Goal: Task Accomplishment & Management: Use online tool/utility

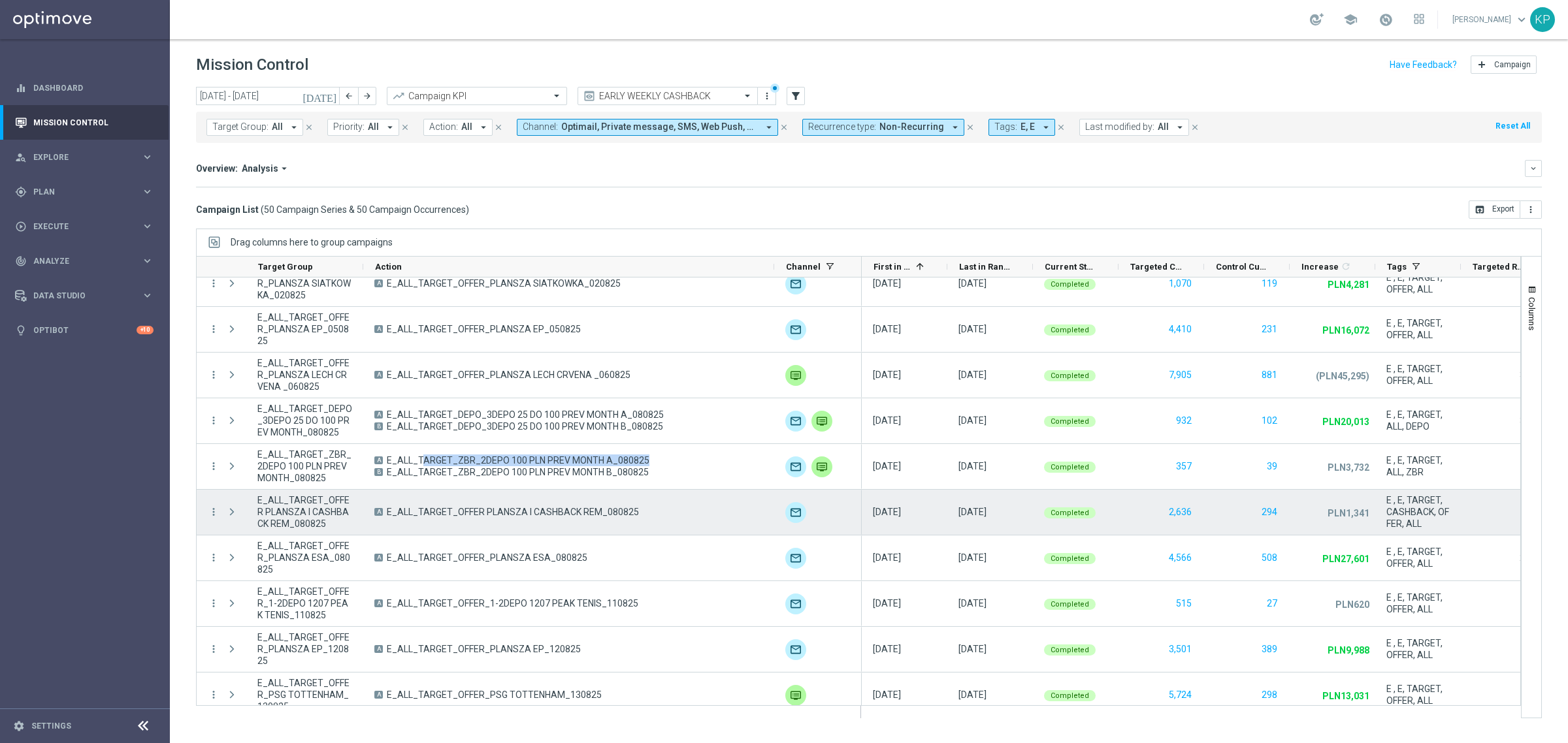
click at [576, 509] on span "E_ALL_TARGET_OFFER PLANSZA I CASHBACK REM_080825" at bounding box center [513, 512] width 252 height 12
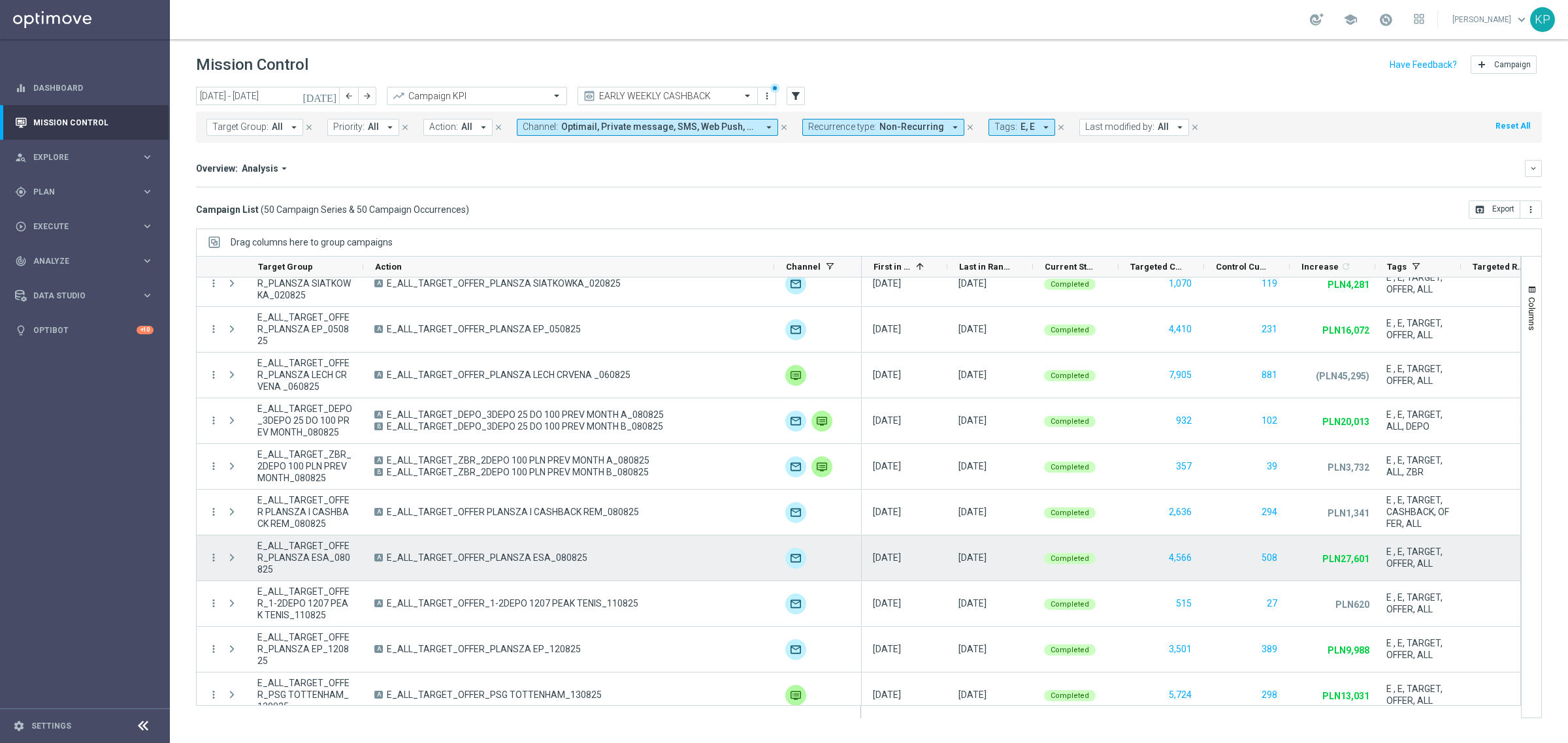
click at [500, 562] on span "E_ALL_TARGET_OFFER_PLANSZA ESA_080825" at bounding box center [487, 558] width 201 height 12
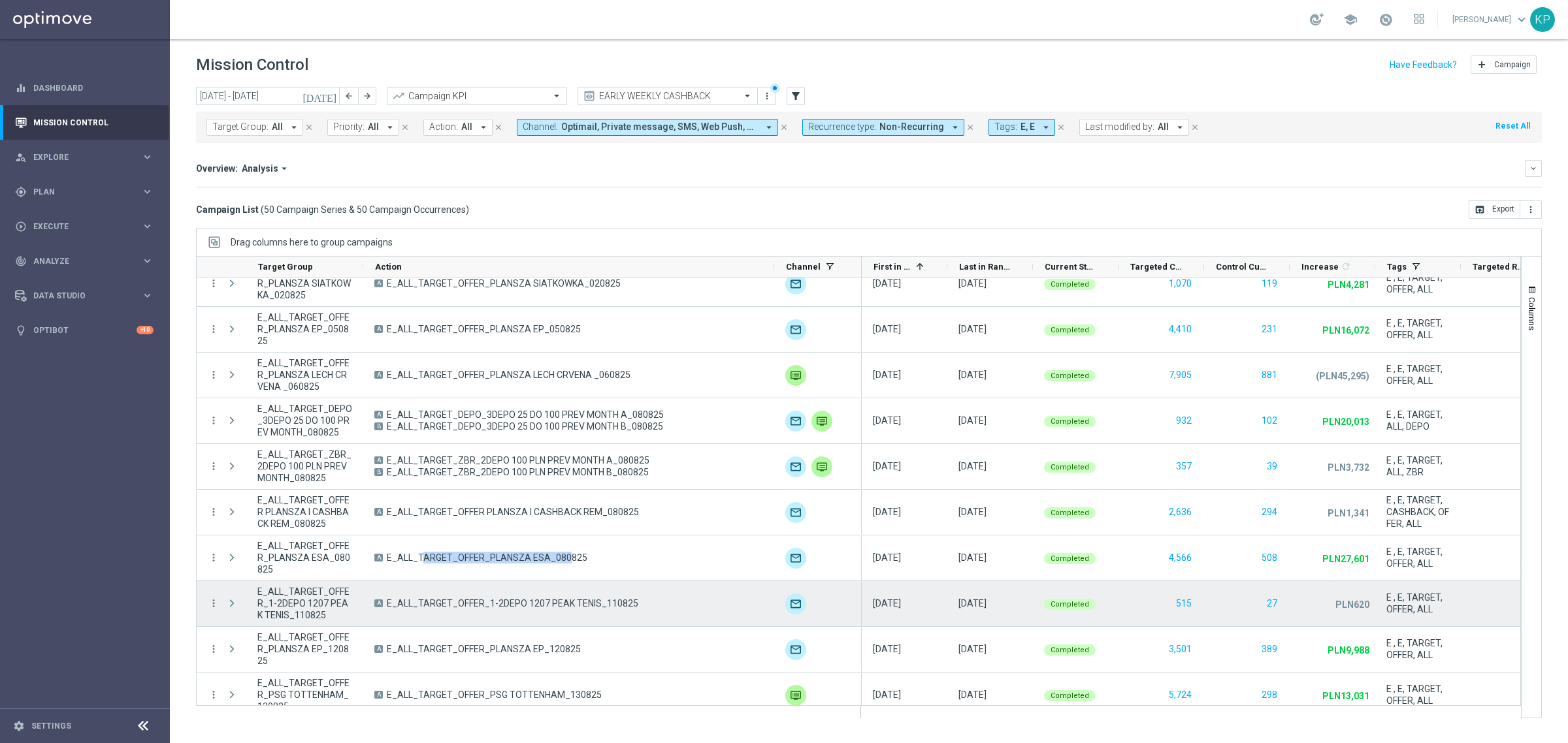
click at [452, 609] on span "E_ALL_TARGET_OFFER_1-2DEPO 1207 PEAK TENIS_110825" at bounding box center [513, 603] width 252 height 12
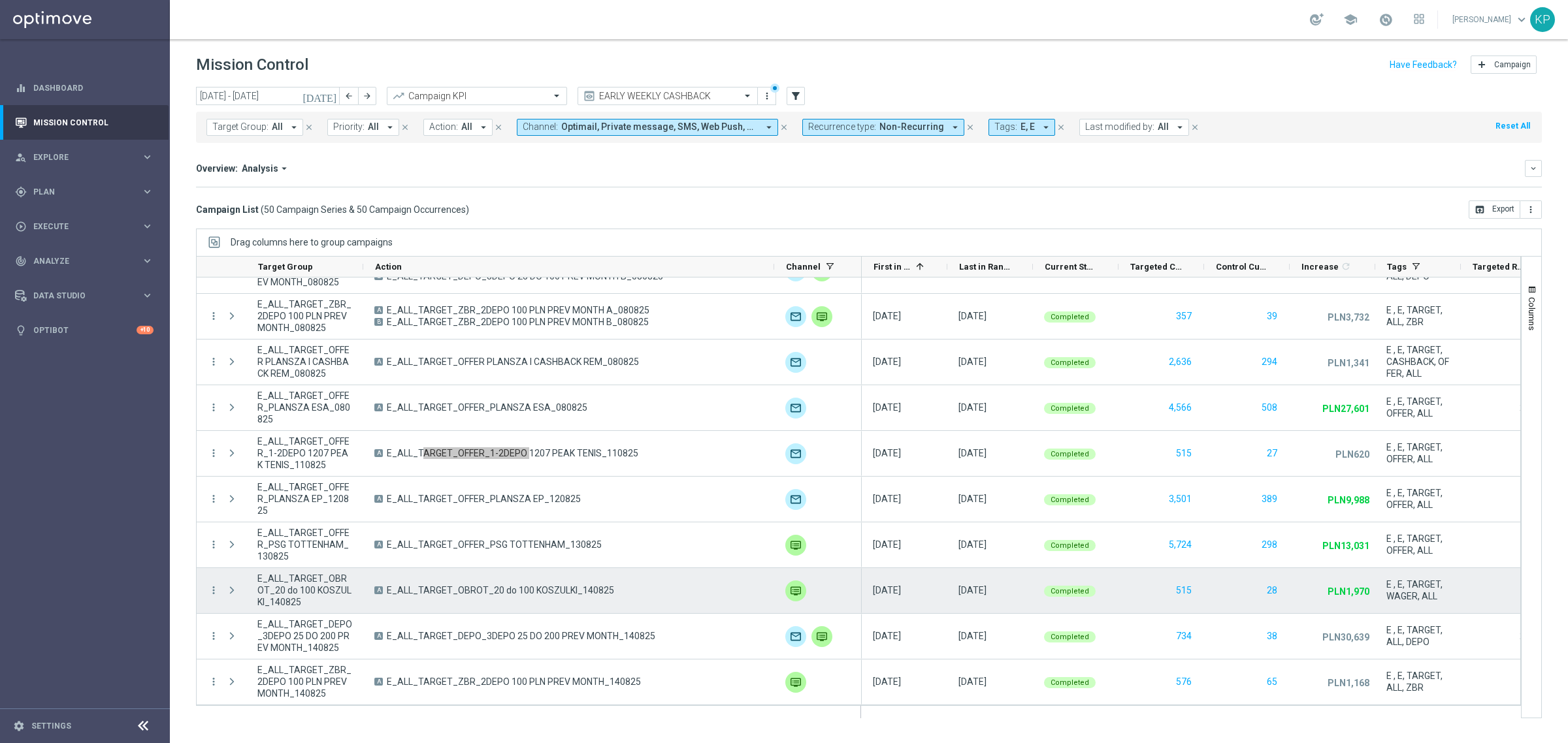
scroll to position [408, 0]
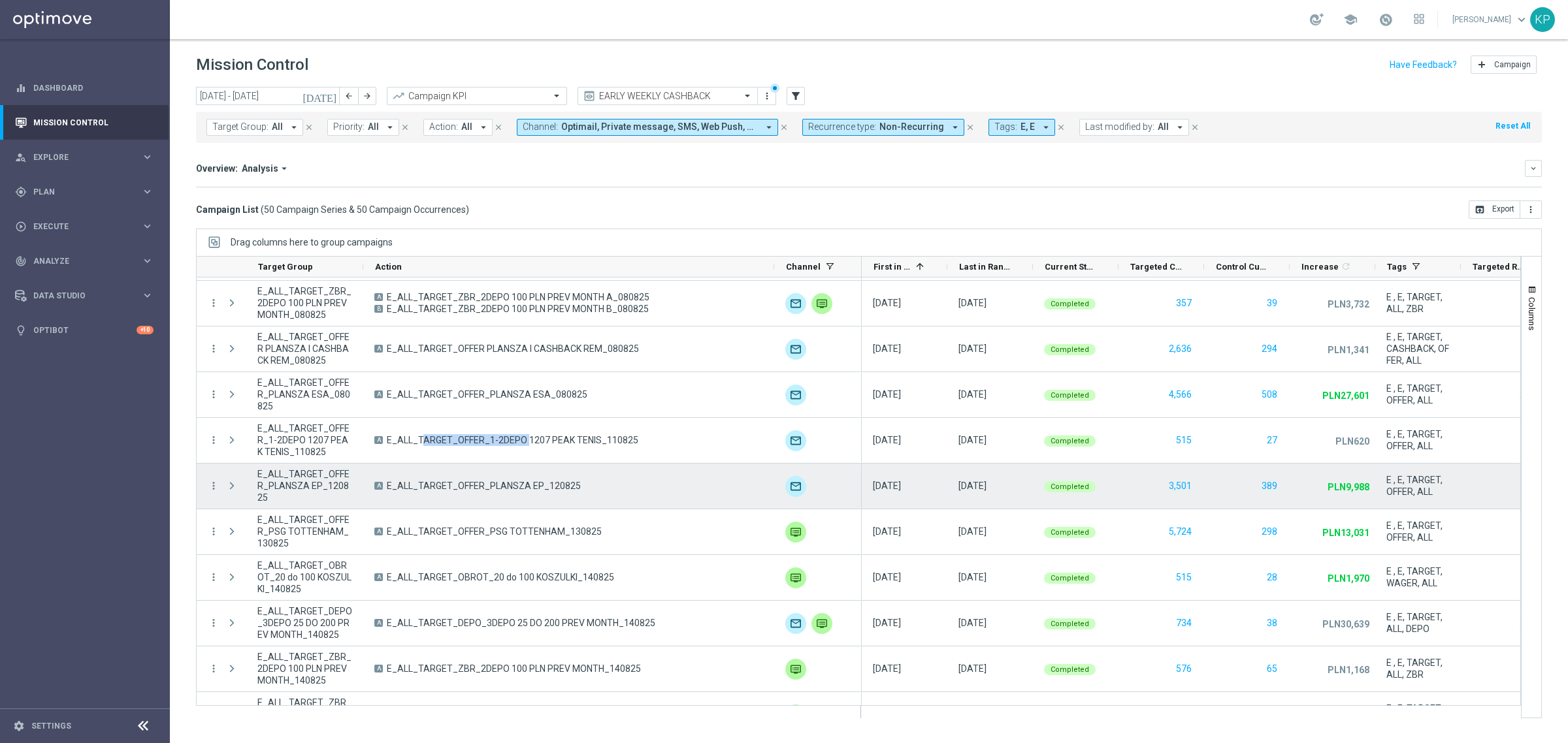
click at [539, 489] on span "E_ALL_TARGET_OFFER_PLANSZA EP_120825" at bounding box center [484, 485] width 194 height 12
click at [518, 493] on div "A E_ALL_TARGET_OFFER_PLANSZA EP_120825" at bounding box center [568, 486] width 411 height 45
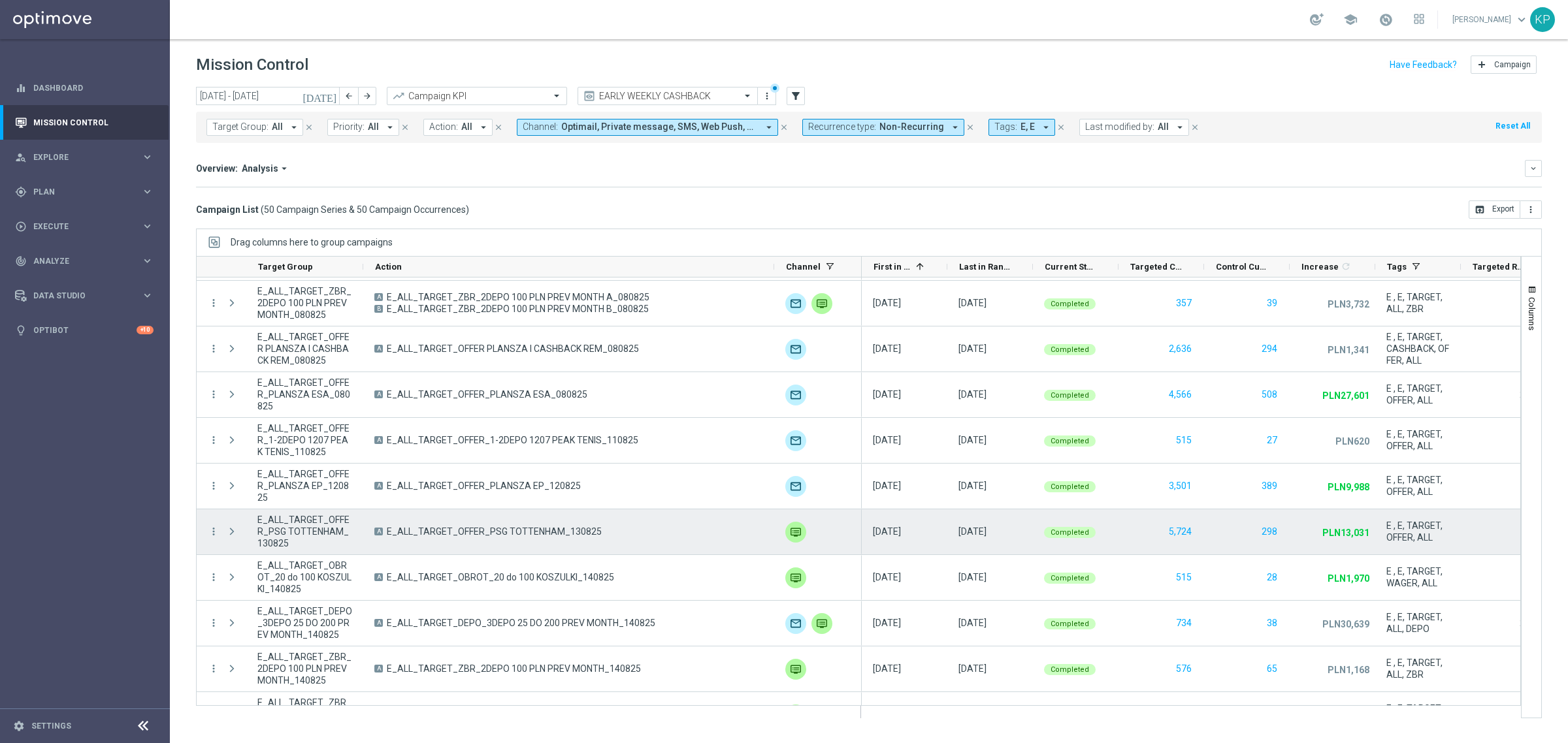
click at [563, 534] on span "E_ALL_TARGET_OFFER_PSG TOTTENHAM_130825" at bounding box center [494, 532] width 215 height 12
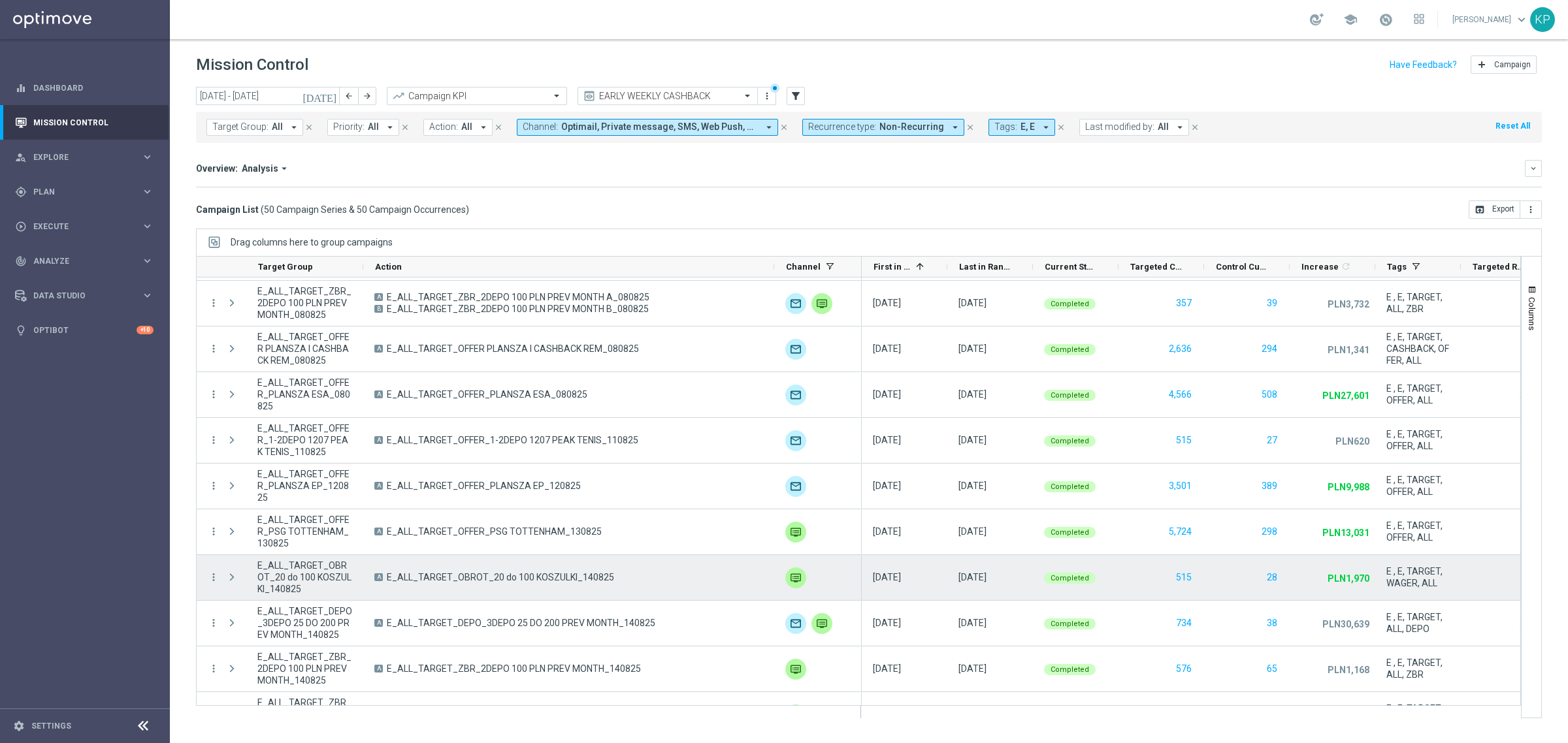
click at [491, 576] on span "E_ALL_TARGET_OBROT_20 do 100 KOSZULKI_140825" at bounding box center [500, 577] width 227 height 12
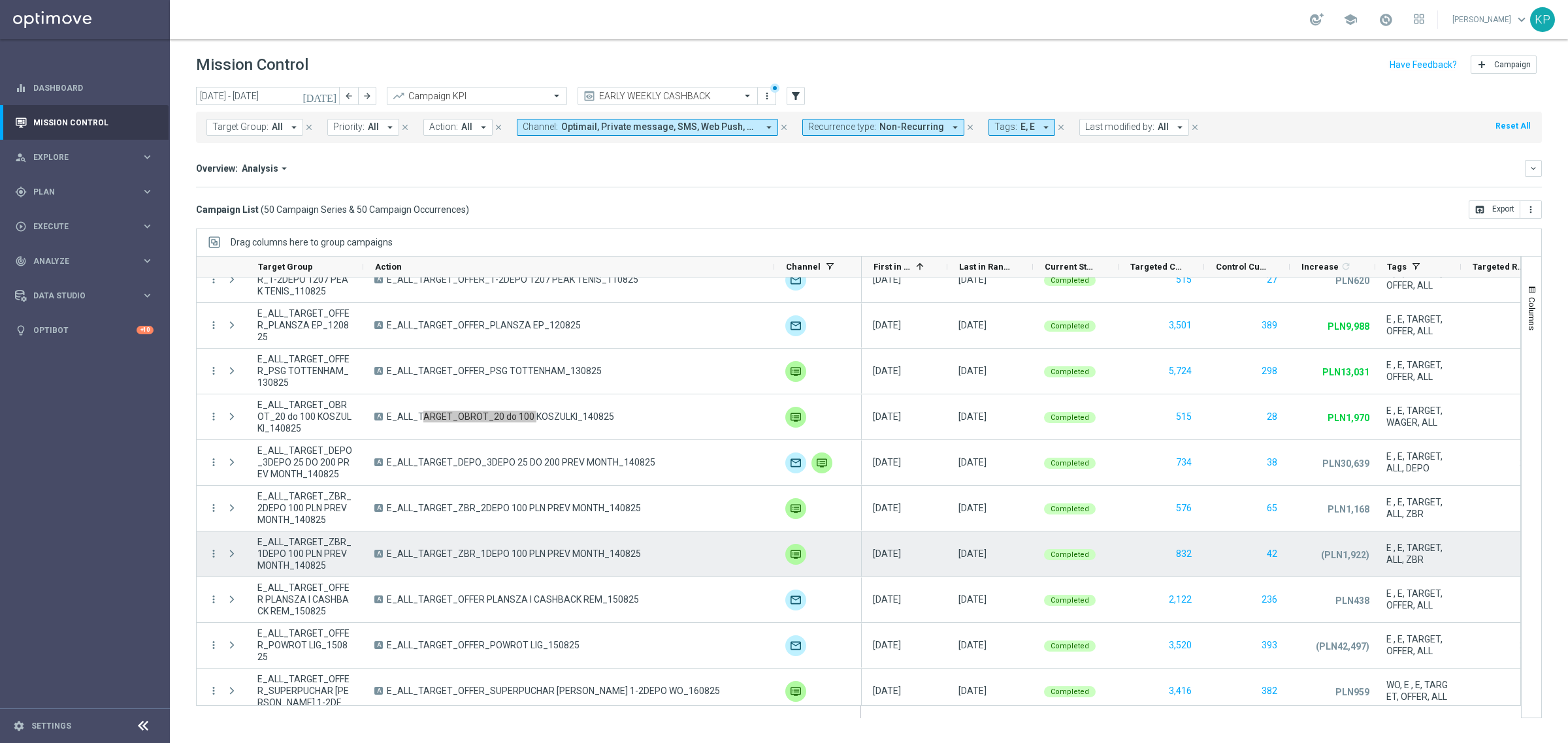
scroll to position [571, 0]
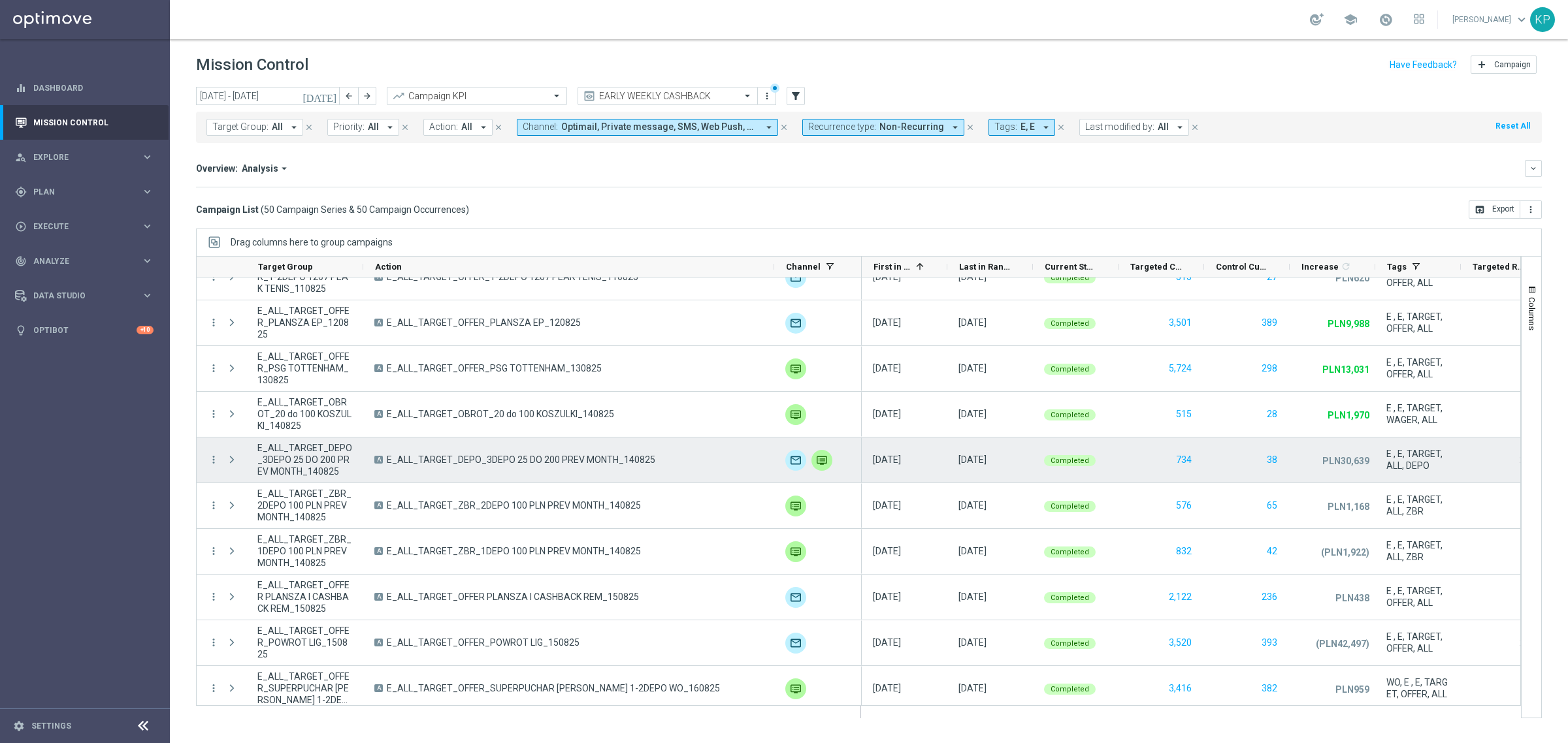
click at [568, 461] on span "E_ALL_TARGET_DEPO_3DEPO 25 DO 200 PREV MONTH_140825" at bounding box center [521, 460] width 268 height 12
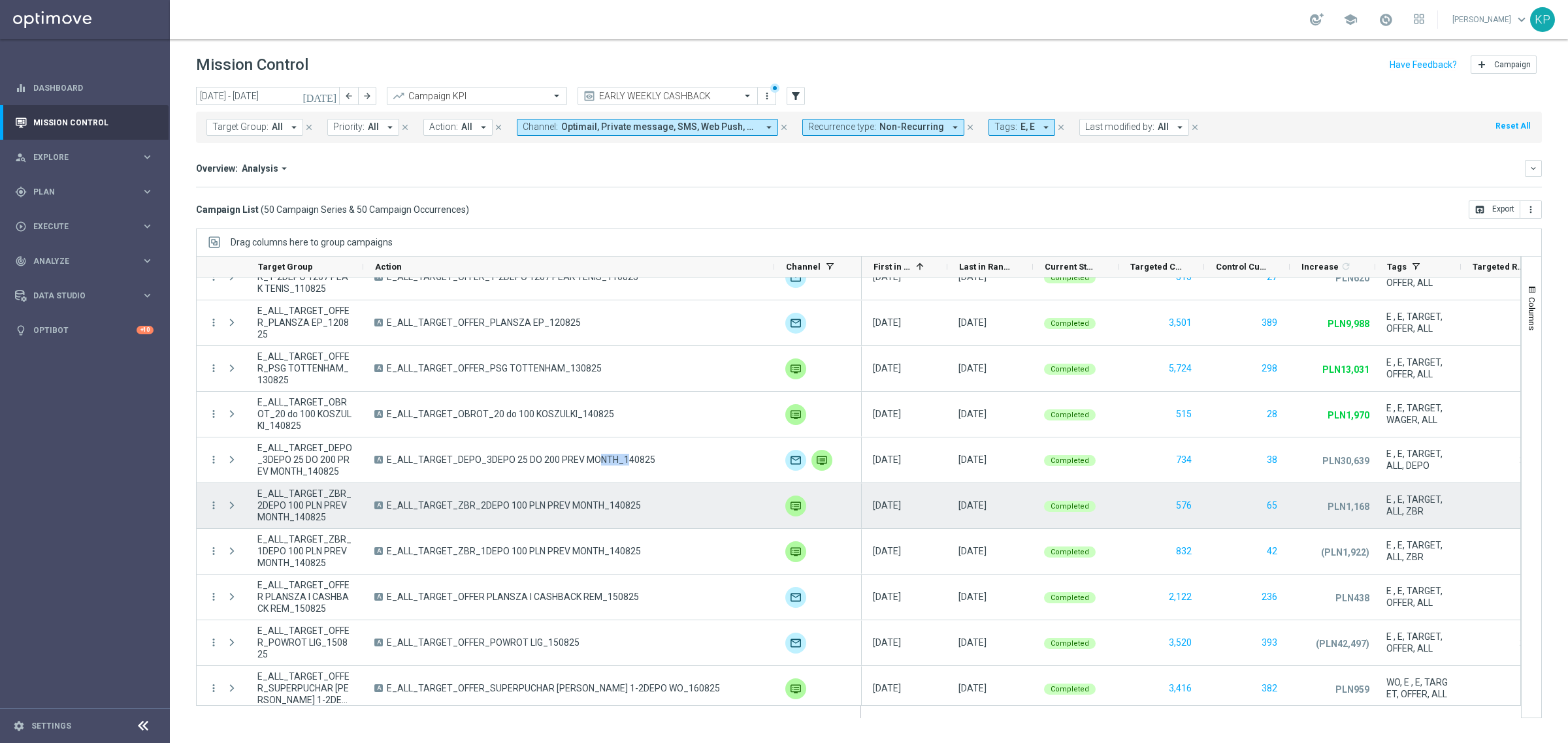
click at [451, 504] on span "E_ALL_TARGET_ZBR_2DEPO 100 PLN PREV MONTH_140825" at bounding box center [514, 505] width 254 height 12
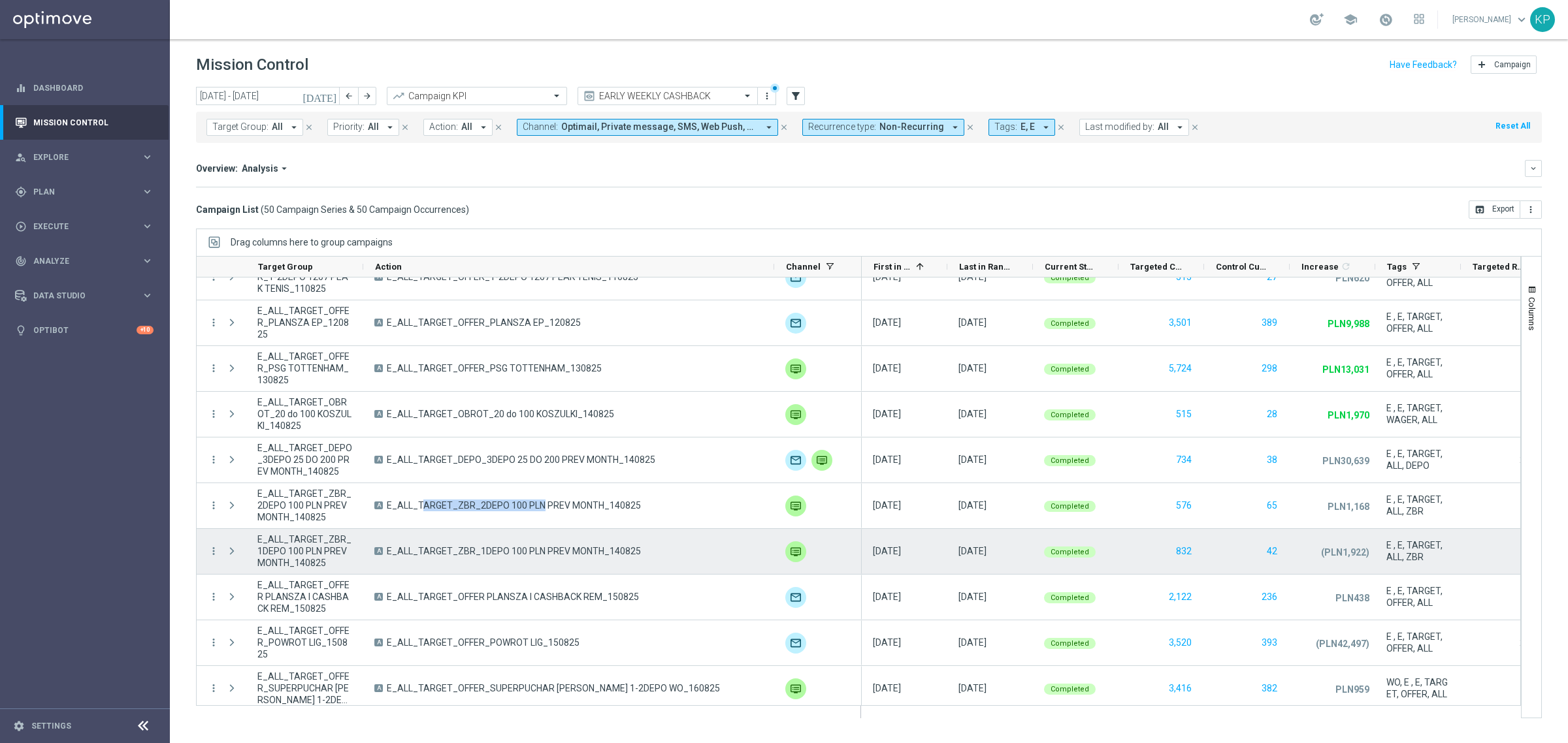
click at [448, 557] on span "E_ALL_TARGET_ZBR_1DEPO 100 PLN PREV MONTH_140825" at bounding box center [514, 551] width 254 height 12
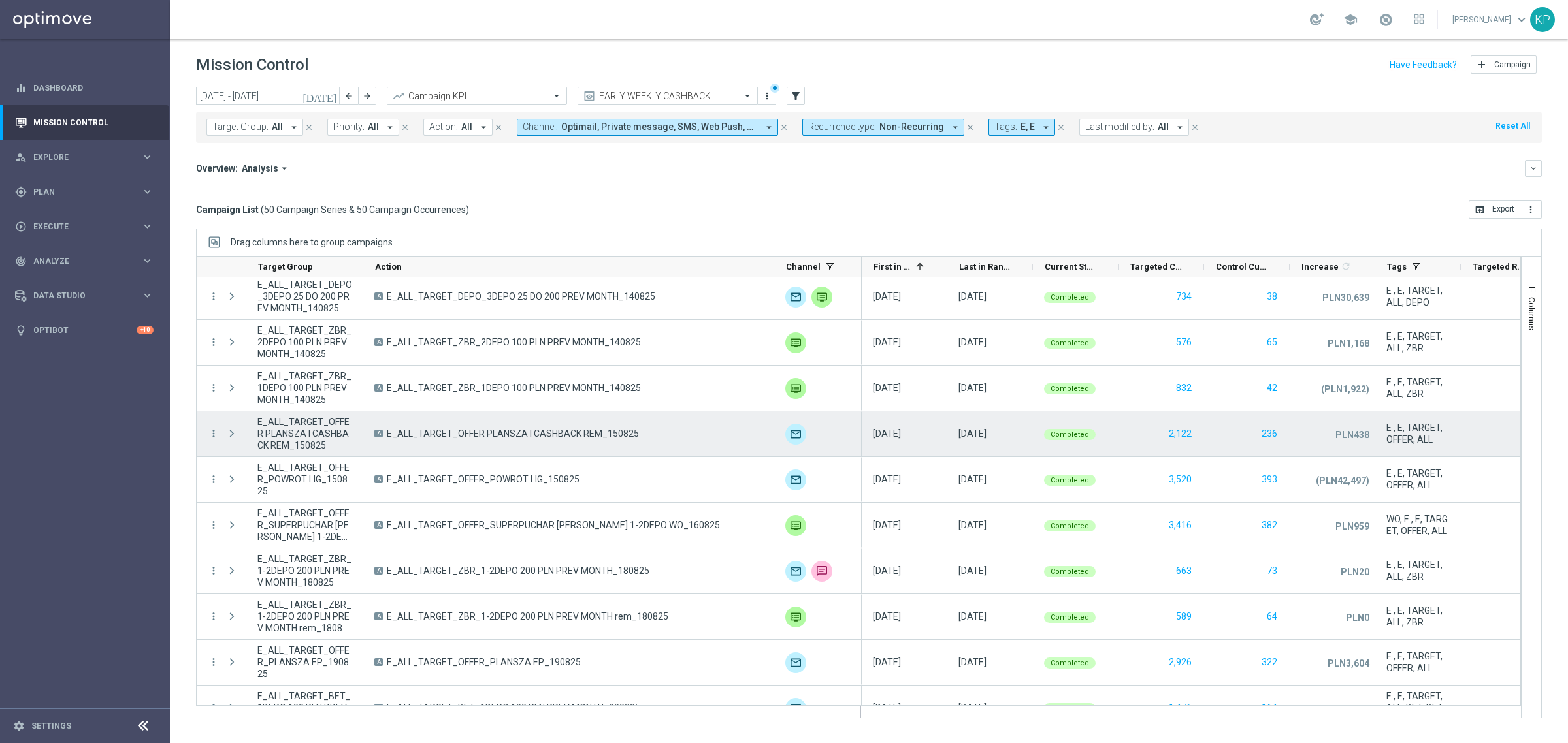
click at [559, 438] on span "E_ALL_TARGET_OFFER PLANSZA I CASHBACK REM_150825" at bounding box center [513, 434] width 252 height 12
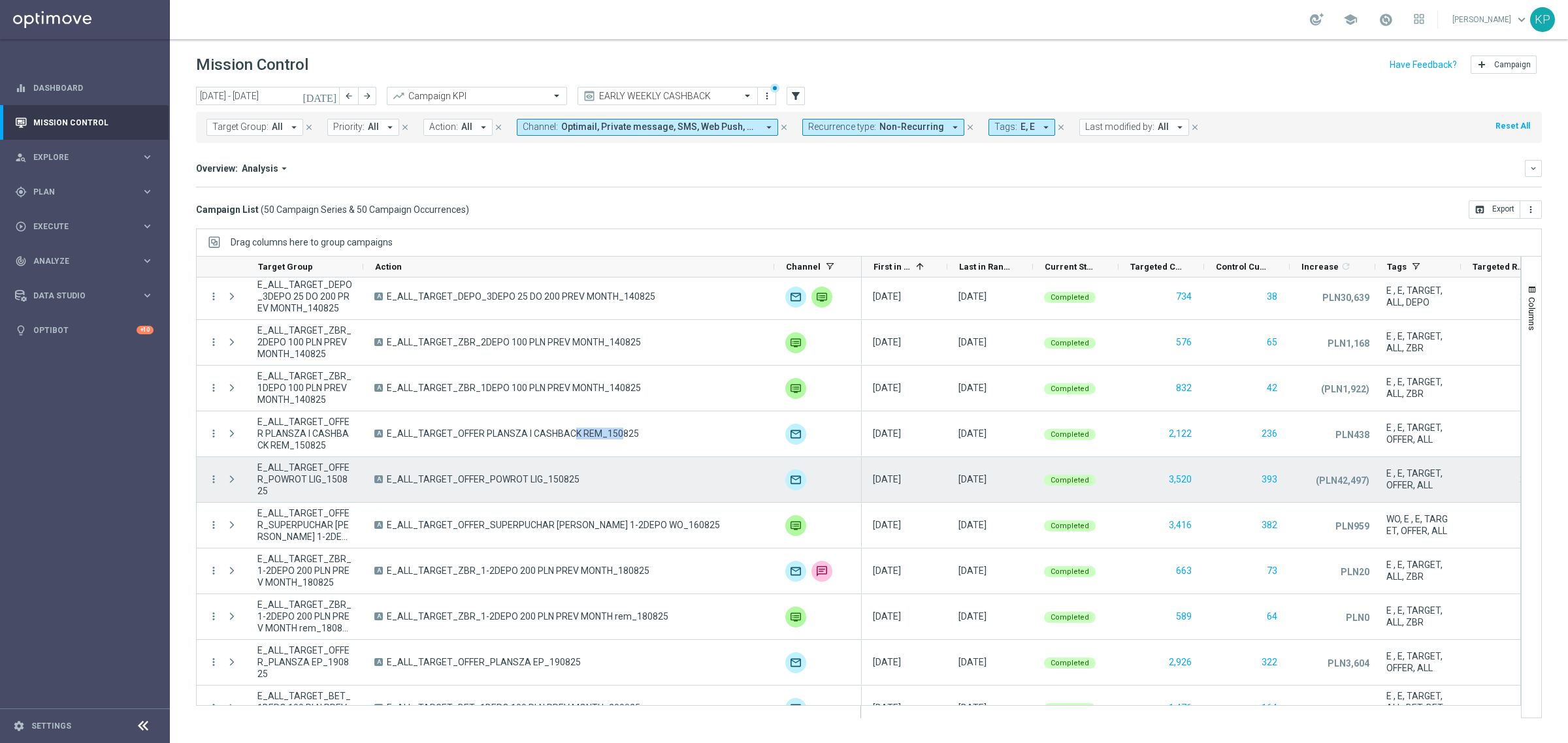
click at [472, 480] on span "E_ALL_TARGET_OFFER_POWROT LIG_150825" at bounding box center [483, 479] width 193 height 12
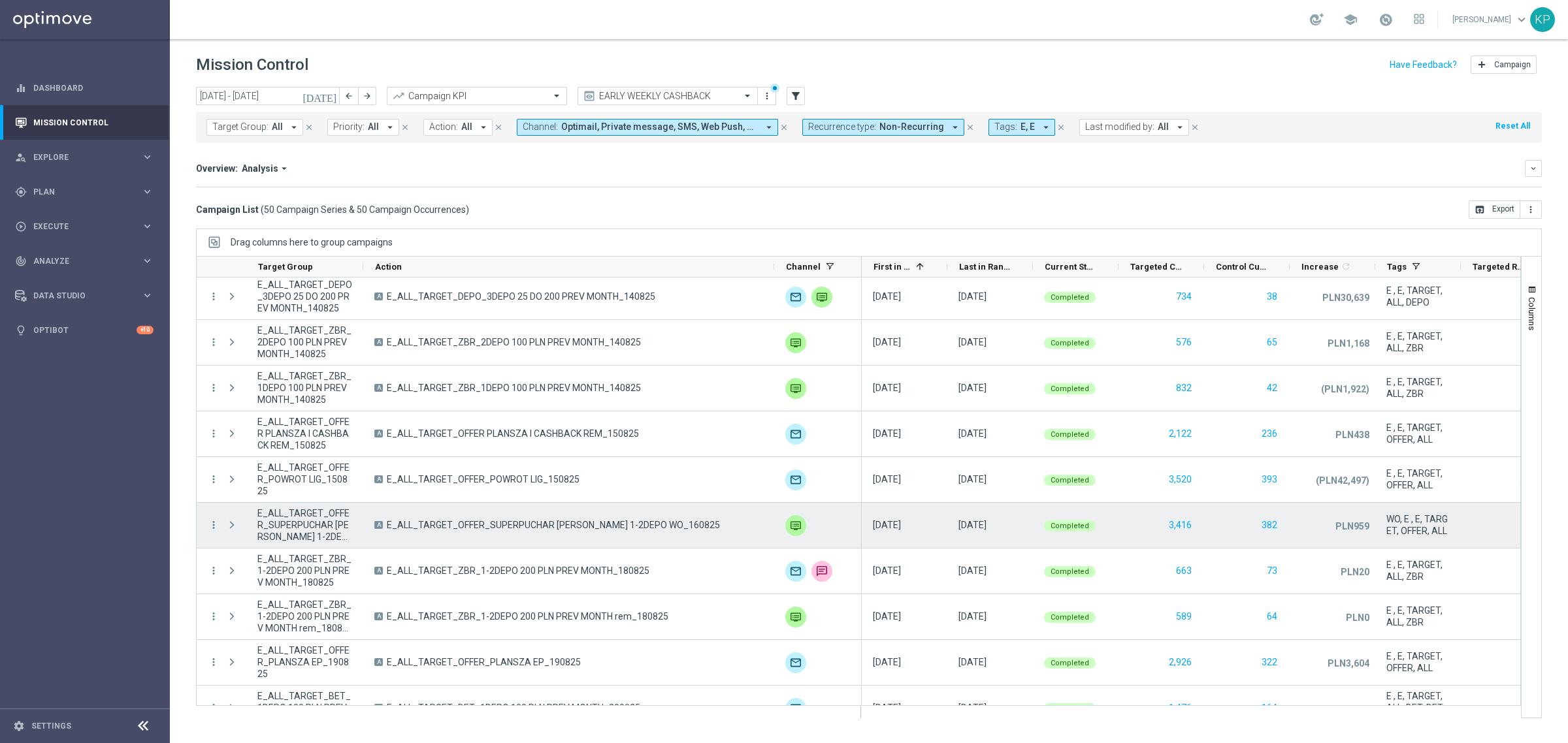
click at [461, 530] on span "E_ALL_TARGET_OFFER_SUPERPUCHAR [PERSON_NAME] 1-2DEPO WO_160825" at bounding box center [553, 525] width 333 height 12
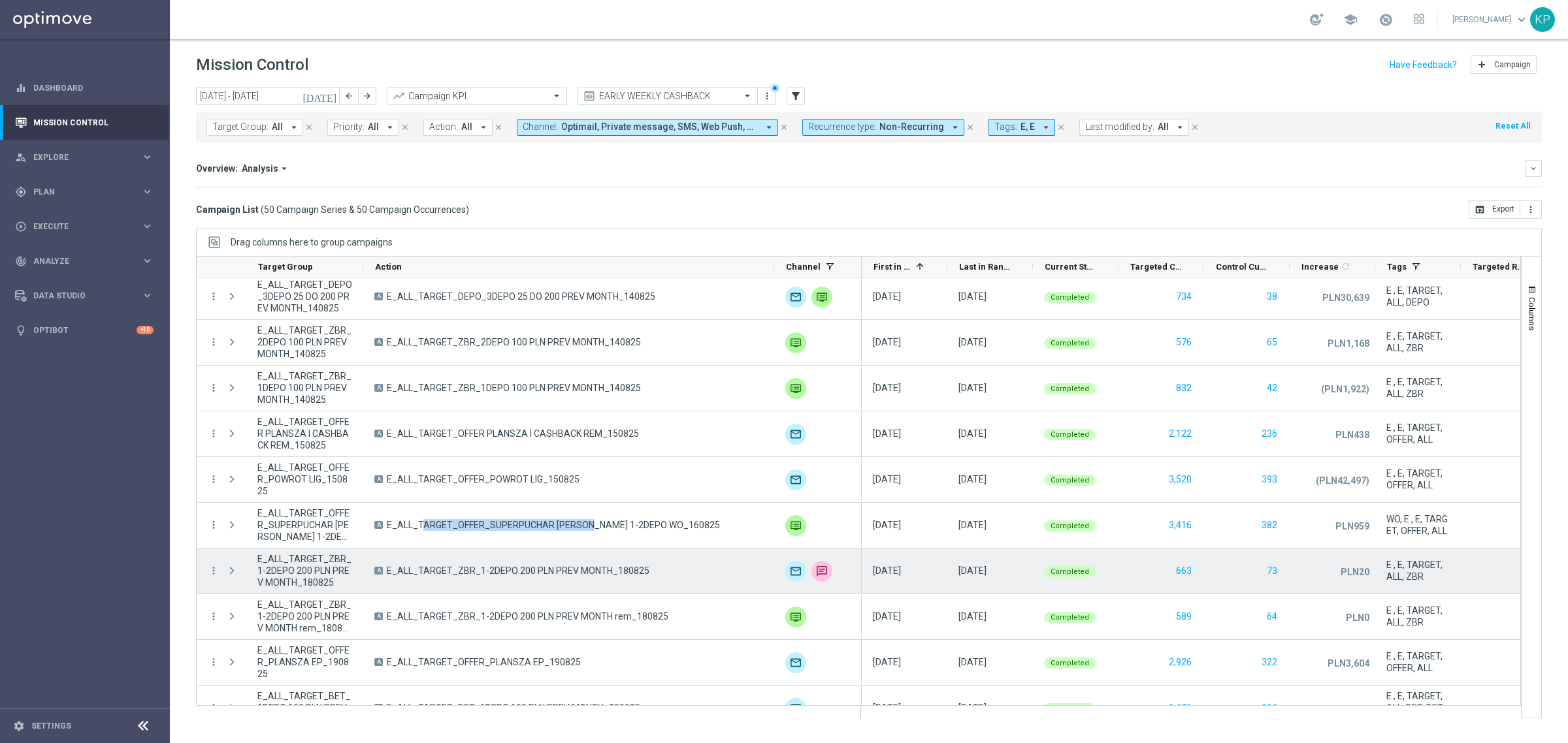
click at [540, 570] on span "E_ALL_TARGET_ZBR_1-2DEPO 200 PLN PREV MONTH_180825" at bounding box center [518, 571] width 263 height 12
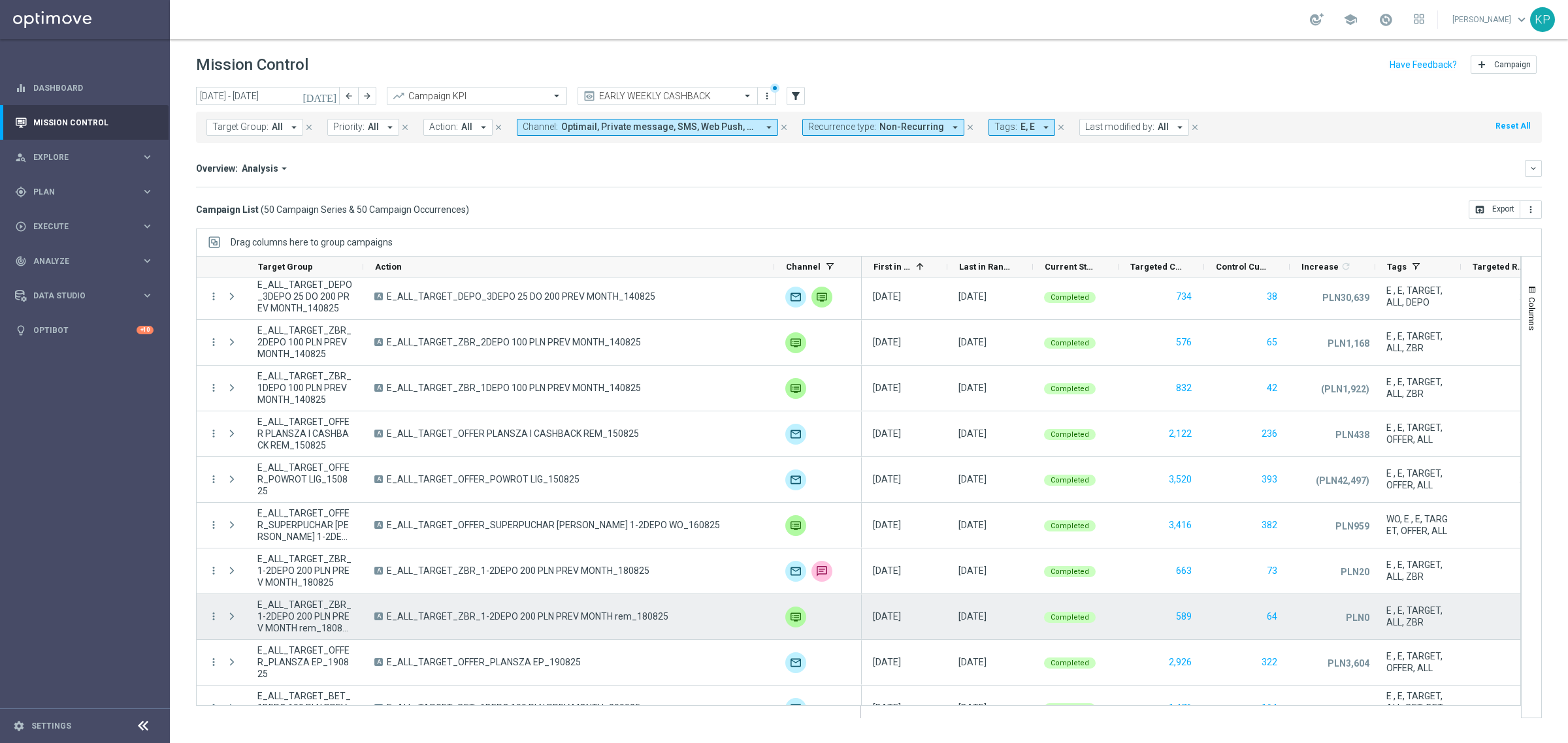
click at [536, 612] on span "E_ALL_TARGET_ZBR_1-2DEPO 200 PLN PREV MONTH rem_180825" at bounding box center [528, 616] width 281 height 12
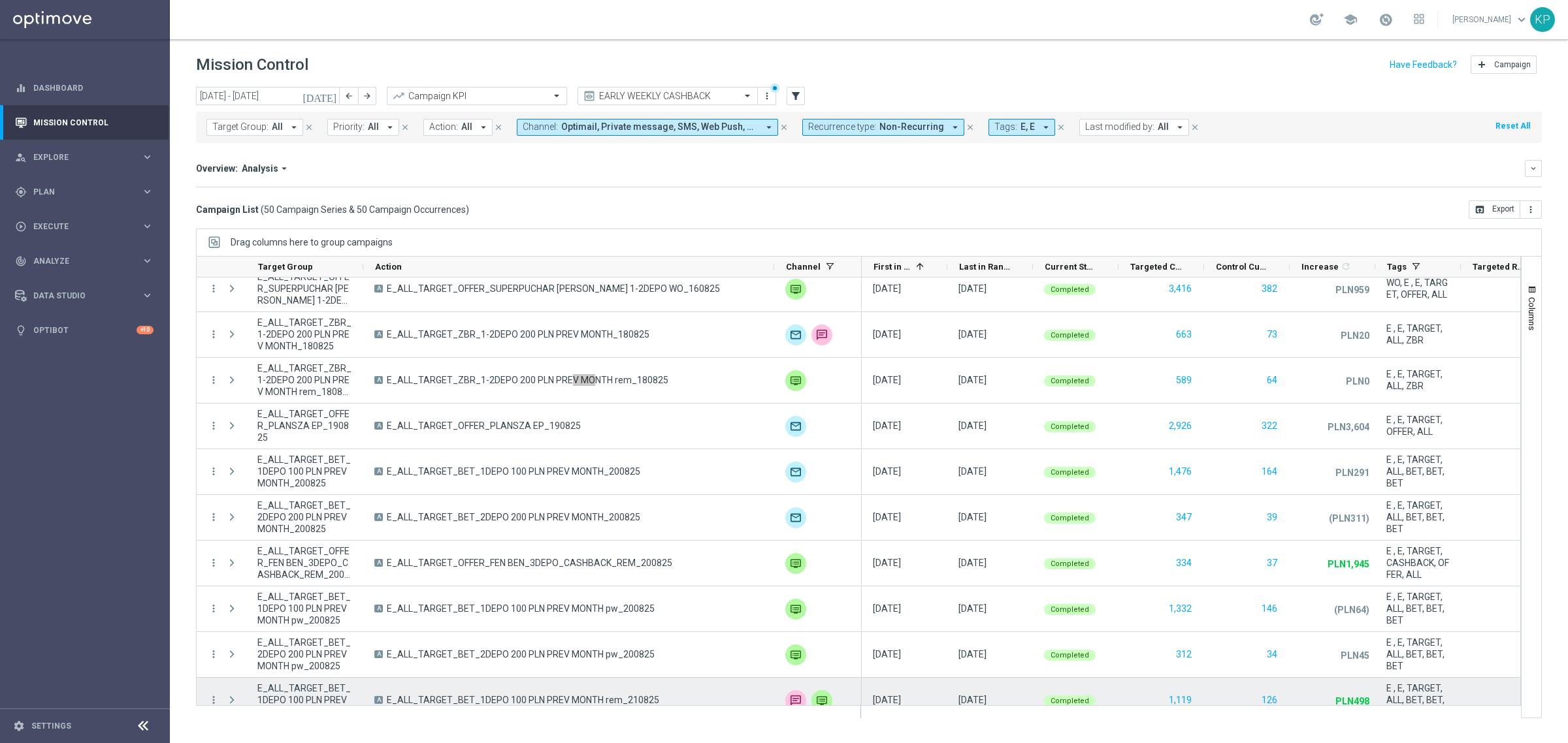
scroll to position [1061, 0]
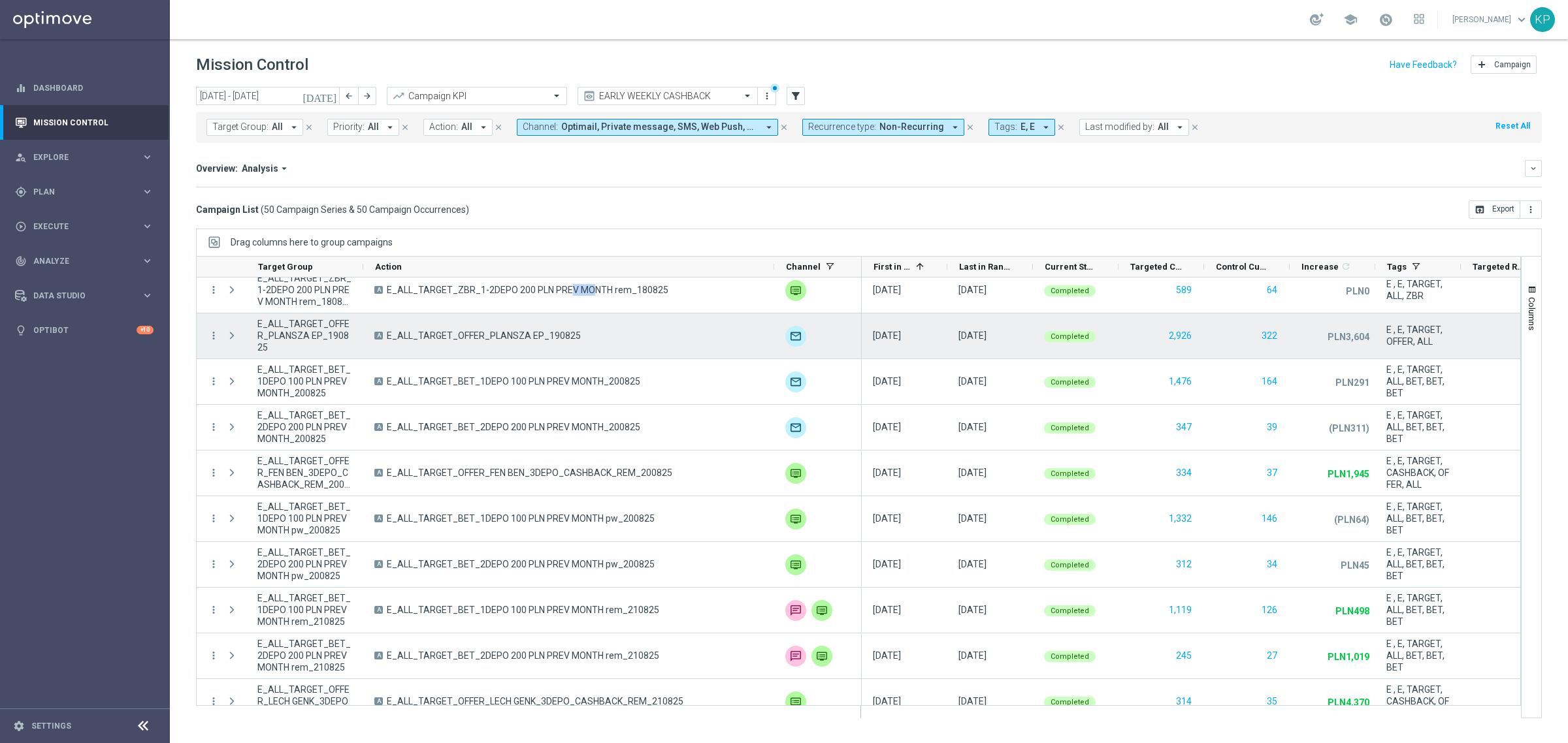
click at [524, 338] on span "E_ALL_TARGET_OFFER_PLANSZA EP_190825" at bounding box center [484, 336] width 194 height 12
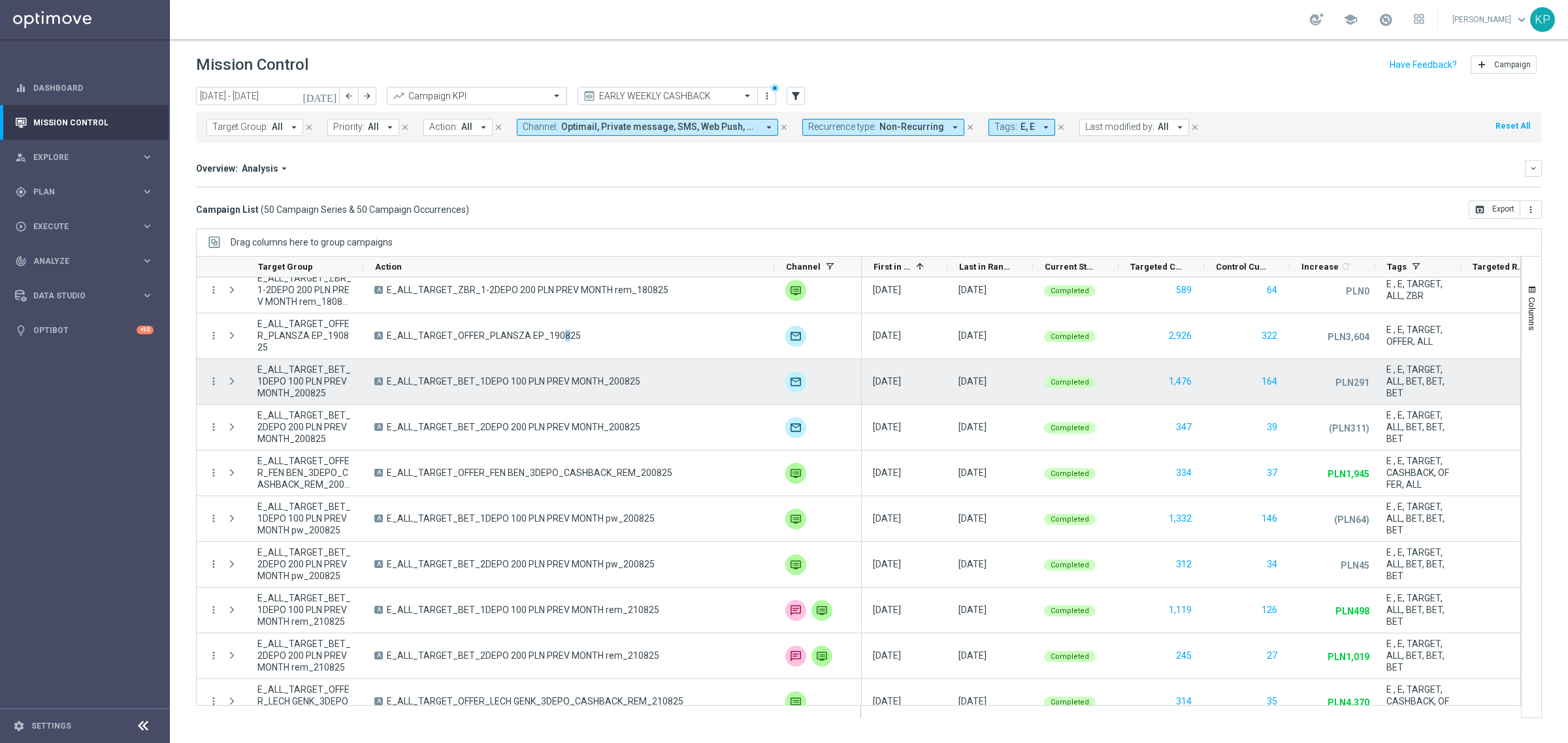
click at [464, 378] on span "E_ALL_TARGET_BET_1DEPO 100 PLN PREV MONTH_200825" at bounding box center [514, 381] width 254 height 12
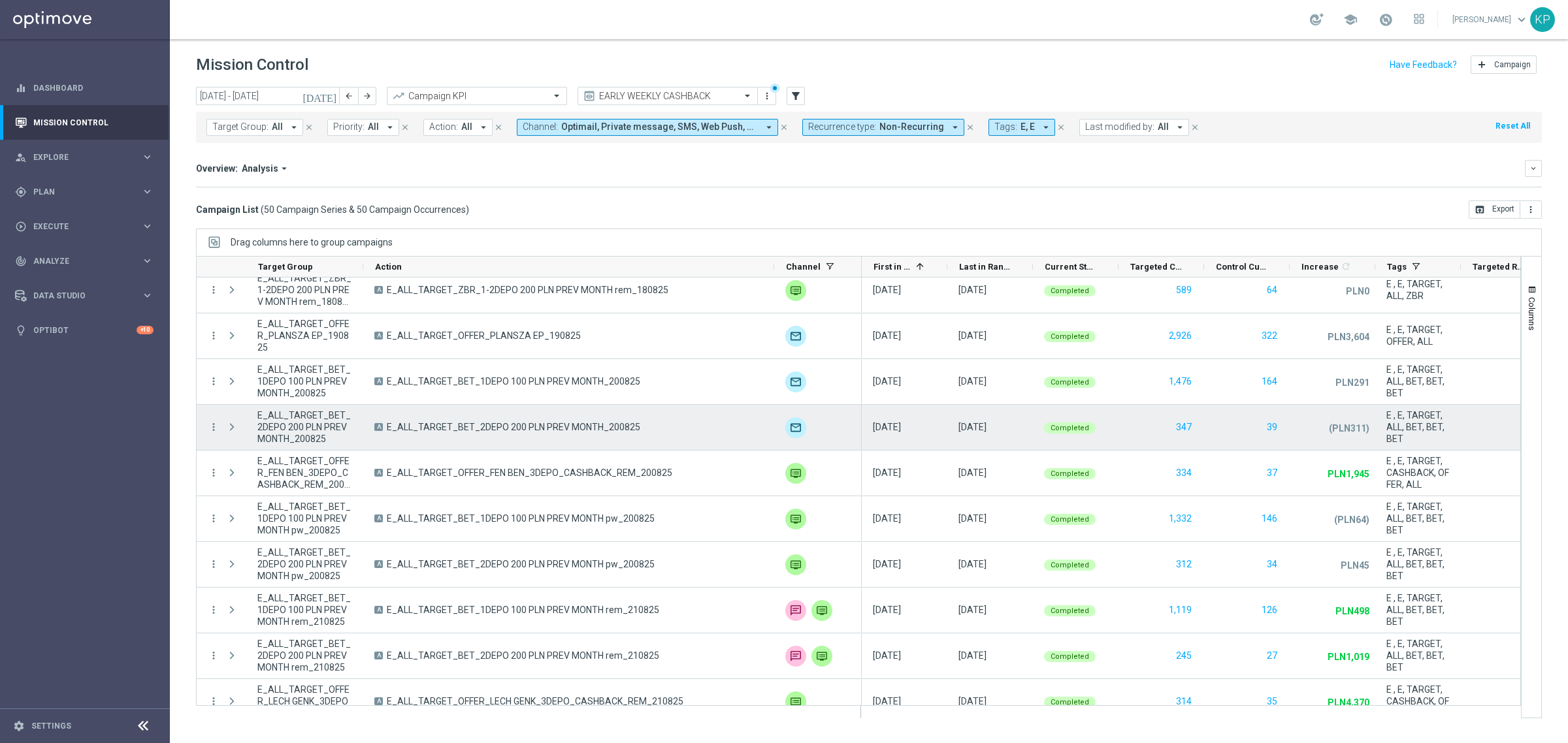
click at [468, 429] on span "E_ALL_TARGET_BET_2DEPO 200 PLN PREV MONTH_200825" at bounding box center [514, 427] width 254 height 12
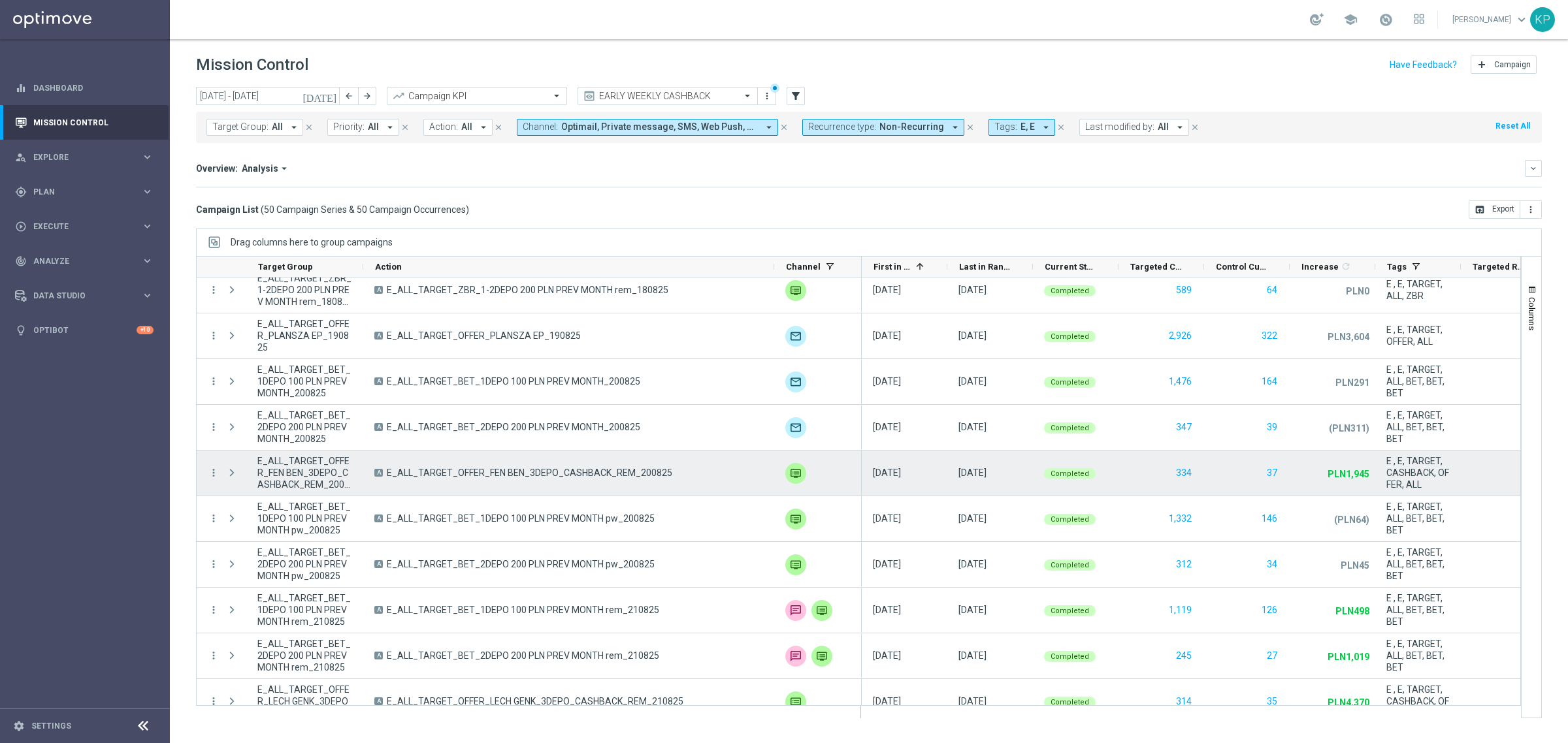
click at [459, 470] on span "E_ALL_TARGET_OFFER_FEN BEN_3DEPO_CASHBACK_REM_200825" at bounding box center [529, 472] width 286 height 12
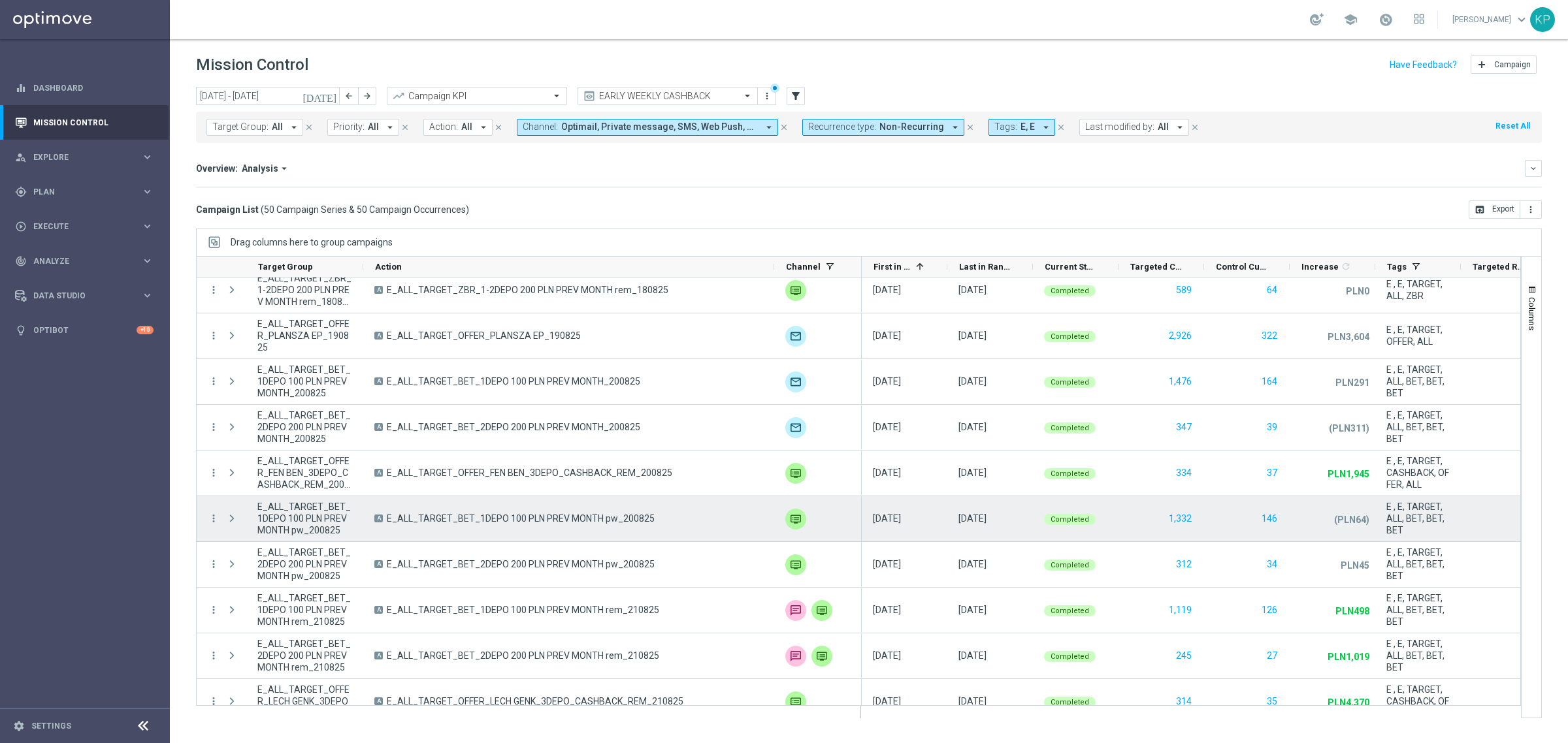
click at [490, 524] on span "E_ALL_TARGET_BET_1DEPO 100 PLN PREV MONTH pw_200825" at bounding box center [520, 518] width 268 height 12
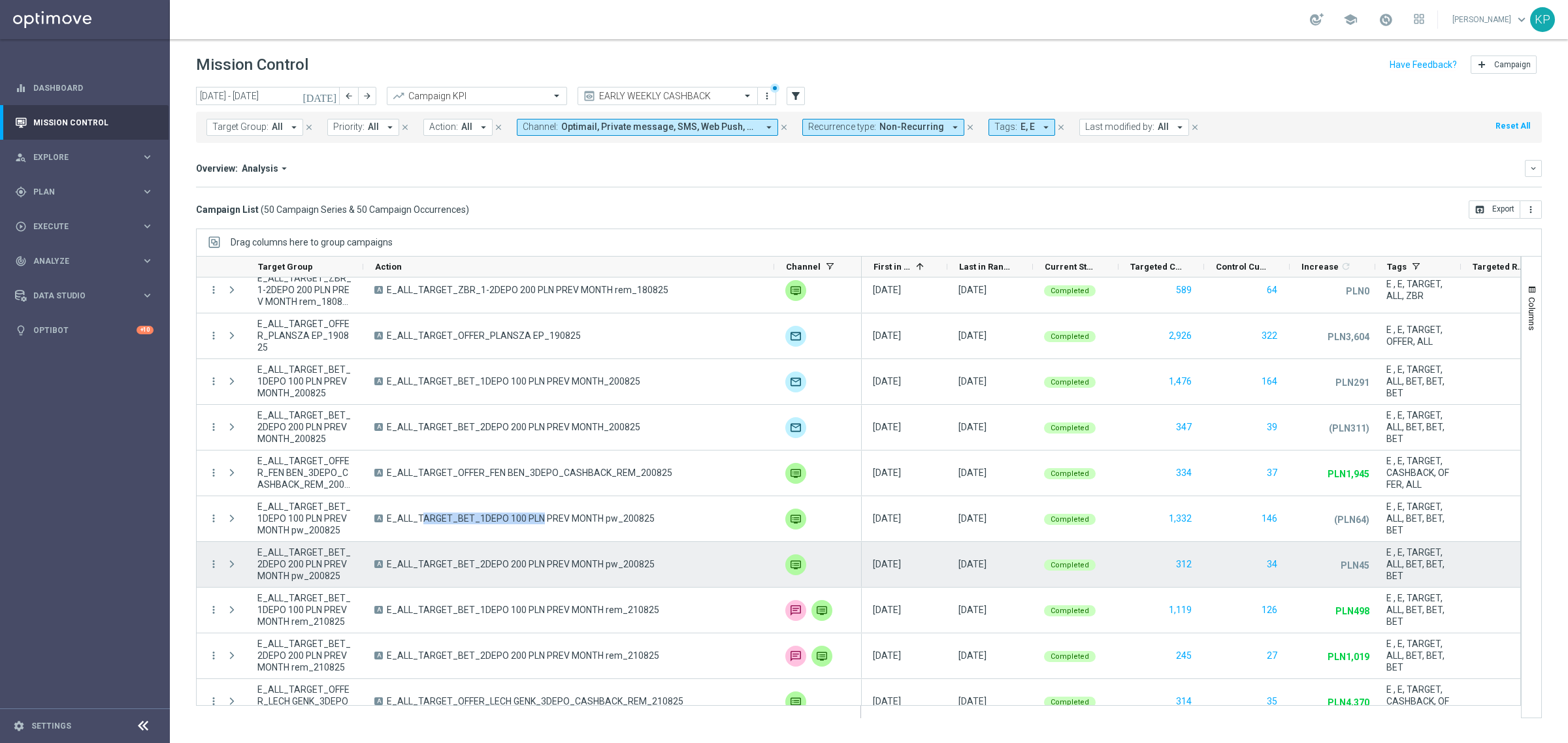
click at [520, 566] on span "E_ALL_TARGET_BET_2DEPO 200 PLN PREV MONTH pw_200825" at bounding box center [520, 564] width 268 height 12
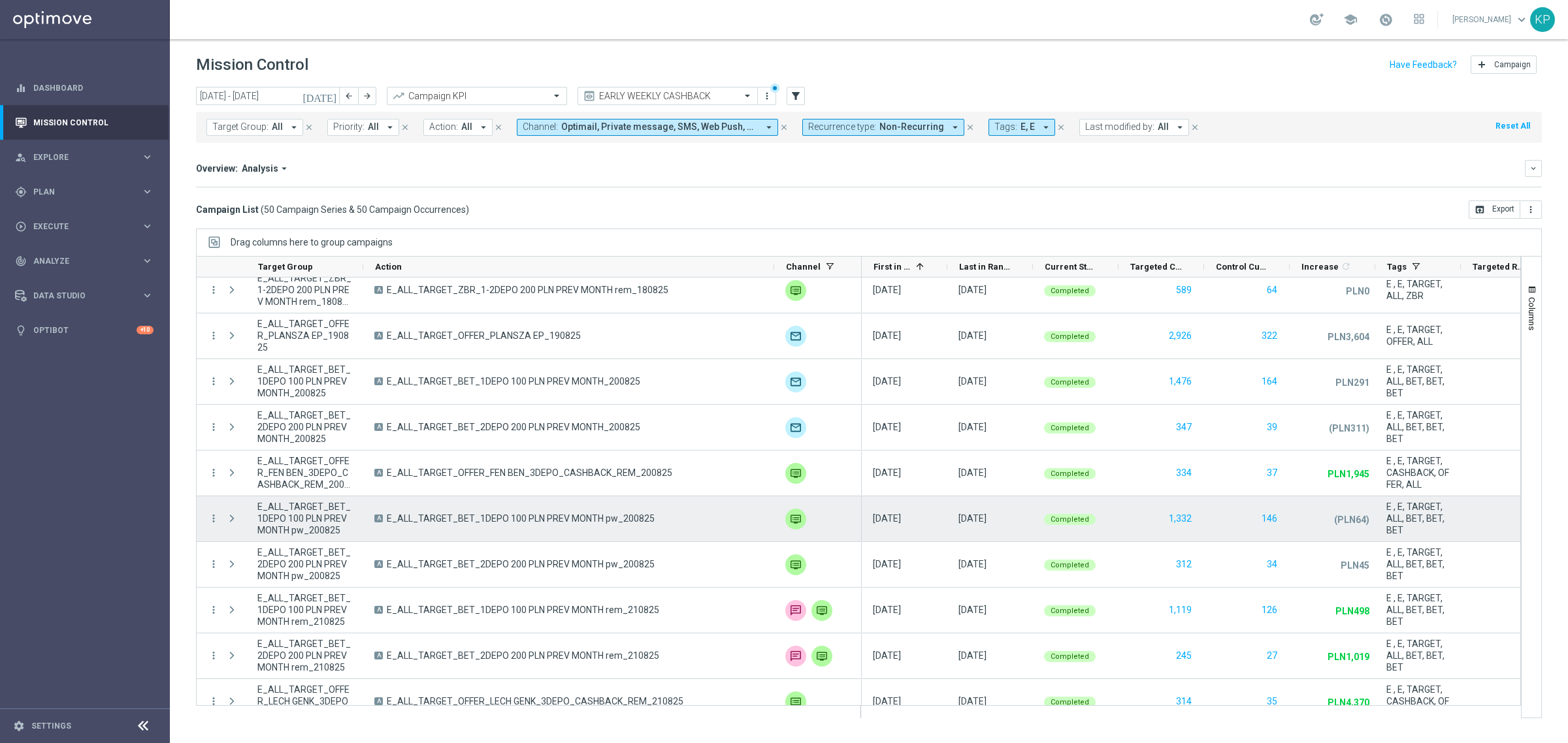
click at [543, 514] on span "E_ALL_TARGET_BET_1DEPO 100 PLN PREV MONTH pw_200825" at bounding box center [520, 518] width 268 height 12
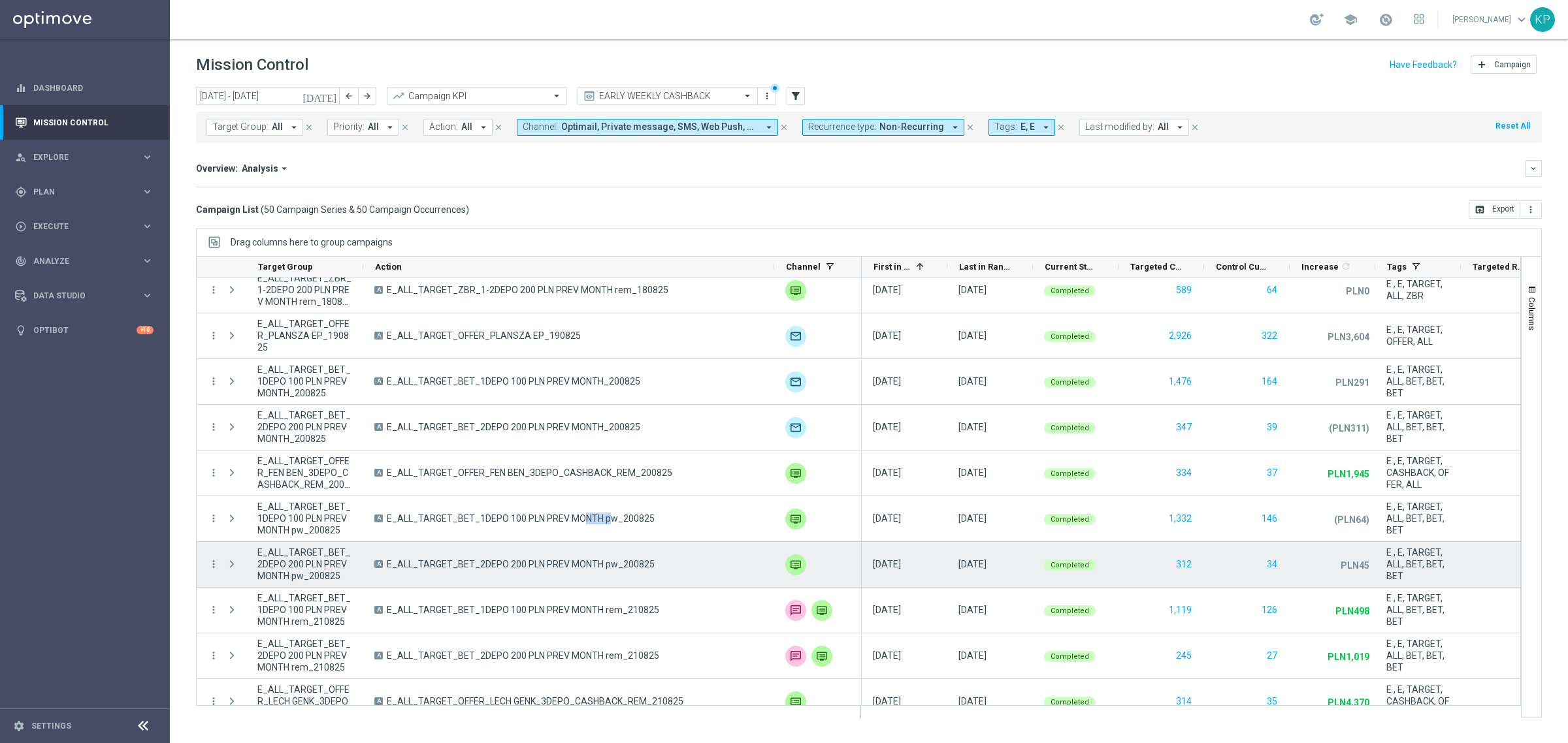
click at [468, 562] on span "E_ALL_TARGET_BET_2DEPO 200 PLN PREV MONTH pw_200825" at bounding box center [520, 564] width 268 height 12
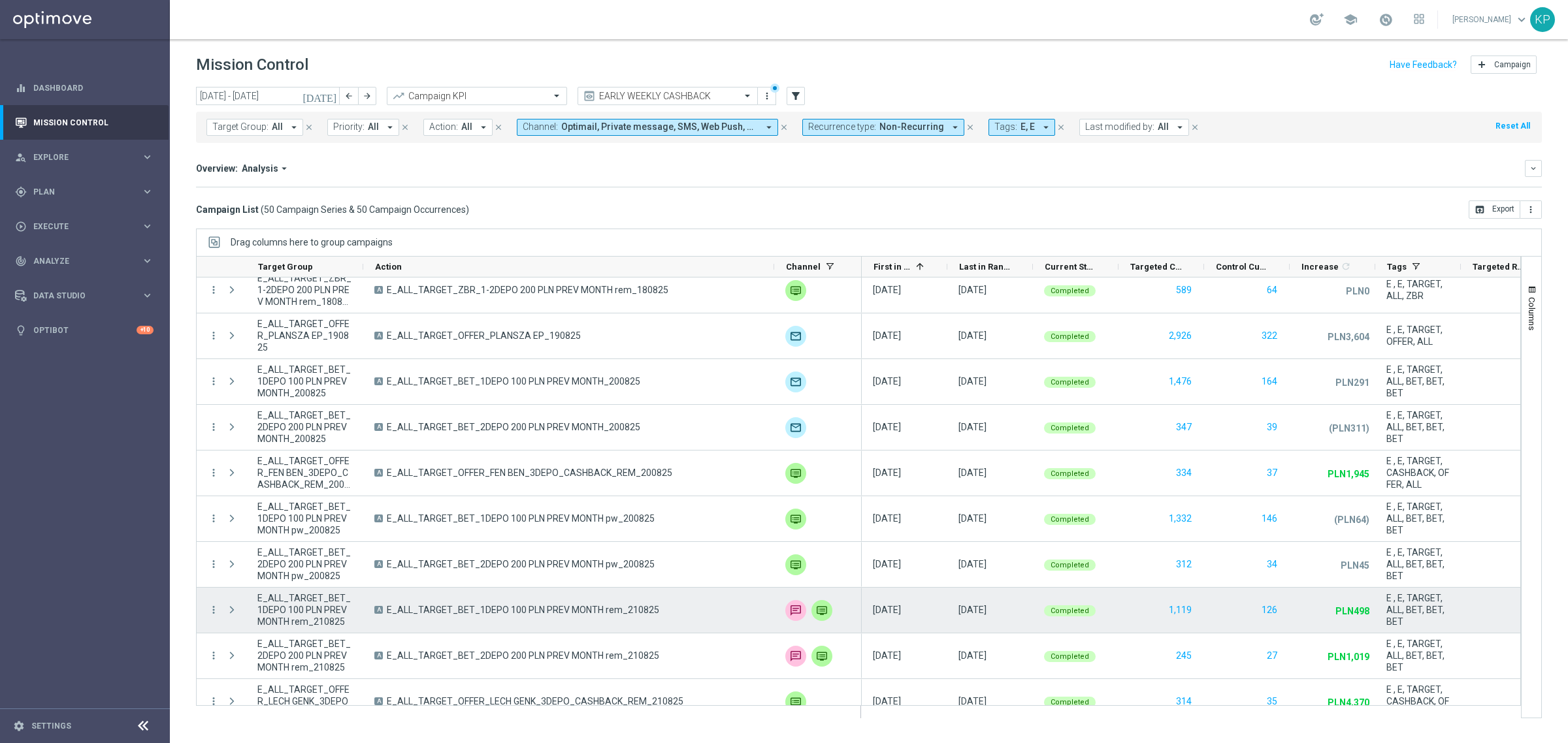
click at [509, 609] on span "E_ALL_TARGET_BET_1DEPO 100 PLN PREV MONTH rem_210825" at bounding box center [523, 610] width 272 height 12
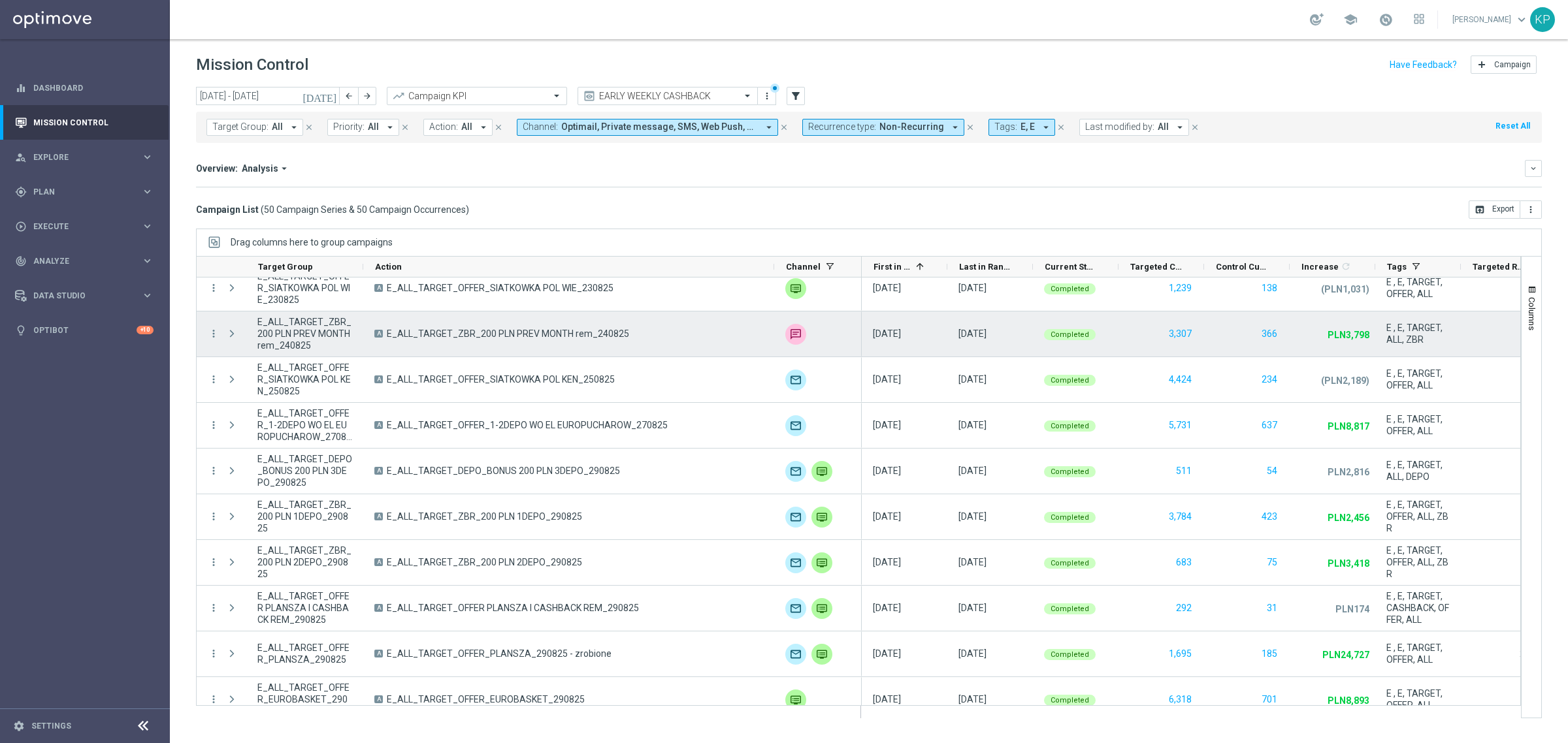
scroll to position [1859, 0]
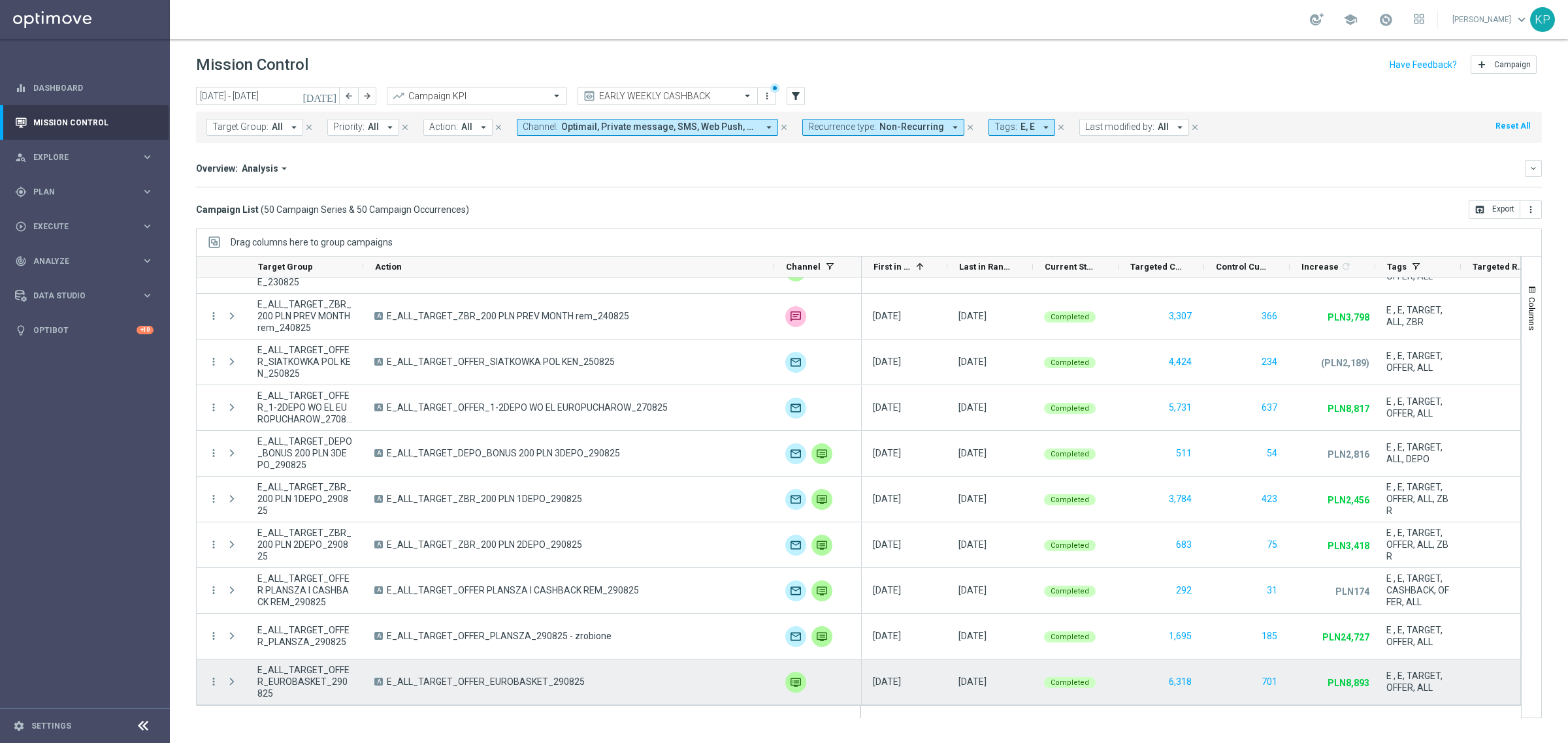
click at [559, 680] on span "E_ALL_TARGET_OFFER_EUROBASKET_290825" at bounding box center [486, 681] width 198 height 12
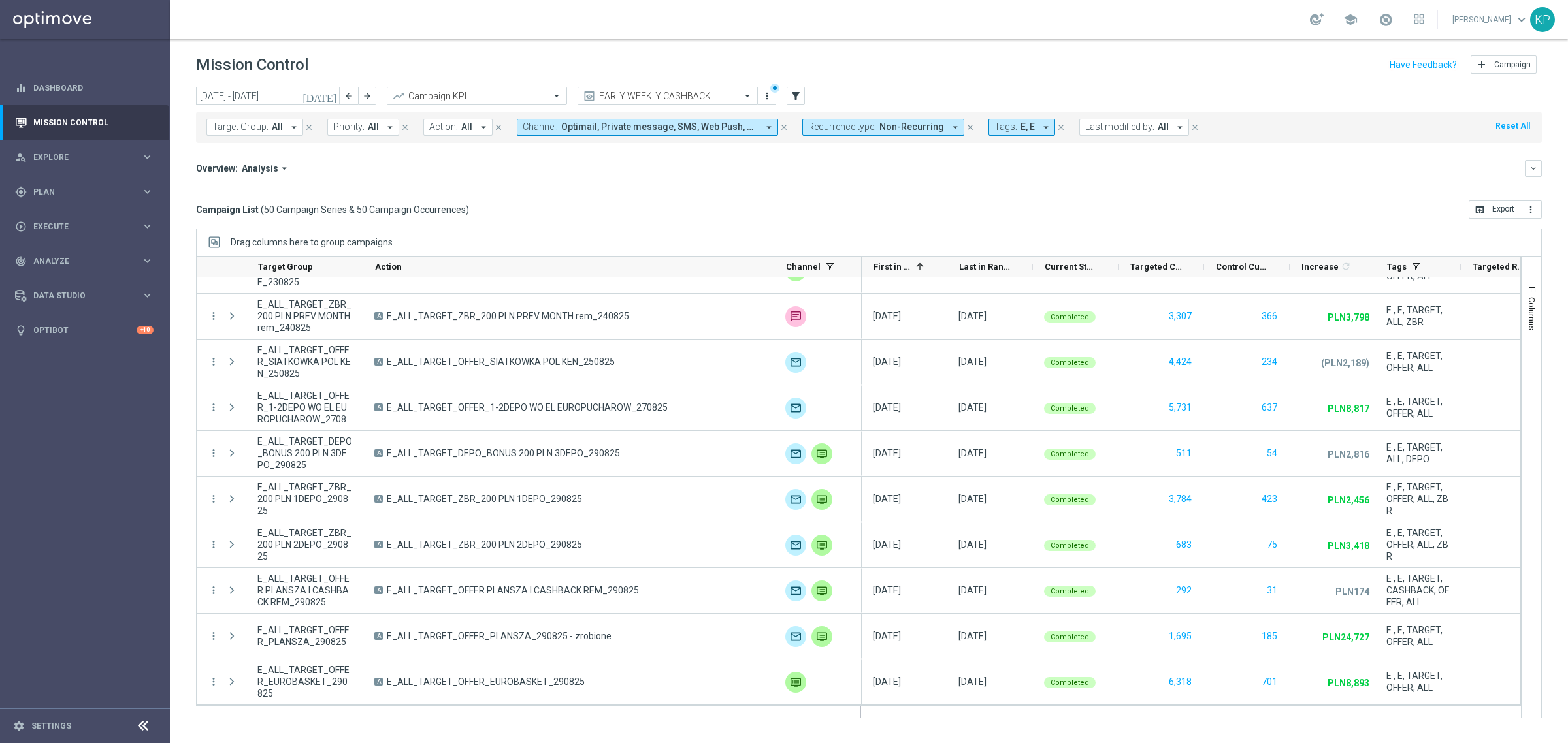
click at [844, 122] on span "Recurrence type:" at bounding box center [842, 127] width 68 height 11
click at [809, 200] on div "Non-Recurring" at bounding box center [855, 199] width 93 height 21
click at [804, 227] on div "Recurring" at bounding box center [855, 221] width 106 height 21
click at [752, 199] on mini-dashboard "Overview: Analysis arrow_drop_down keyboard_arrow_down Increase In Deposit Amou…" at bounding box center [868, 172] width 1346 height 58
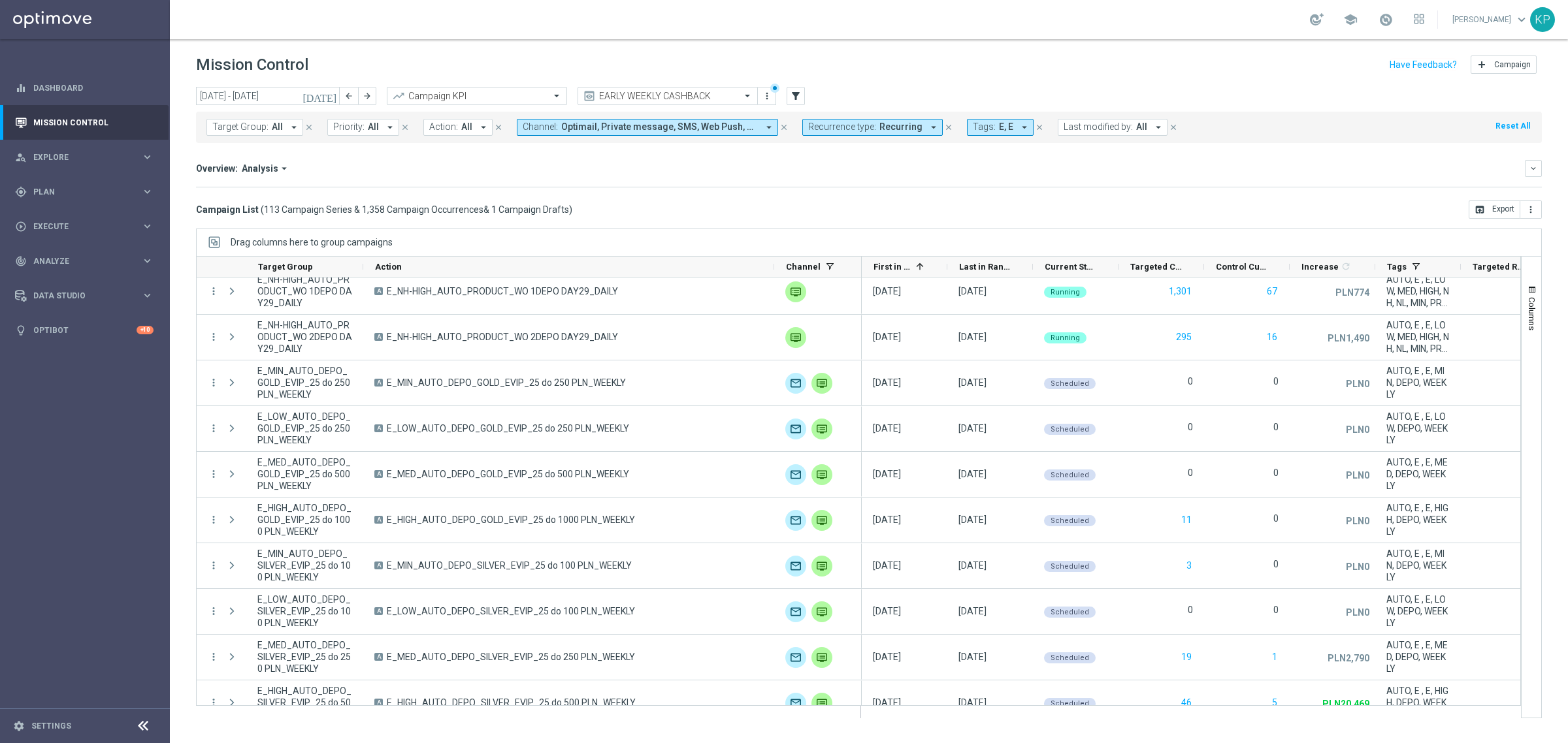
scroll to position [0, 0]
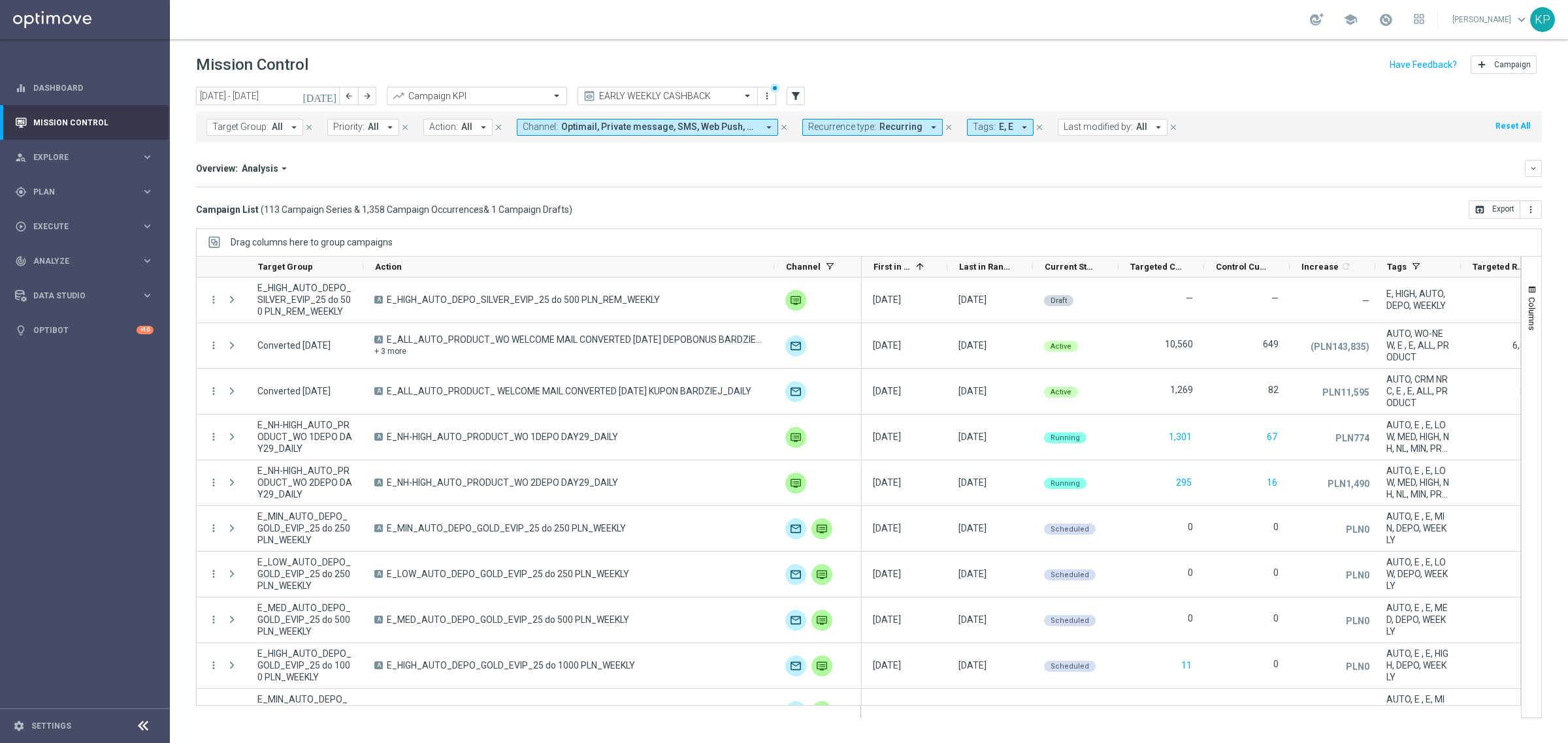
click at [629, 204] on div "Campaign List ( 113 Campaign Series & 1,358 Campaign Occurrences & 1 Campaign D…" at bounding box center [868, 210] width 1346 height 18
click at [123, 144] on div "person_search Explore keyboard_arrow_right" at bounding box center [84, 157] width 169 height 35
click at [102, 184] on link "Customer Explorer" at bounding box center [85, 183] width 102 height 11
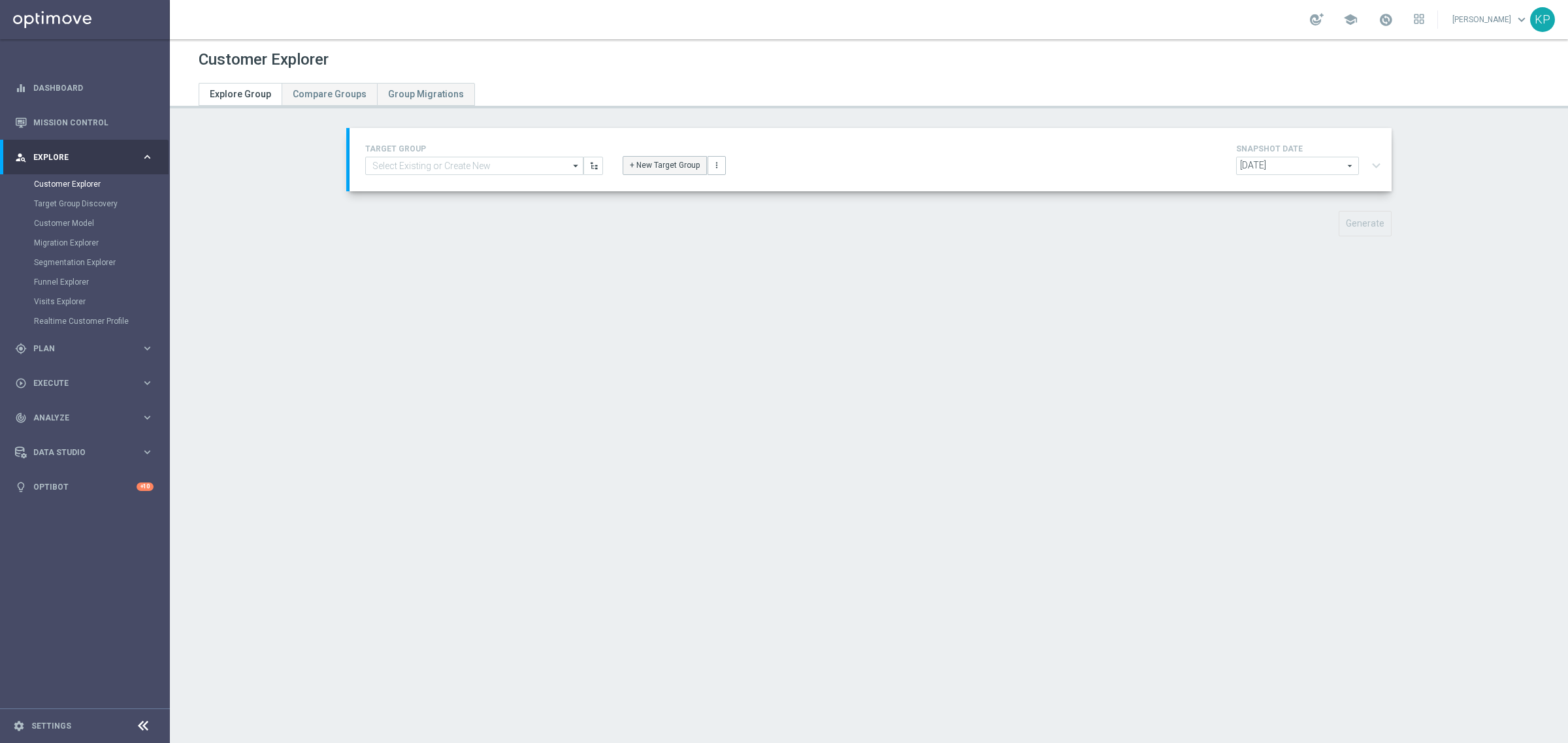
click at [638, 165] on button "+ New Target Group" at bounding box center [664, 165] width 84 height 18
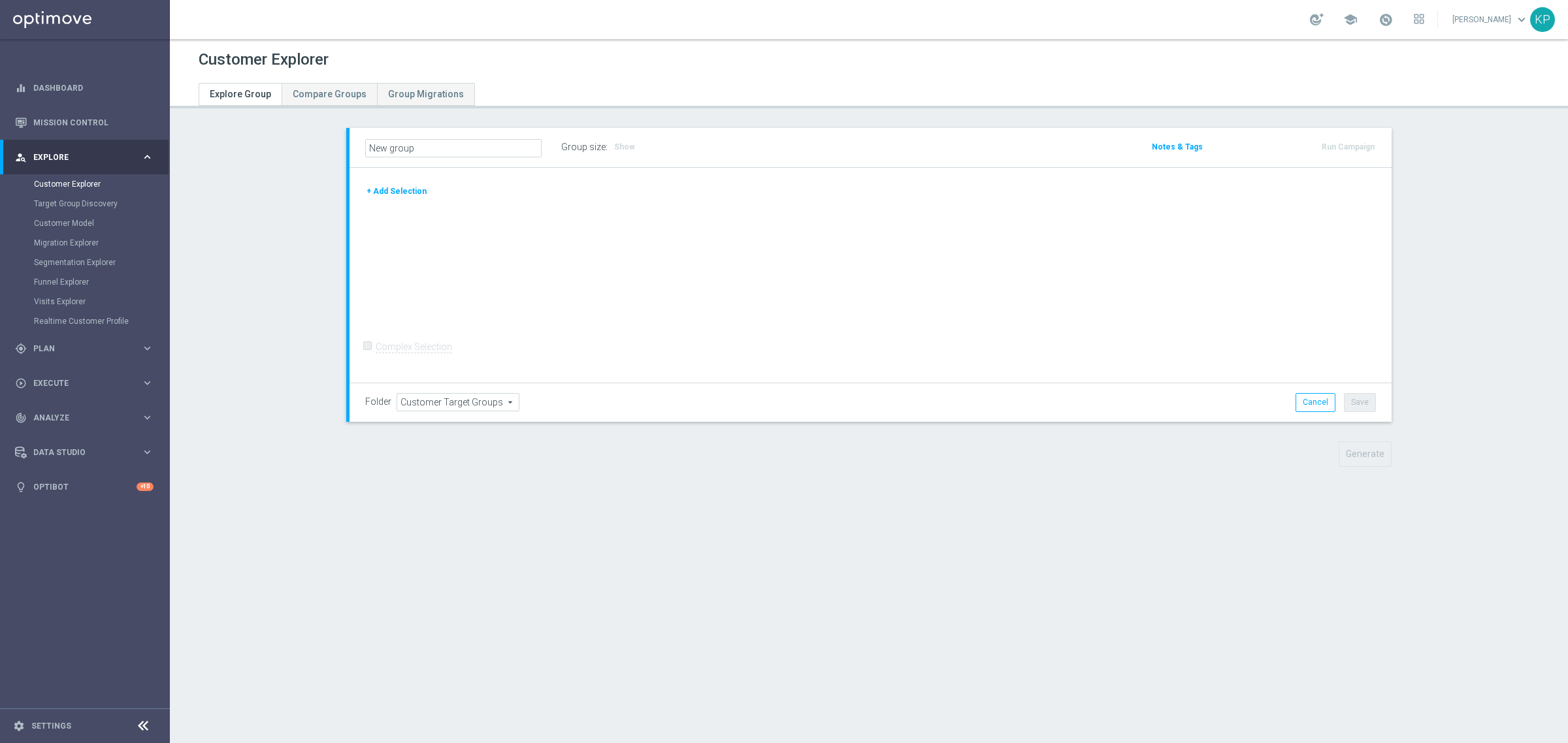
click at [413, 187] on button "+ Add Selection" at bounding box center [397, 191] width 63 height 14
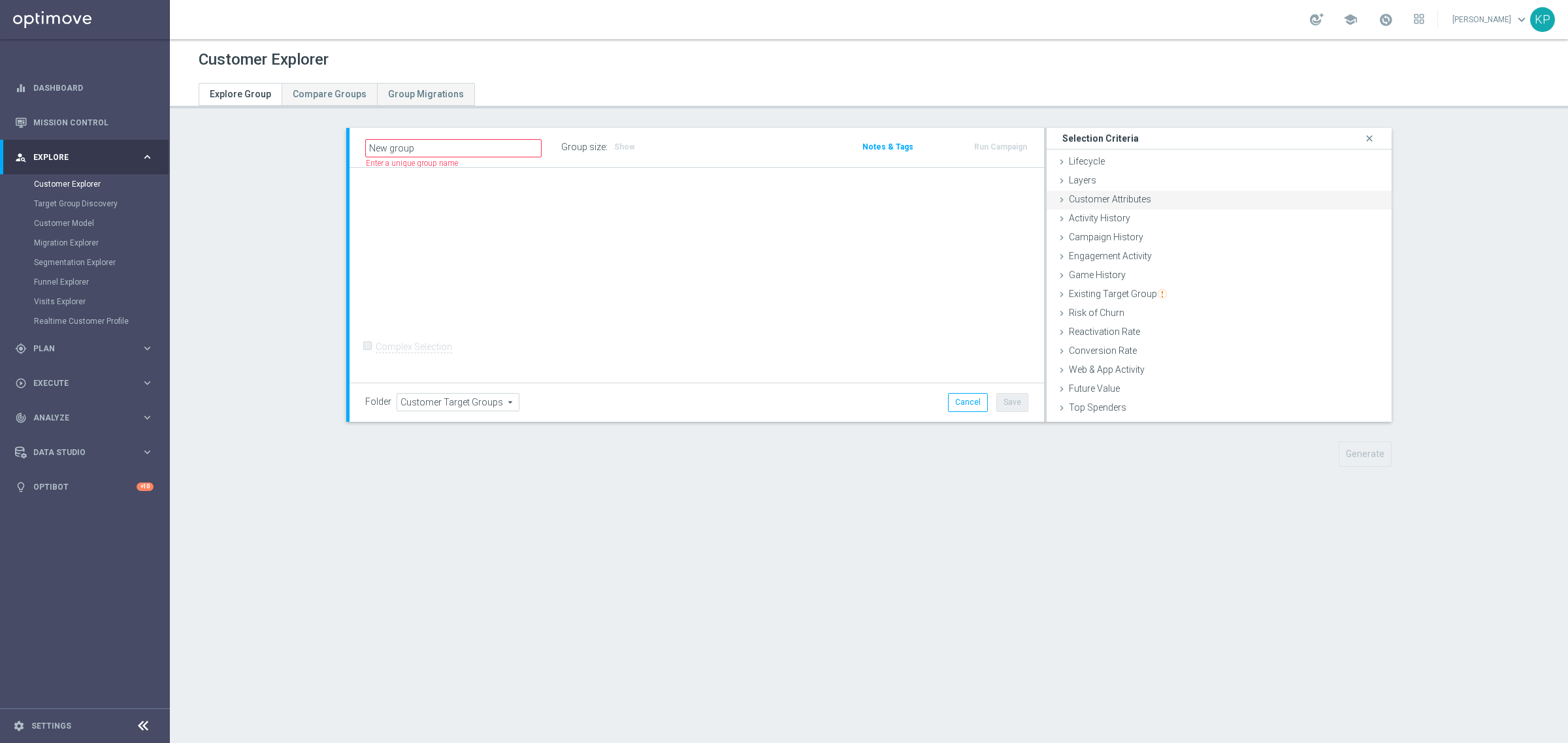
click at [1100, 207] on div "Customer Attributes done" at bounding box center [1218, 201] width 345 height 20
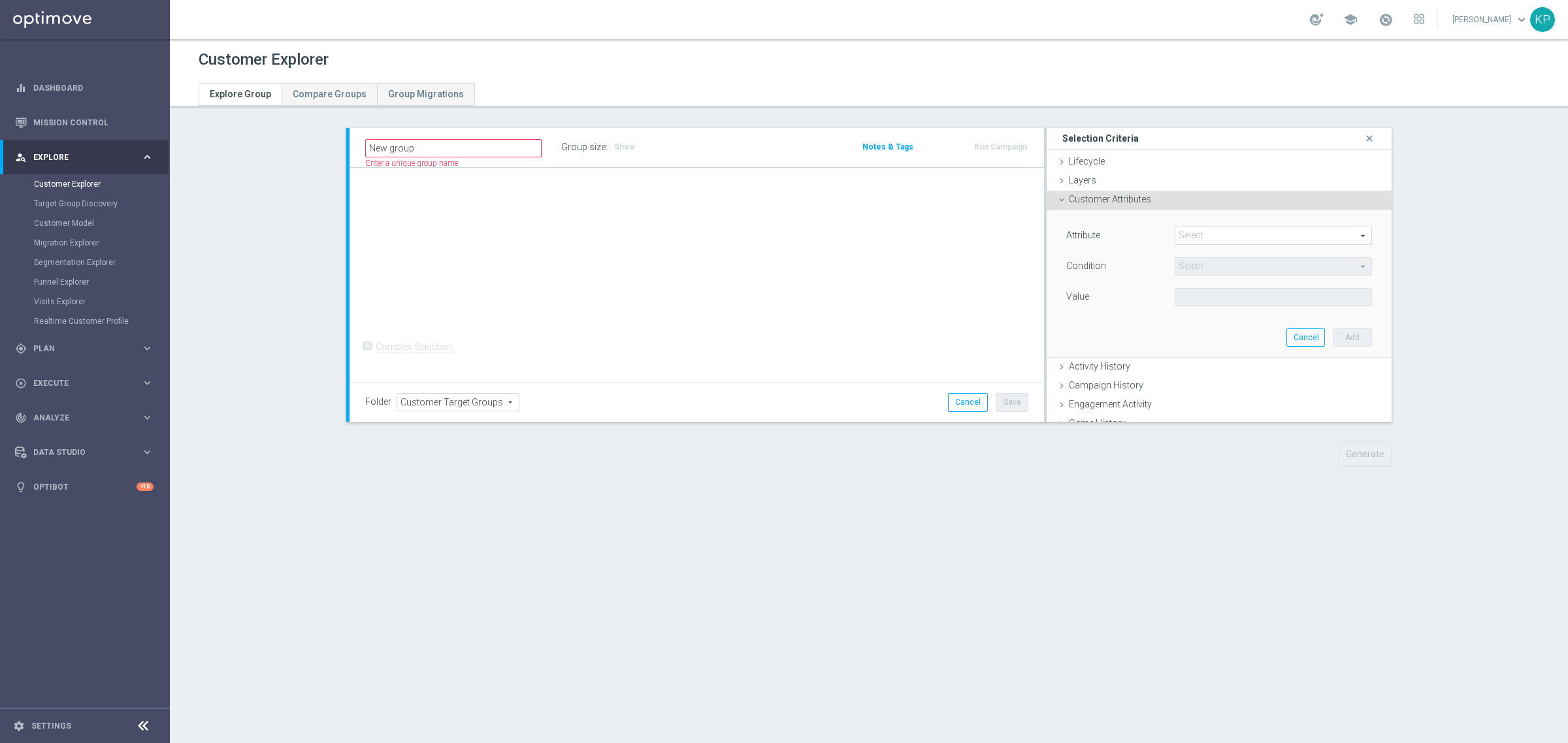
click at [1229, 236] on span at bounding box center [1273, 235] width 196 height 17
click at [0, 0] on input "search" at bounding box center [0, 0] width 0 height 0
type input "days since fir"
click at [1254, 305] on span "Days Since First Deposit" at bounding box center [1273, 306] width 184 height 11
type input "Days Since First Deposit"
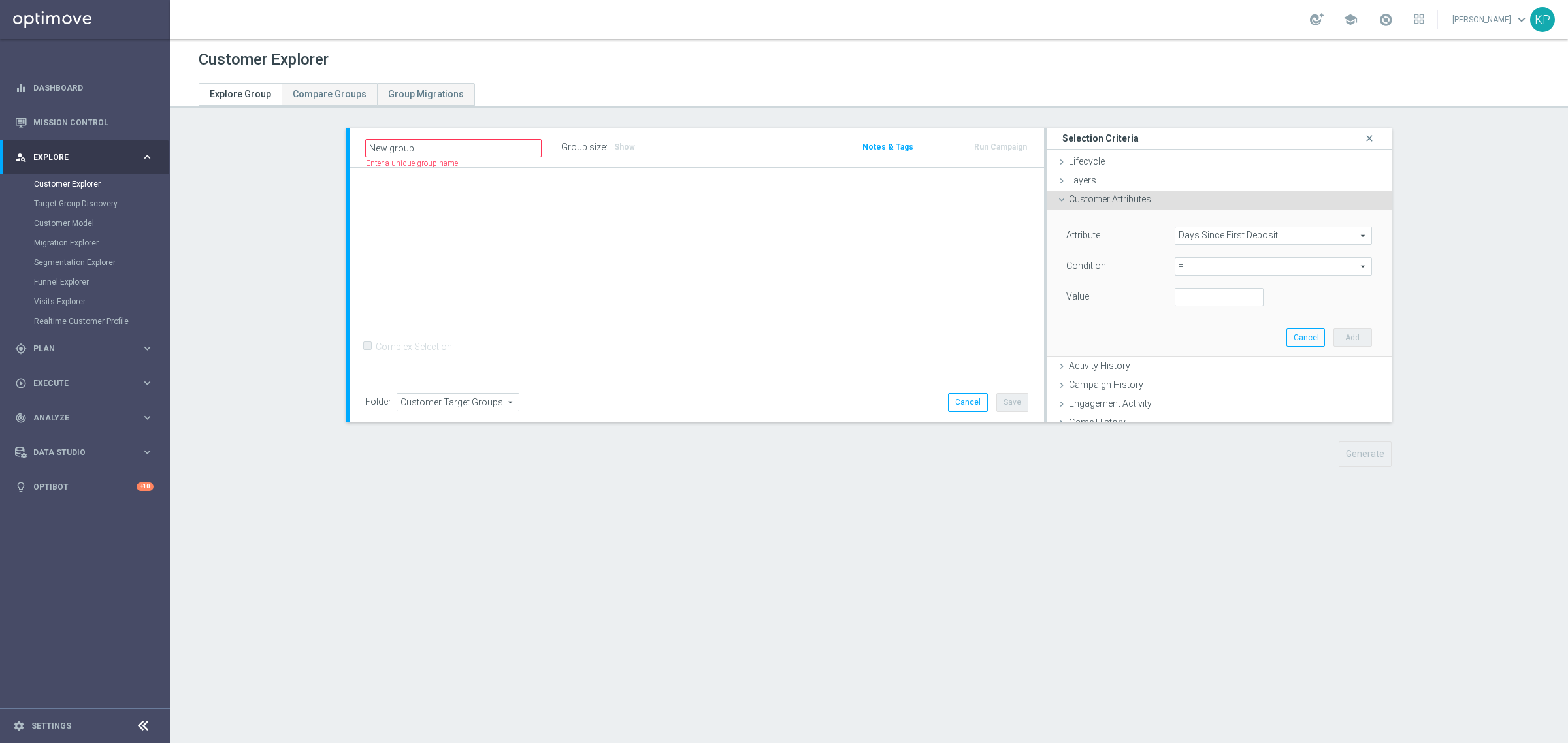
click at [1218, 267] on span "=" at bounding box center [1273, 266] width 196 height 17
click at [1184, 379] on label "between" at bounding box center [1273, 388] width 198 height 17
type input "between"
click at [1194, 305] on input "number" at bounding box center [1219, 297] width 89 height 18
type input "1"
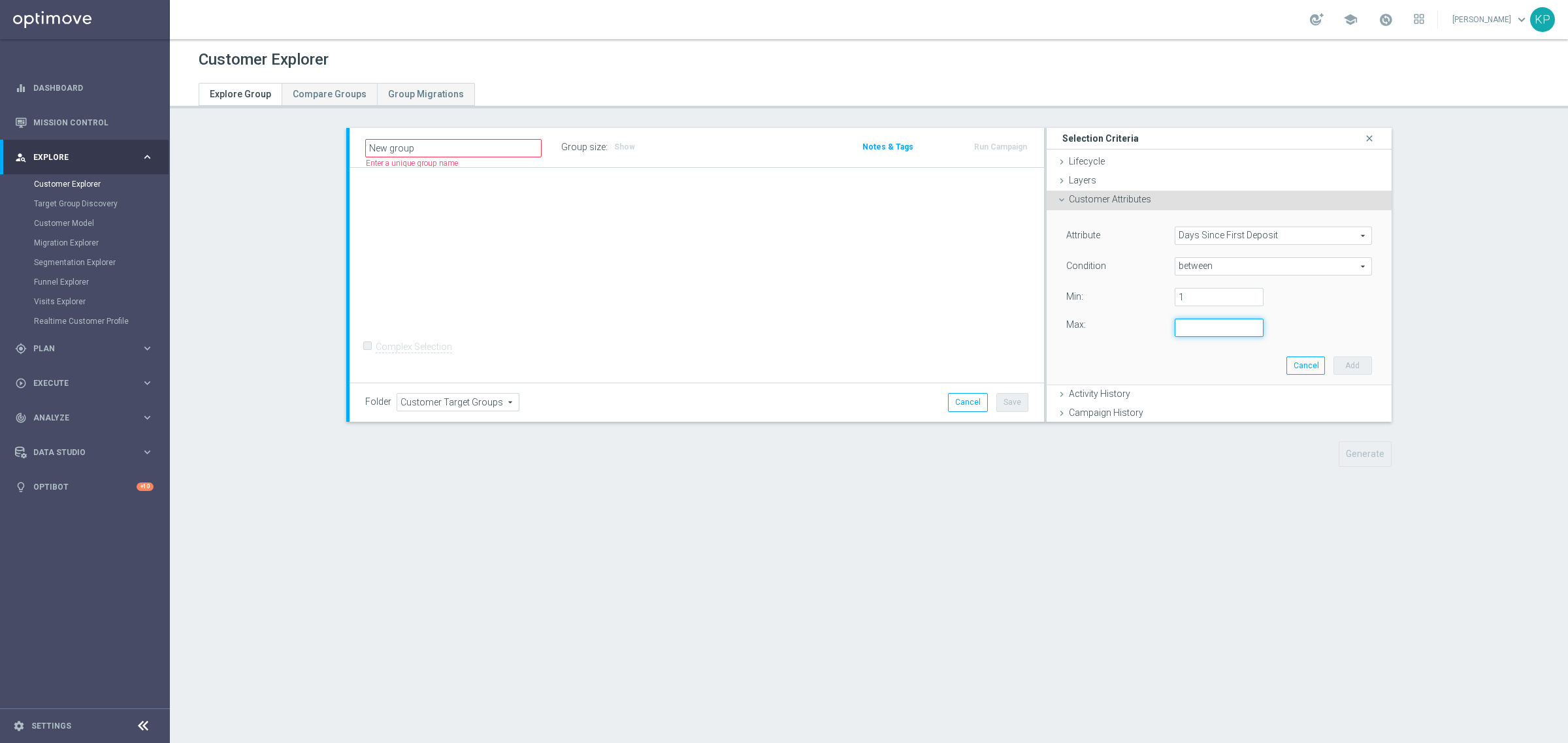
click at [1175, 327] on input "number" at bounding box center [1219, 327] width 89 height 18
type input "30"
click at [1351, 360] on button "Add" at bounding box center [1352, 365] width 39 height 18
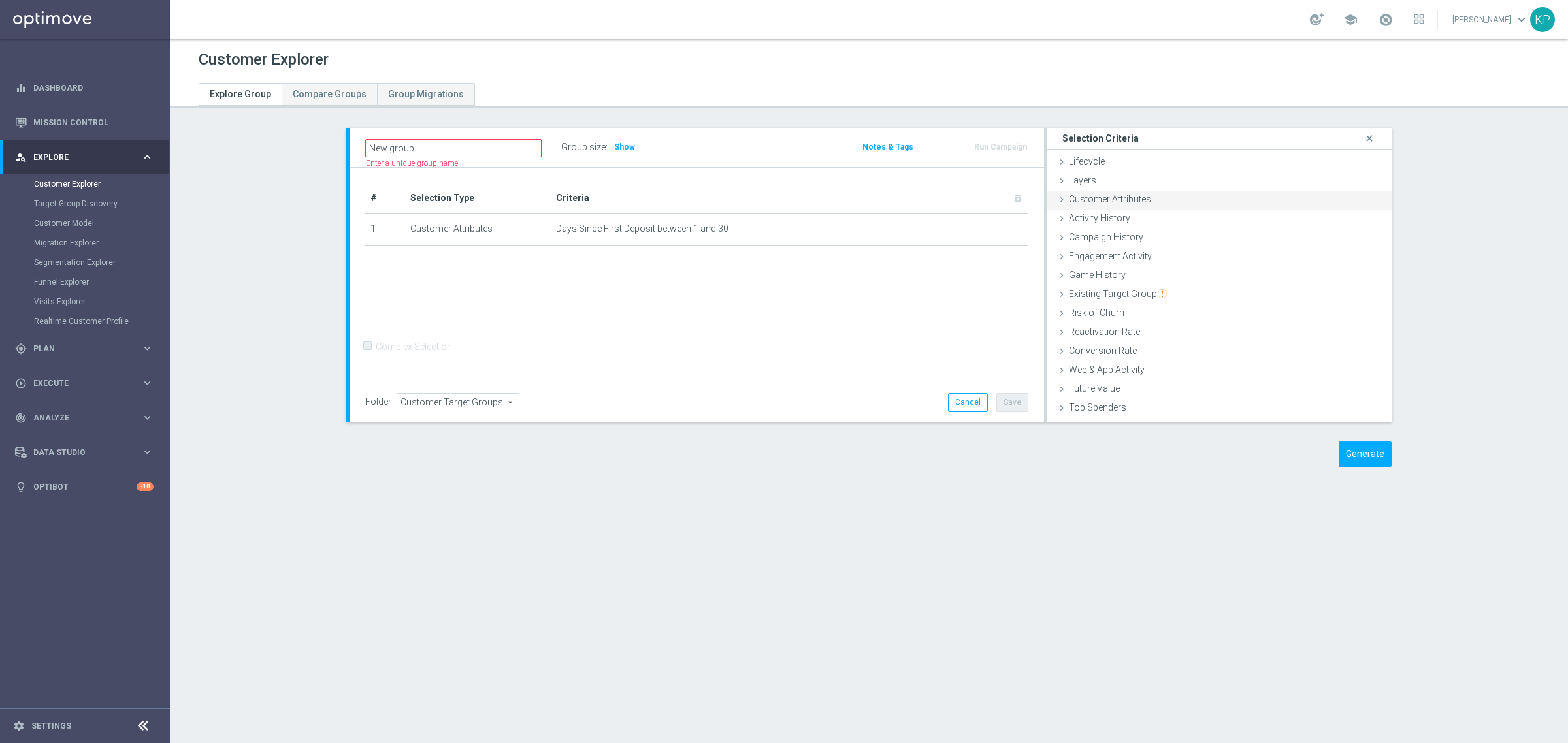
click at [1114, 206] on div "Customer Attributes done selection saved" at bounding box center [1218, 201] width 345 height 20
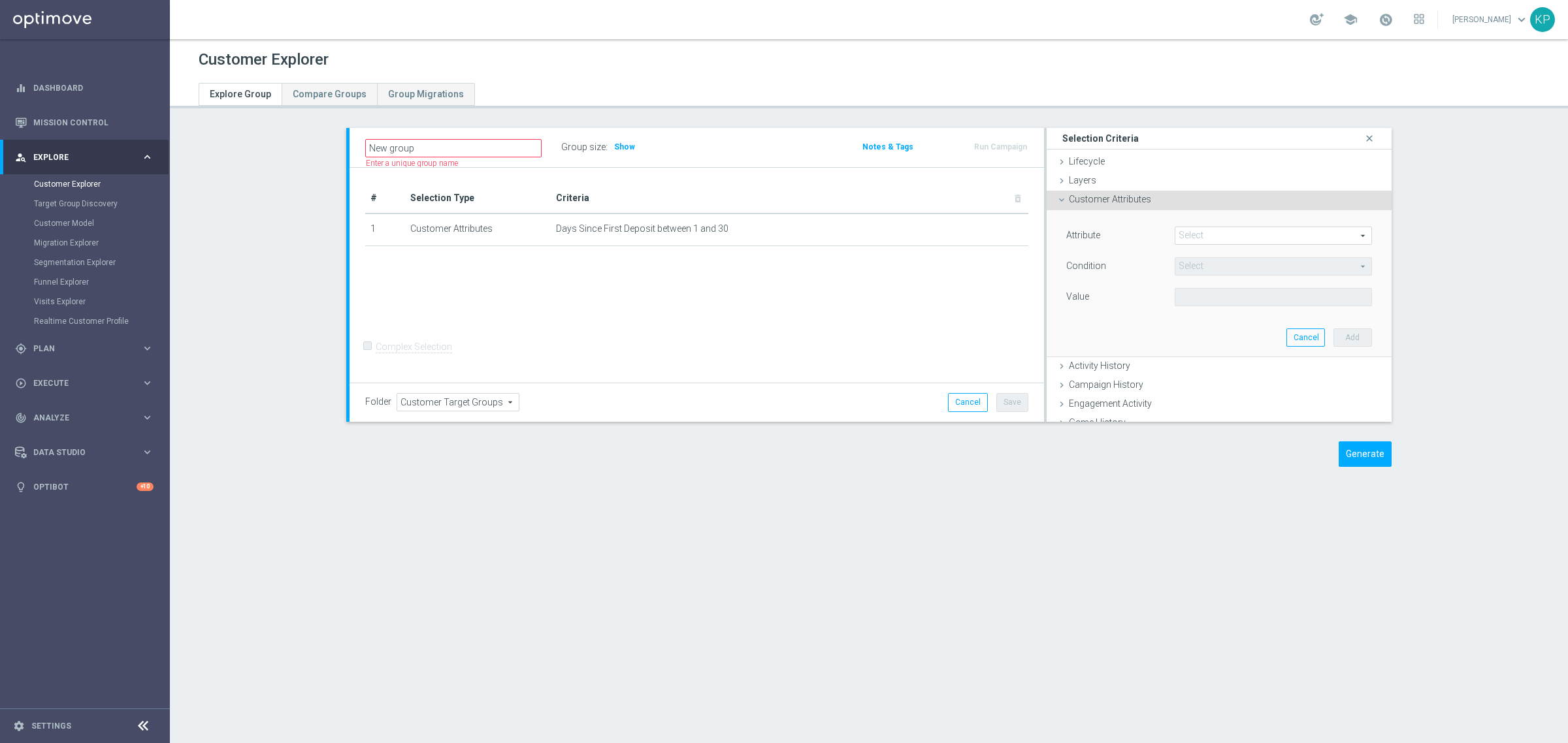
click at [1196, 229] on span at bounding box center [1273, 235] width 196 height 17
click at [0, 0] on input "search" at bounding box center [0, 0] width 0 height 0
type input "fav"
click at [1222, 273] on span "Favorite Sport, Last Three Months" at bounding box center [1273, 272] width 184 height 11
type input "Favorite Sport, Last Three Months"
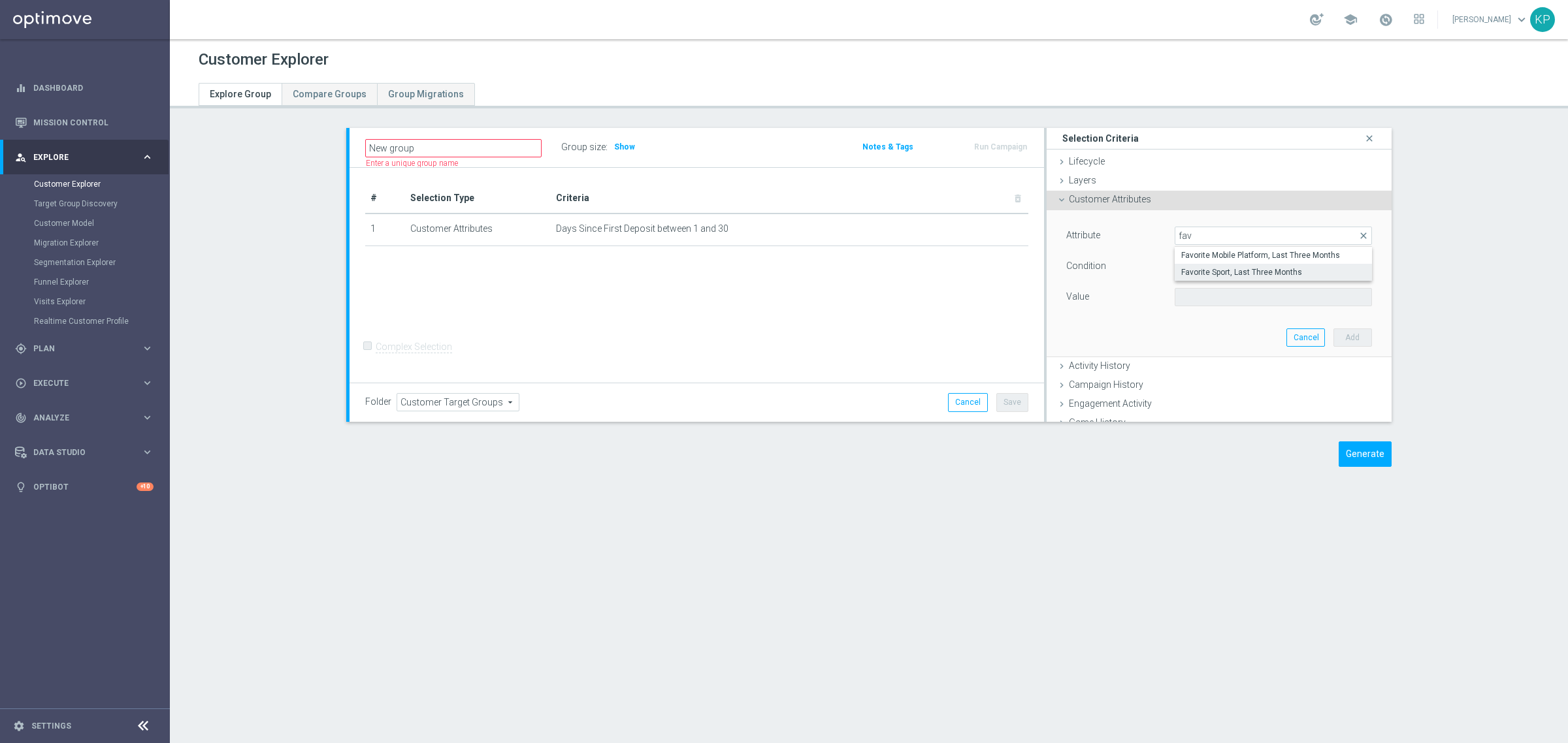
type input "Equals"
click at [1203, 296] on span at bounding box center [1273, 297] width 196 height 17
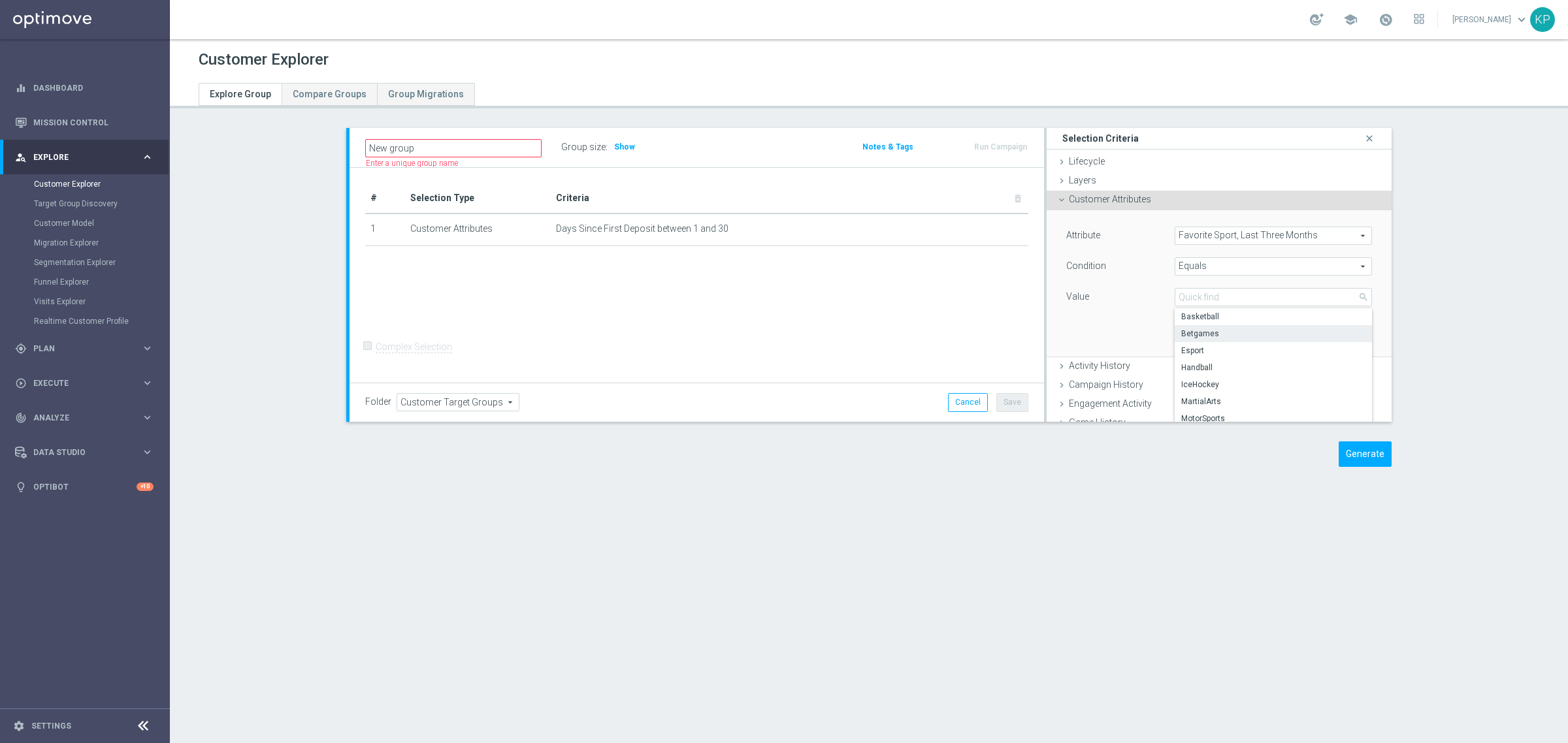
click at [1193, 335] on span "Betgames" at bounding box center [1273, 333] width 184 height 11
type input "Betgames"
click at [1333, 331] on button "Add" at bounding box center [1352, 337] width 39 height 18
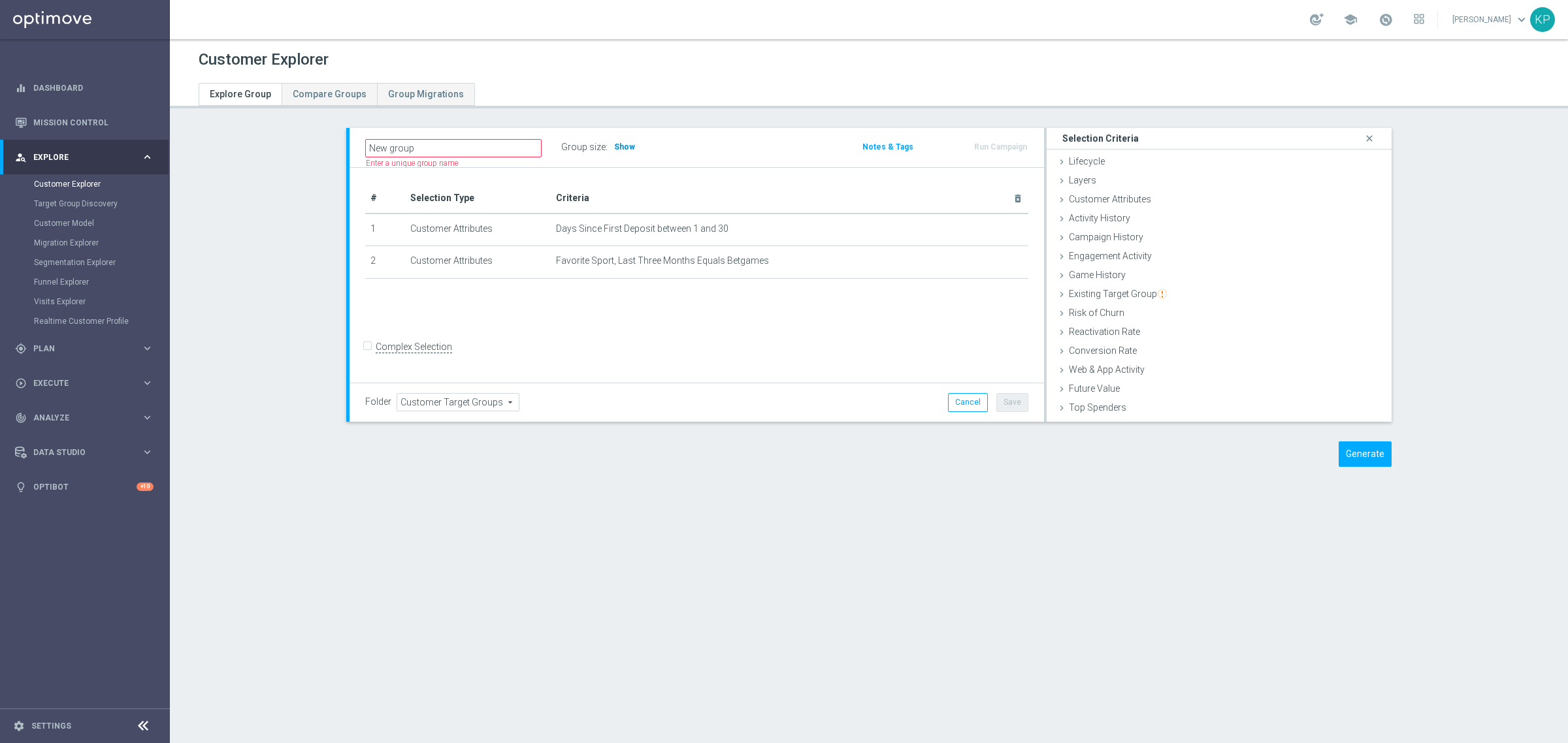
click at [622, 145] on span "Show" at bounding box center [624, 146] width 21 height 9
click at [1119, 194] on span "Customer Attributes" at bounding box center [1110, 199] width 82 height 11
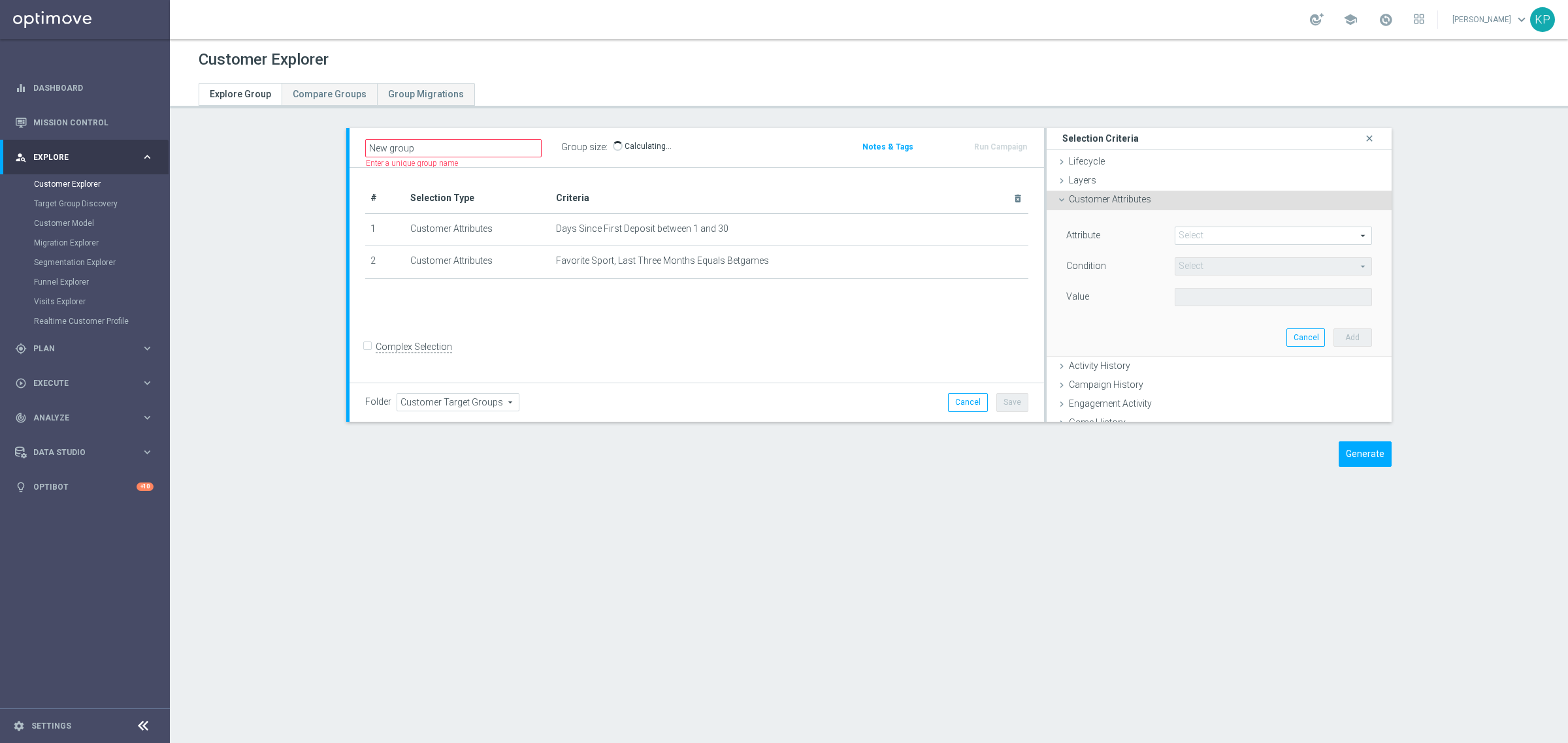
click at [758, 301] on div "+ Add Selection" at bounding box center [696, 295] width 682 height 11
click at [1306, 530] on div "Customer Explorer Explore Group Compare Groups Group Migrations New group" at bounding box center [868, 392] width 1398 height 704
click at [1203, 230] on span at bounding box center [1273, 235] width 196 height 17
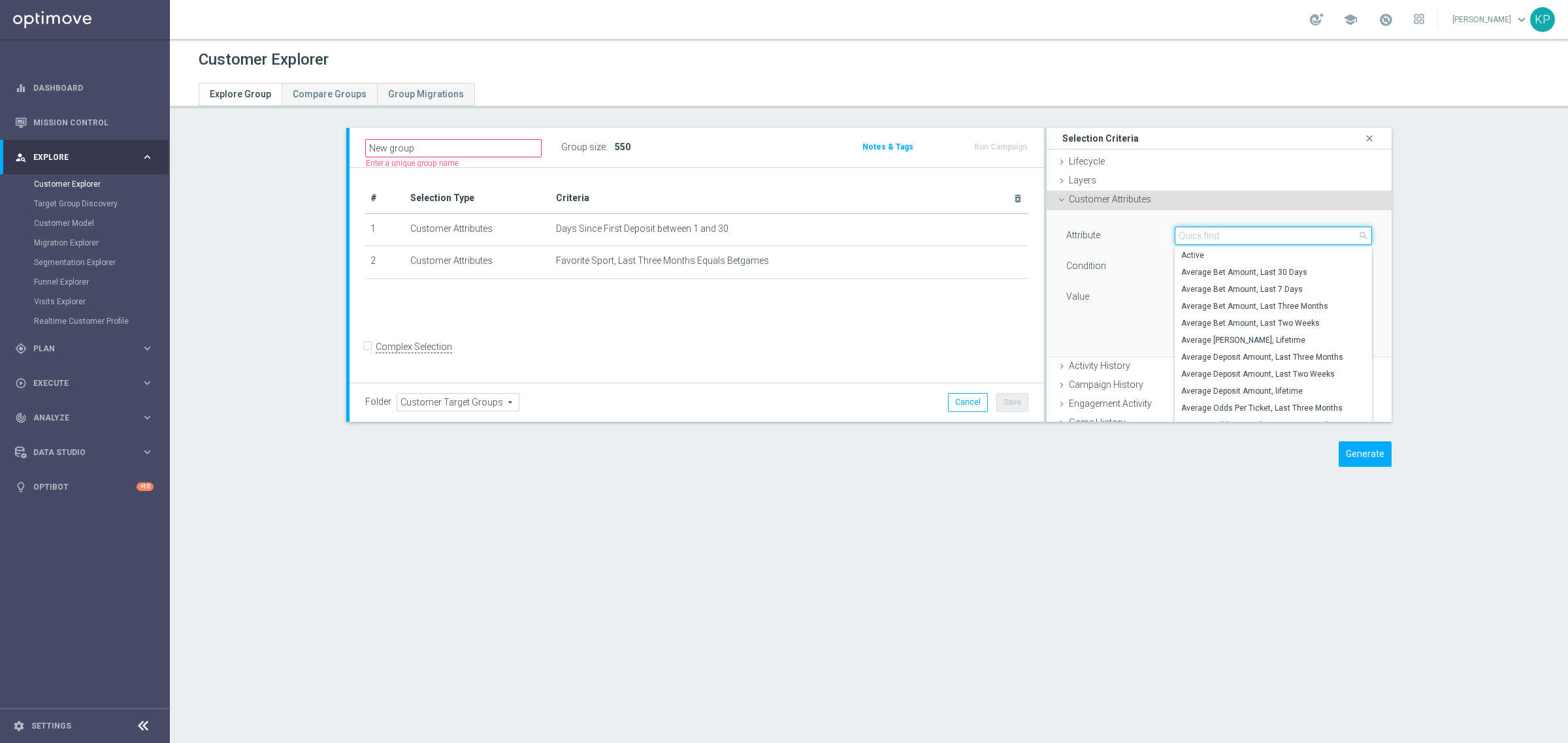
click at [1203, 230] on input "search" at bounding box center [1273, 235] width 198 height 18
type input "number of ti"
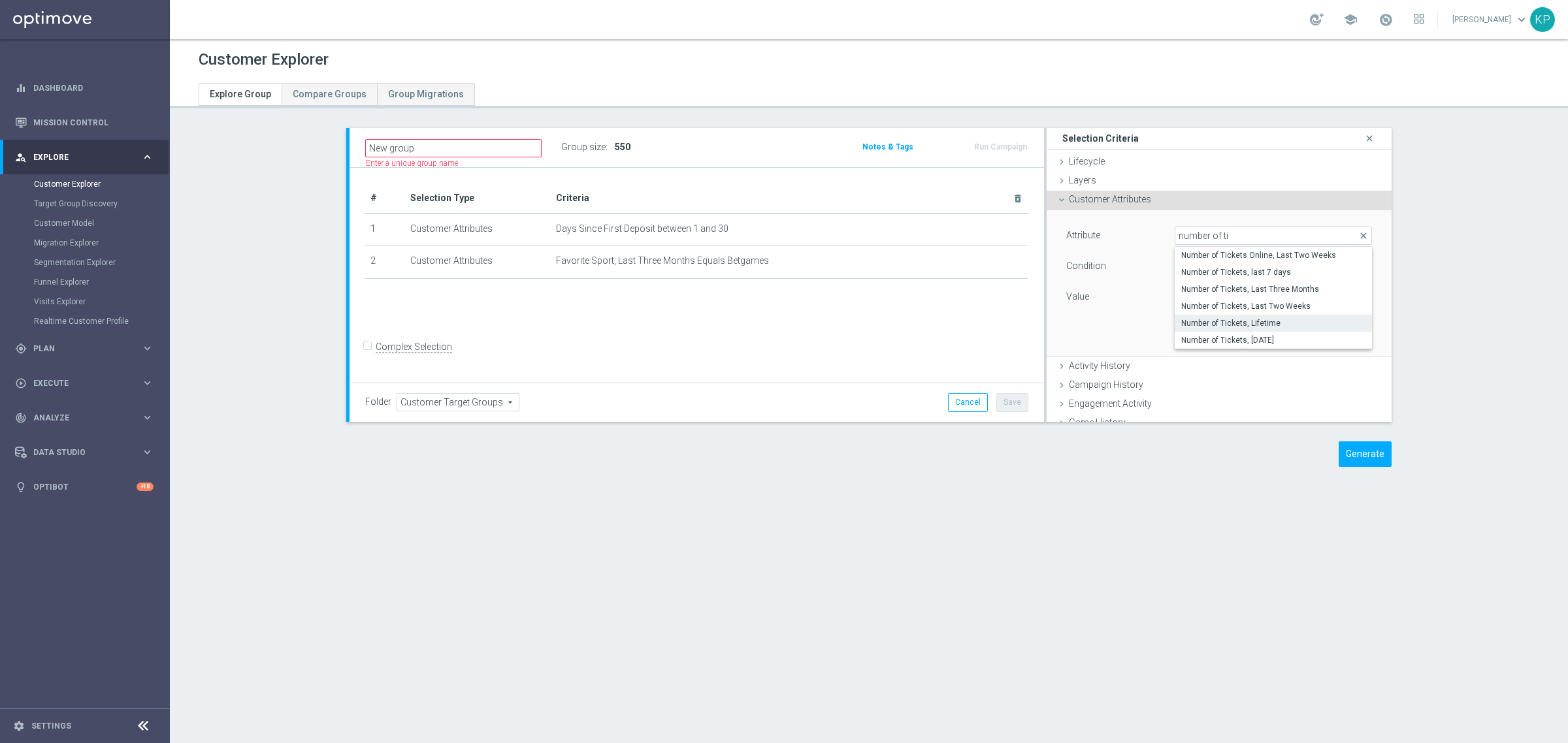
click at [1221, 318] on span "Number of Tickets, Lifetime" at bounding box center [1273, 323] width 184 height 11
type input "Number of Tickets, Lifetime"
click at [1207, 272] on span "=" at bounding box center [1273, 266] width 196 height 17
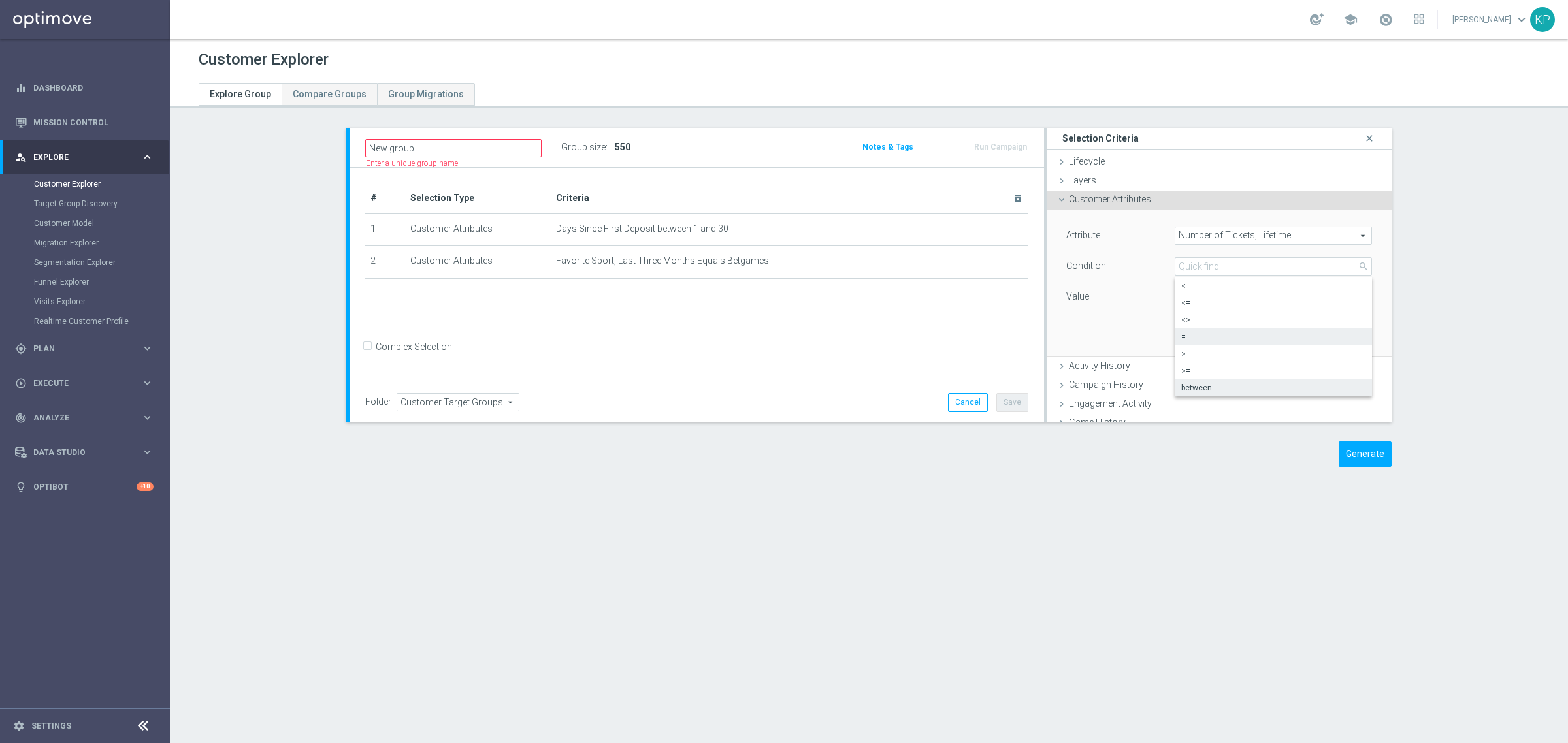
click at [1191, 386] on span "between" at bounding box center [1273, 388] width 184 height 11
click at [1188, 262] on span "between" at bounding box center [1273, 266] width 196 height 17
click at [1181, 373] on span ">=" at bounding box center [1273, 370] width 184 height 11
type input ">="
click at [1175, 295] on input "number" at bounding box center [1219, 297] width 89 height 18
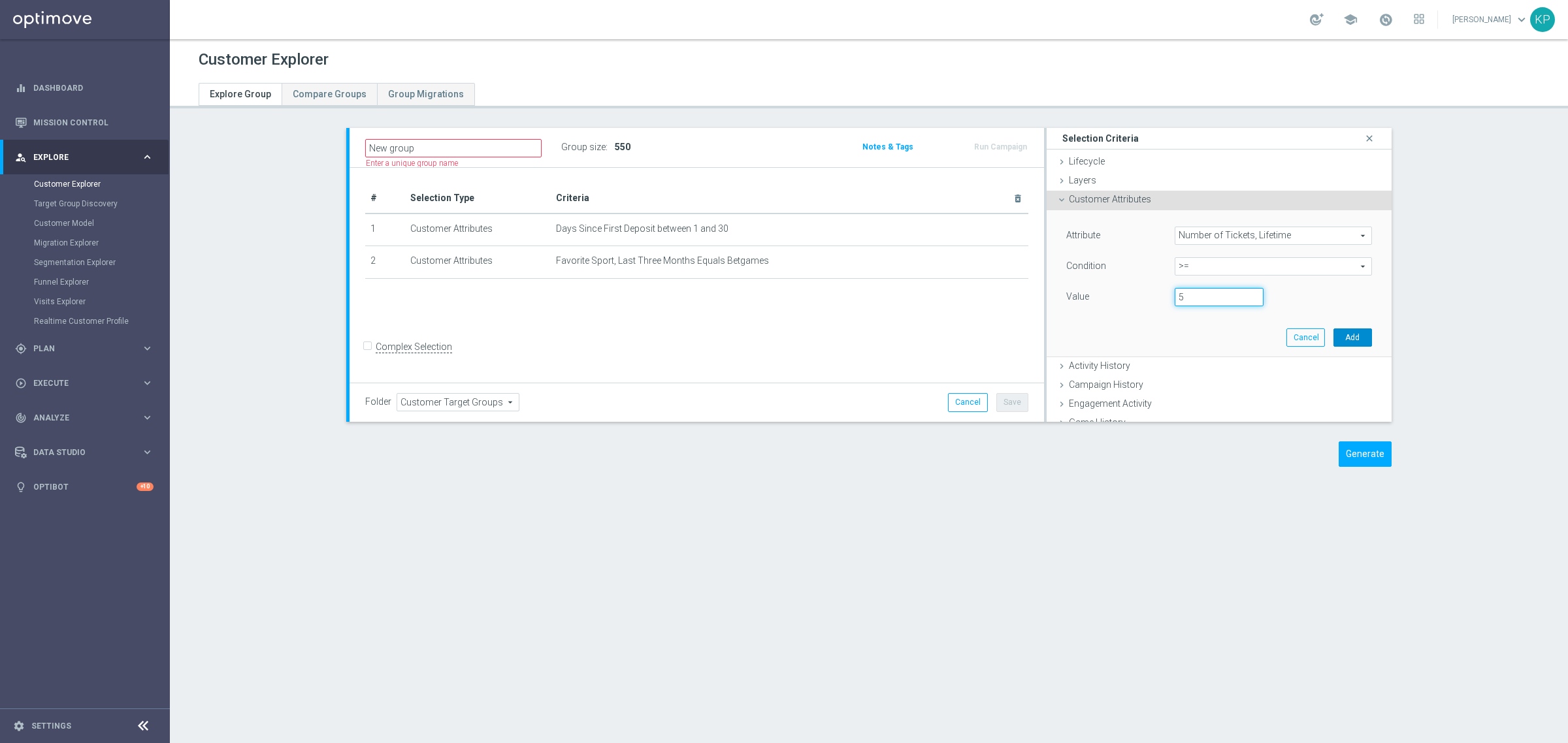
type input "5"
drag, startPoint x: 1322, startPoint y: 331, endPoint x: 1316, endPoint y: 324, distance: 9.2
click at [1333, 330] on button "Add" at bounding box center [1352, 337] width 39 height 18
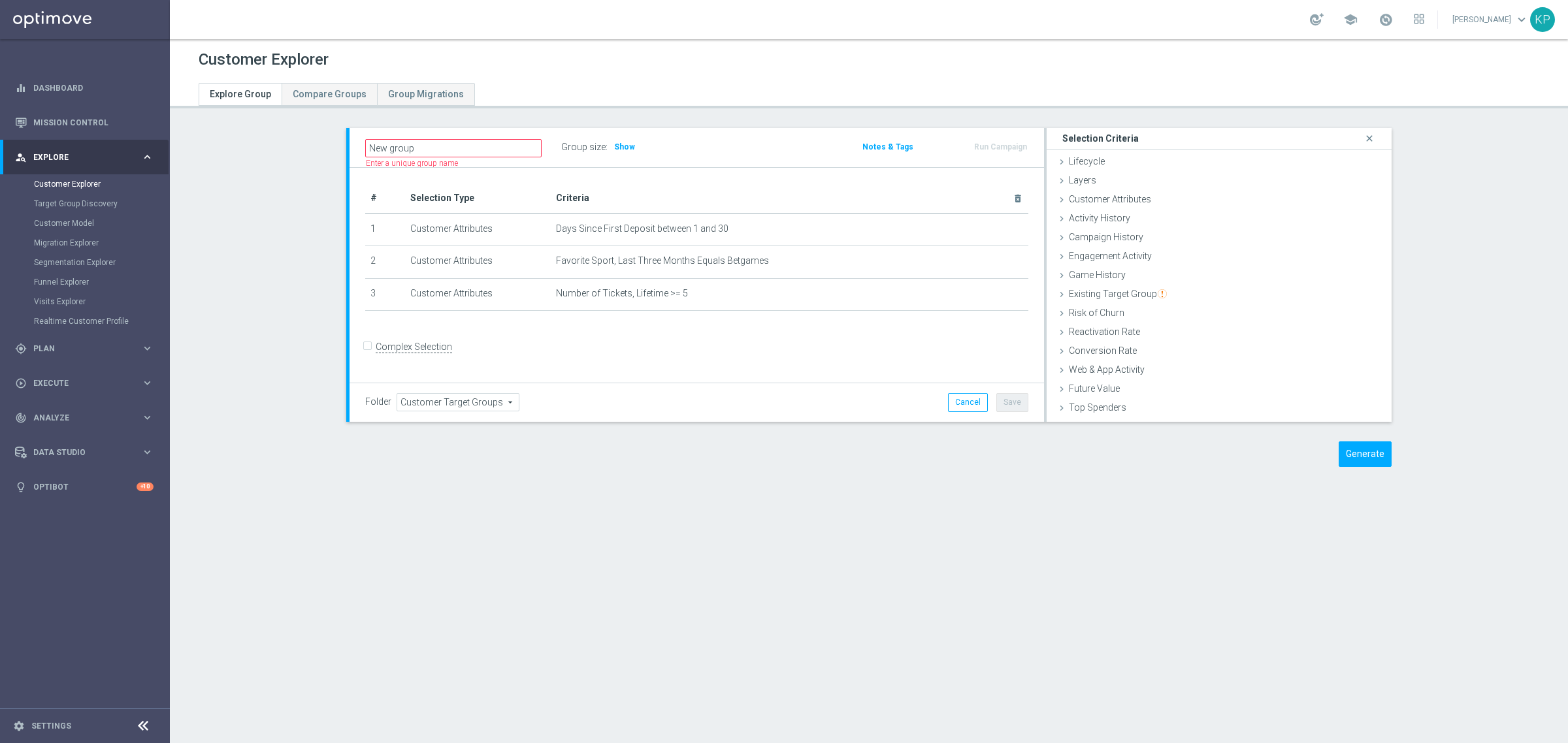
click at [628, 147] on div "Group size : Show" at bounding box center [626, 146] width 131 height 18
click at [616, 149] on span "Show" at bounding box center [624, 146] width 21 height 9
click at [749, 260] on span "Favorite Sport, Last Three Months Equals Betgames" at bounding box center [770, 260] width 430 height 11
click at [988, 294] on icon "mode_edit" at bounding box center [991, 294] width 11 height 11
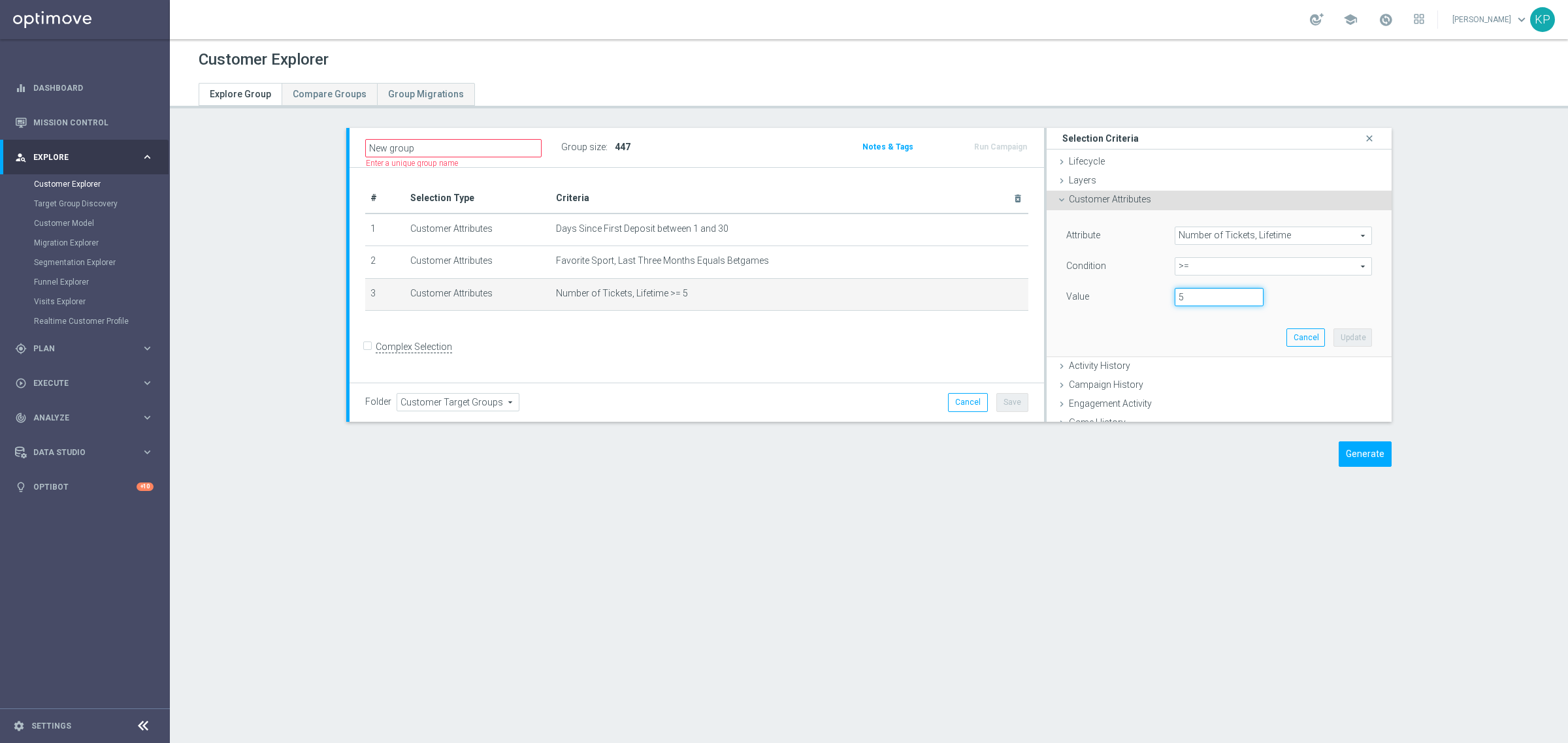
drag, startPoint x: 1171, startPoint y: 298, endPoint x: 1132, endPoint y: 298, distance: 39.0
click at [1132, 298] on div "Value 5" at bounding box center [1218, 298] width 325 height 21
type input "25"
click at [1333, 333] on button "Update" at bounding box center [1352, 337] width 39 height 18
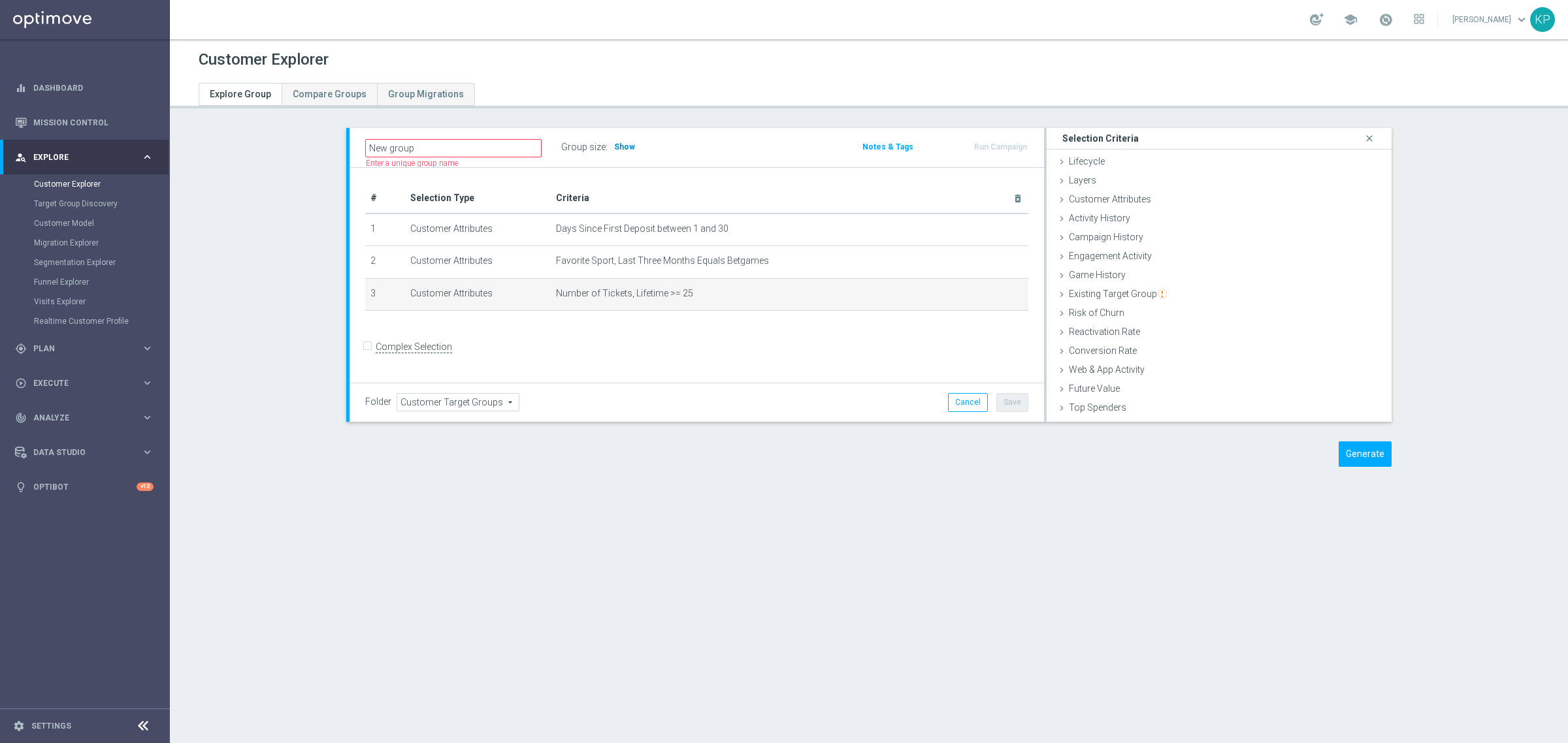
click at [614, 142] on span "Show" at bounding box center [624, 146] width 21 height 9
drag, startPoint x: 714, startPoint y: 160, endPoint x: 742, endPoint y: 173, distance: 30.9
click at [716, 162] on div "New group Name length must be more than 2 characters Name length must be under …" at bounding box center [697, 148] width 695 height 39
click at [986, 296] on icon "mode_edit" at bounding box center [991, 294] width 11 height 11
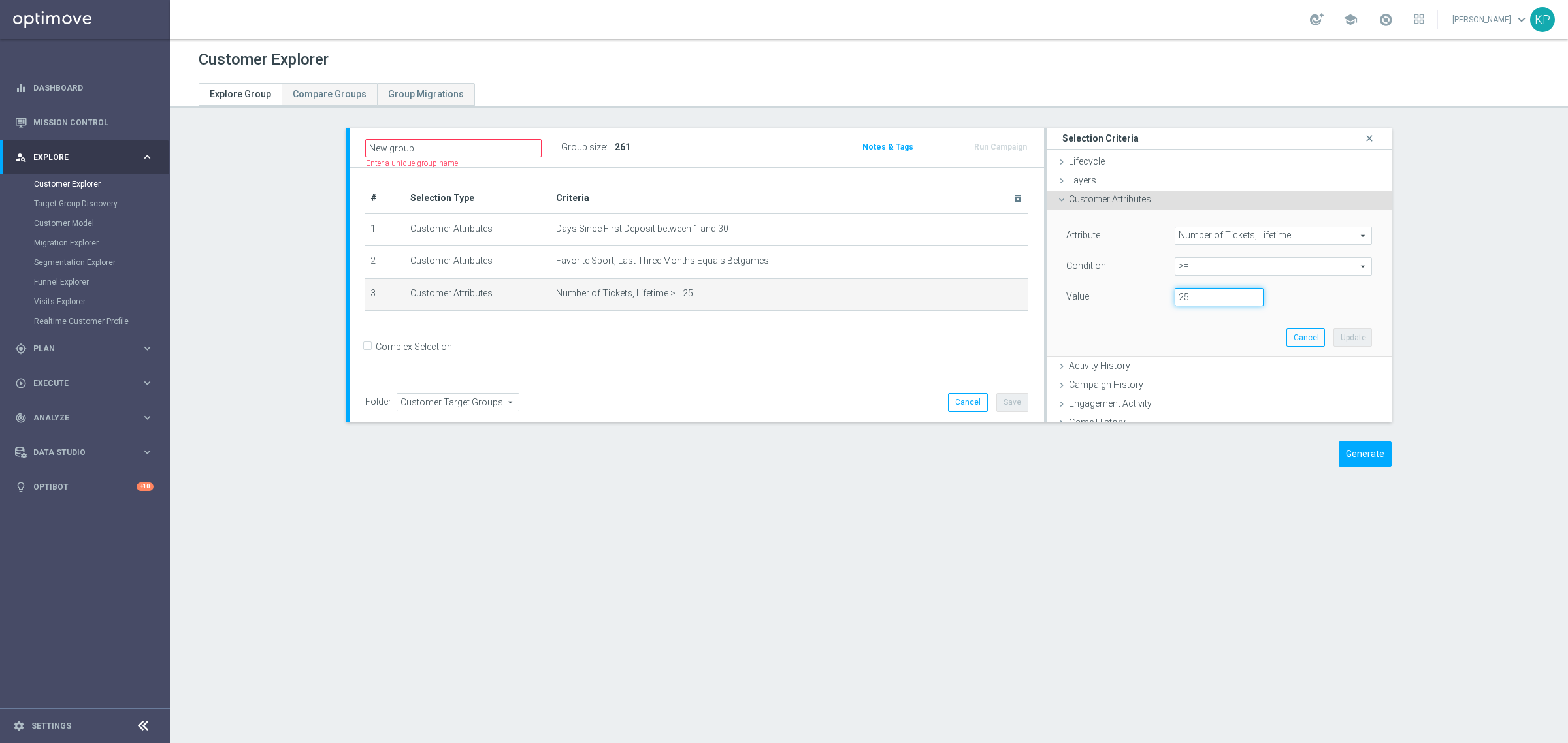
drag, startPoint x: 1184, startPoint y: 291, endPoint x: 1109, endPoint y: 291, distance: 75.0
click at [1117, 291] on div "Value 25" at bounding box center [1218, 298] width 325 height 21
type input "5"
click at [1333, 334] on button "Update" at bounding box center [1352, 337] width 39 height 18
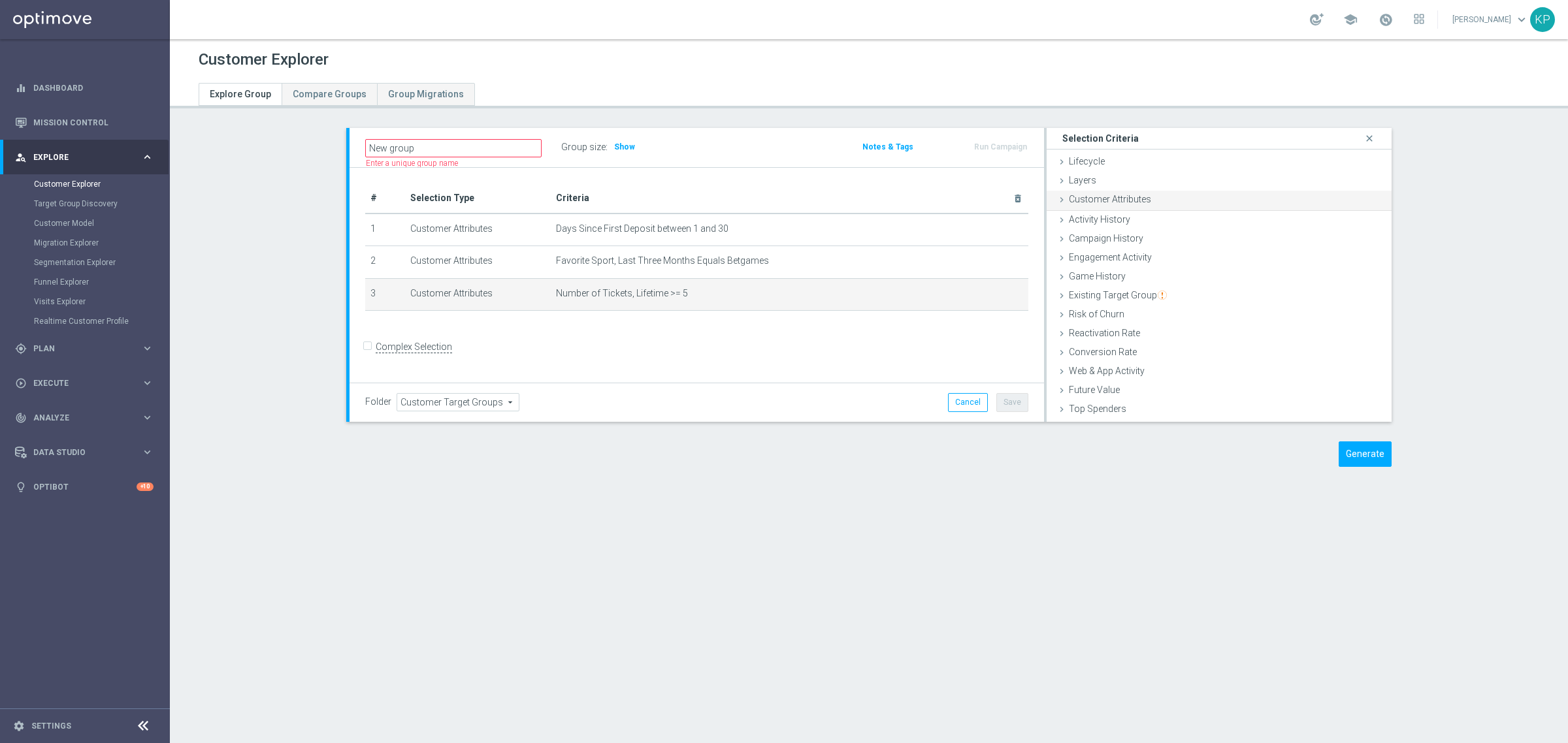
click at [1105, 199] on span "Customer Attributes" at bounding box center [1110, 199] width 82 height 11
click at [1193, 226] on div "Number of Tickets, Lifetime Number of Tickets, Lifetime arrow_drop_down search" at bounding box center [1273, 235] width 198 height 18
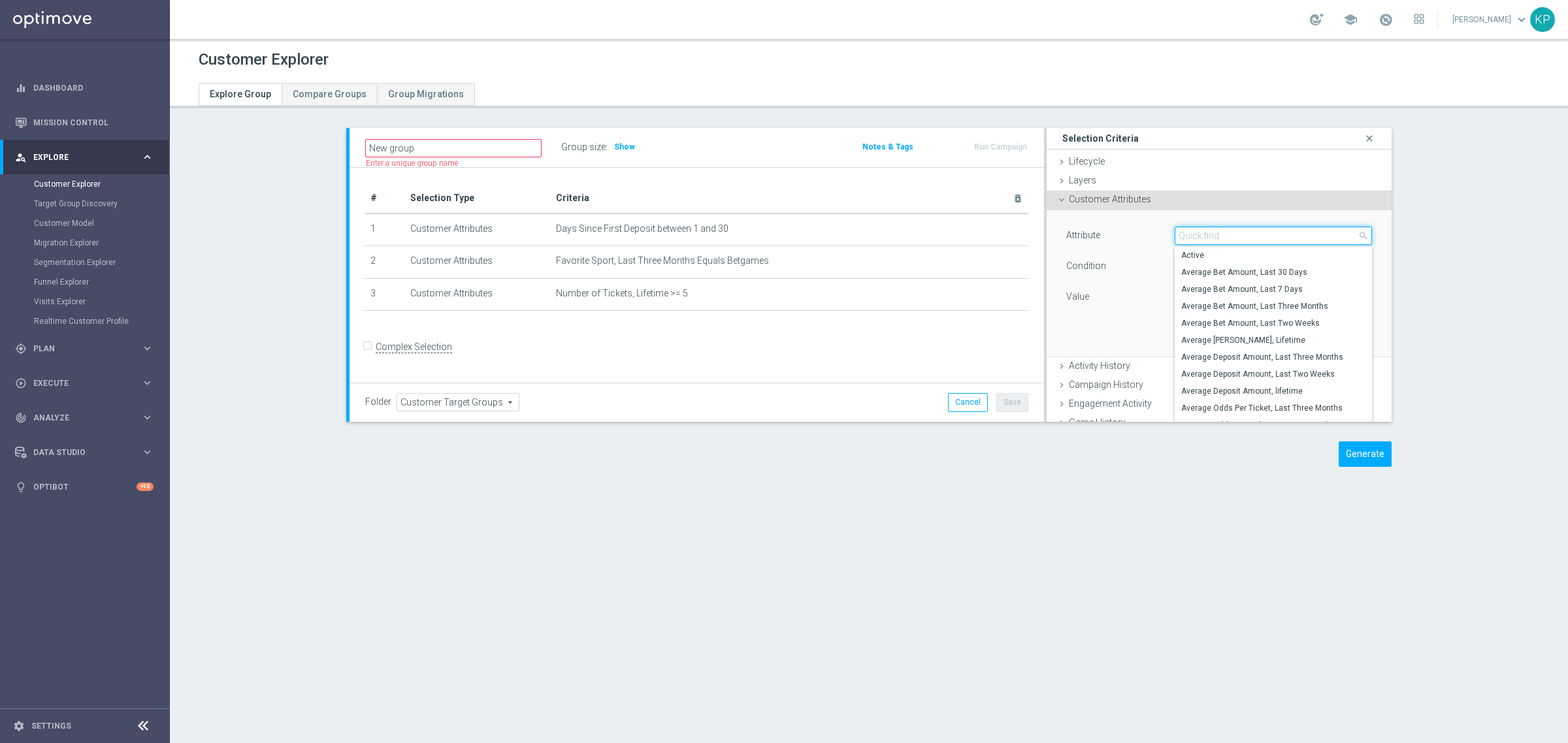
click at [1193, 230] on input "search" at bounding box center [1273, 235] width 198 height 18
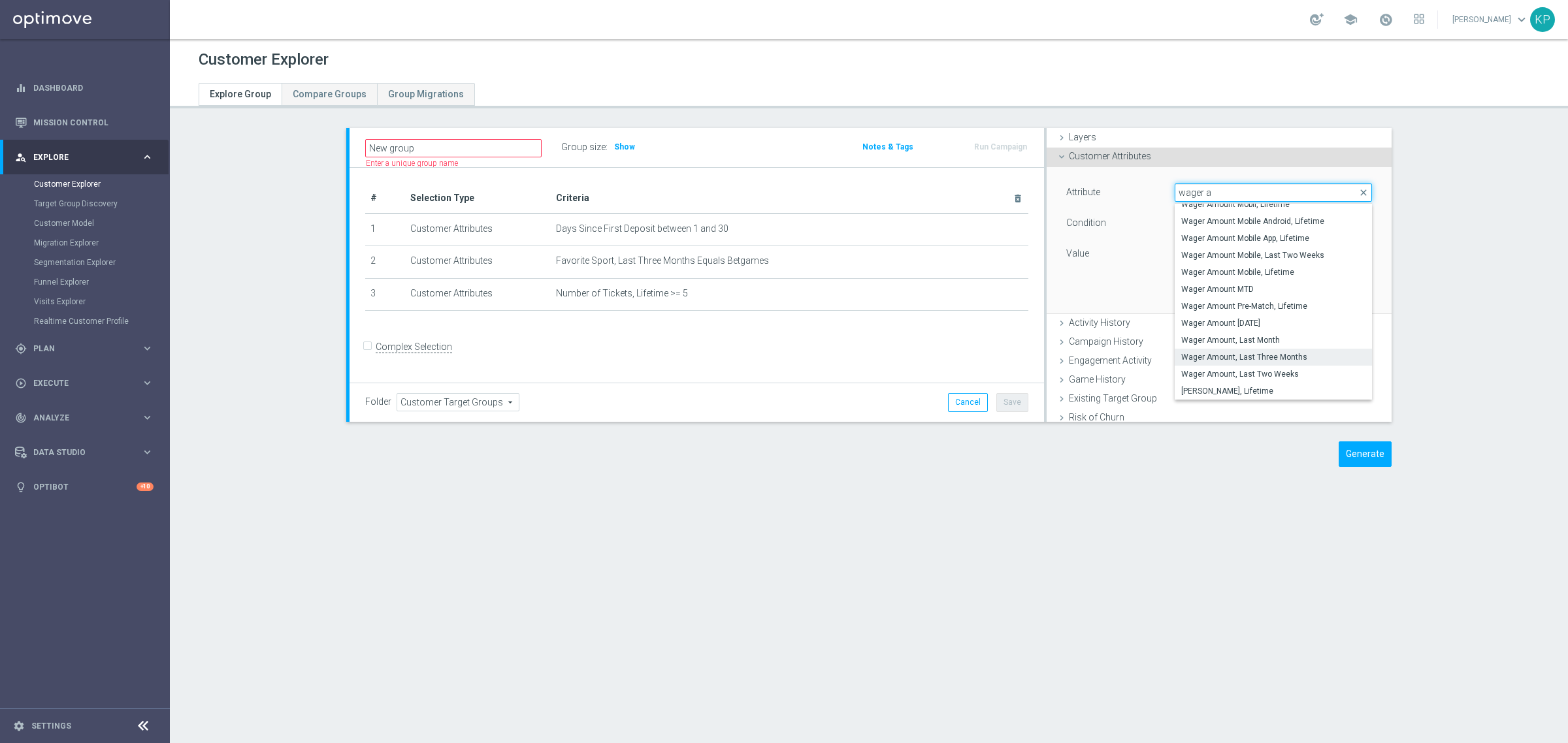
scroll to position [81, 0]
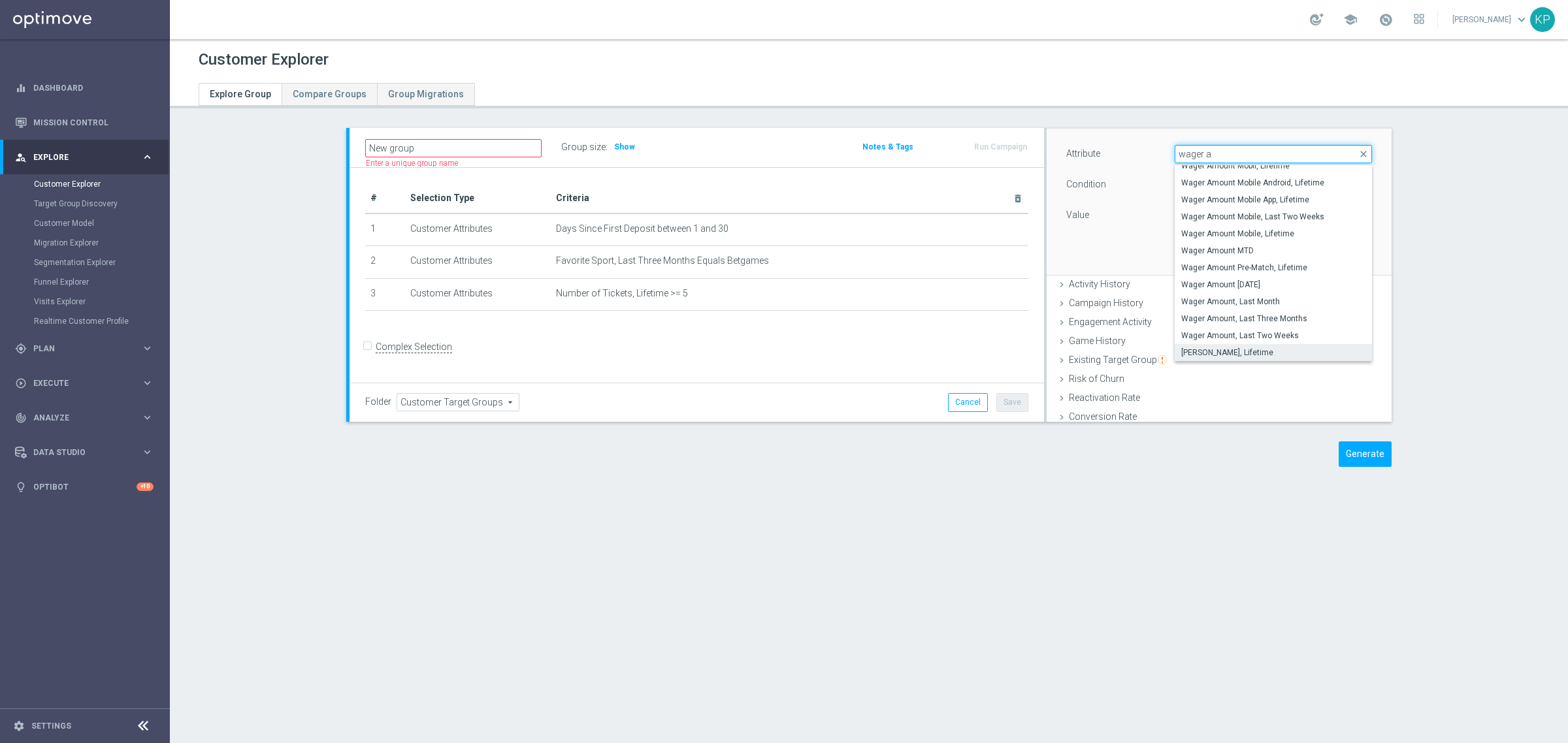
type input "wager a"
click at [1268, 345] on label "[PERSON_NAME], Lifetime" at bounding box center [1273, 352] width 198 height 17
type input "[PERSON_NAME], Lifetime"
type input "="
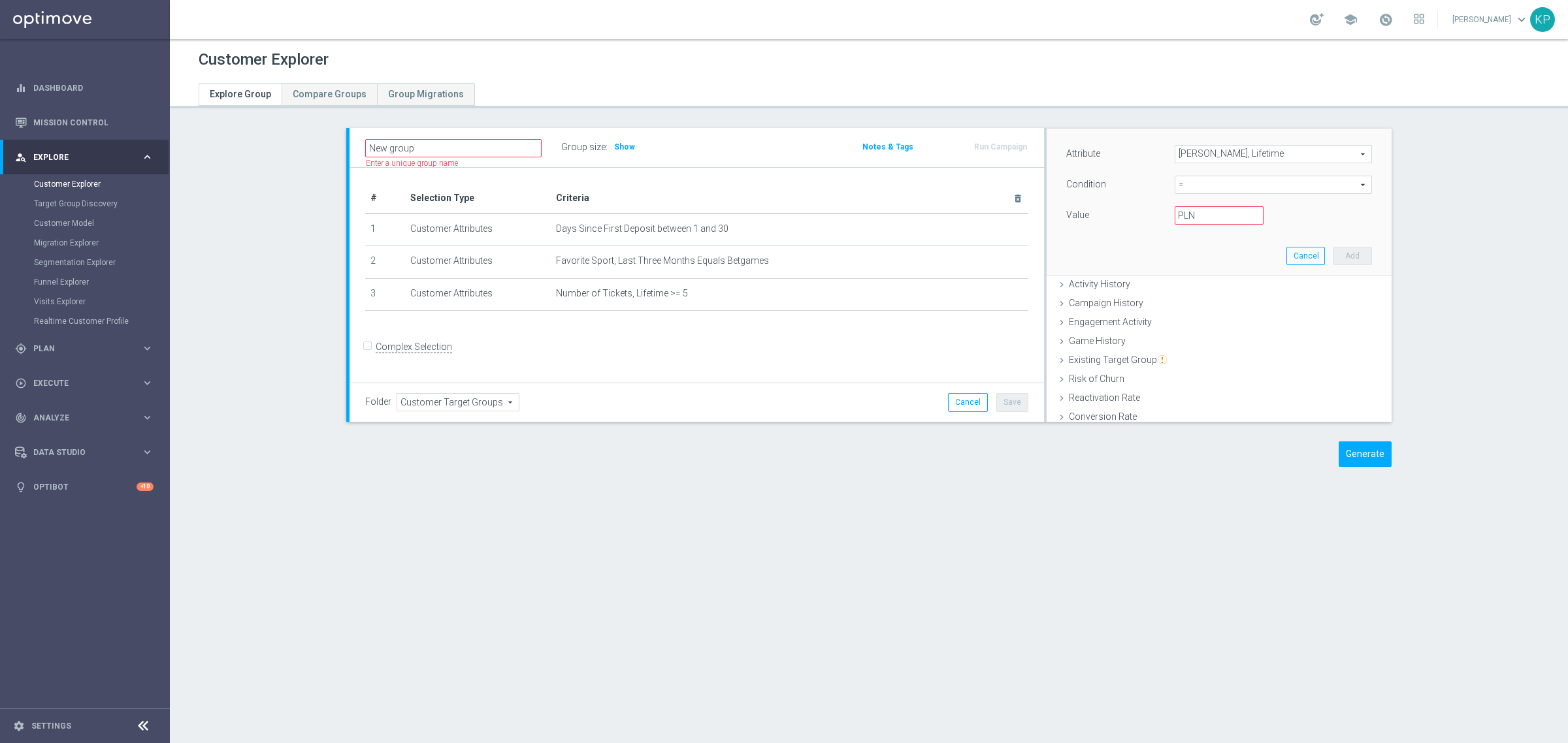
click at [1198, 190] on span "=" at bounding box center [1273, 184] width 196 height 17
click at [1110, 194] on span "Customer Attributes" at bounding box center [1110, 199] width 82 height 11
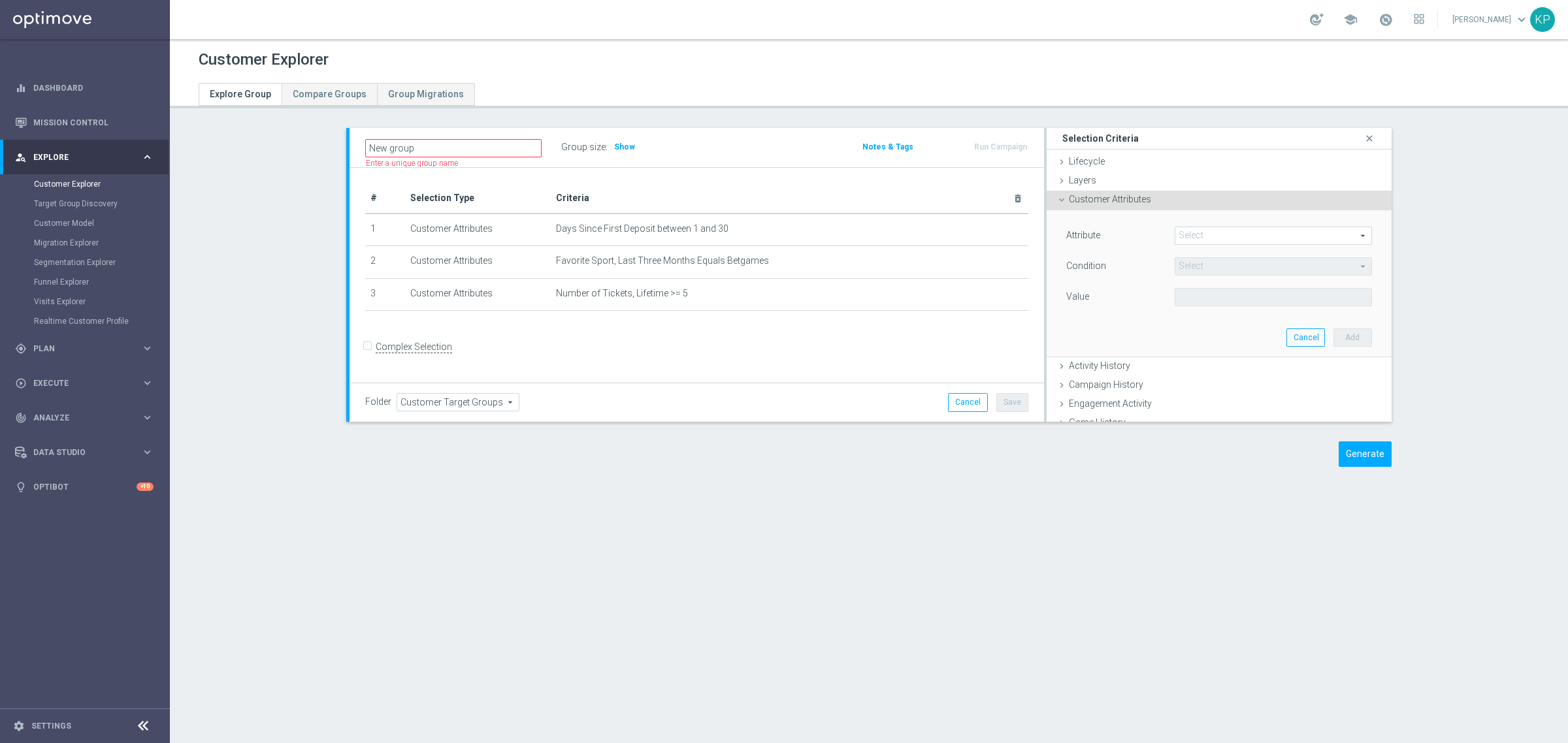
click at [1176, 221] on div "Attribute Select arrow_drop_down search Condition Select arrow_drop_down search…" at bounding box center [1218, 284] width 325 height 146
click at [1181, 230] on span at bounding box center [1273, 235] width 196 height 17
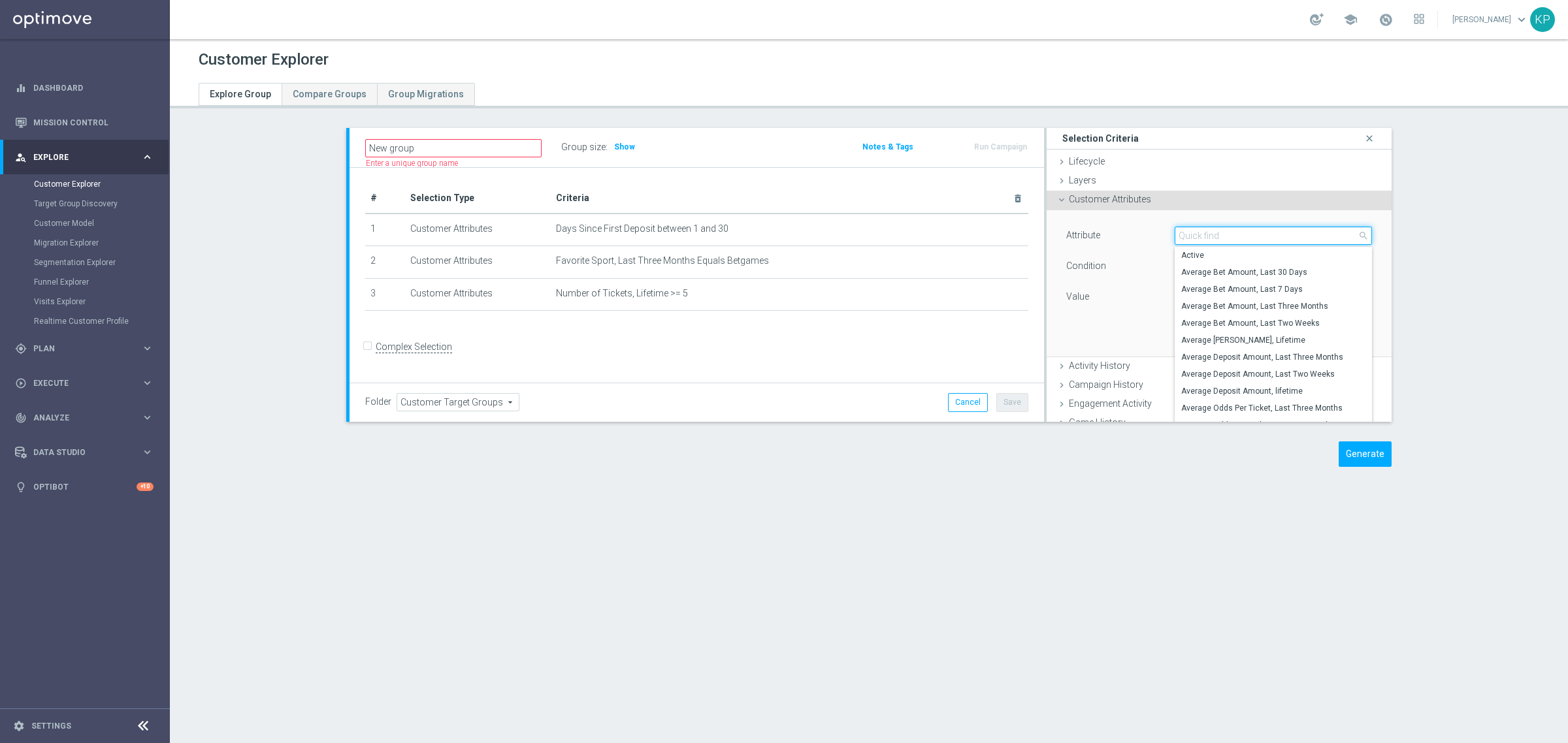
click at [1181, 230] on input "search" at bounding box center [1273, 235] width 198 height 18
click at [1181, 230] on input "search" at bounding box center [1273, 235] width 198 height 18
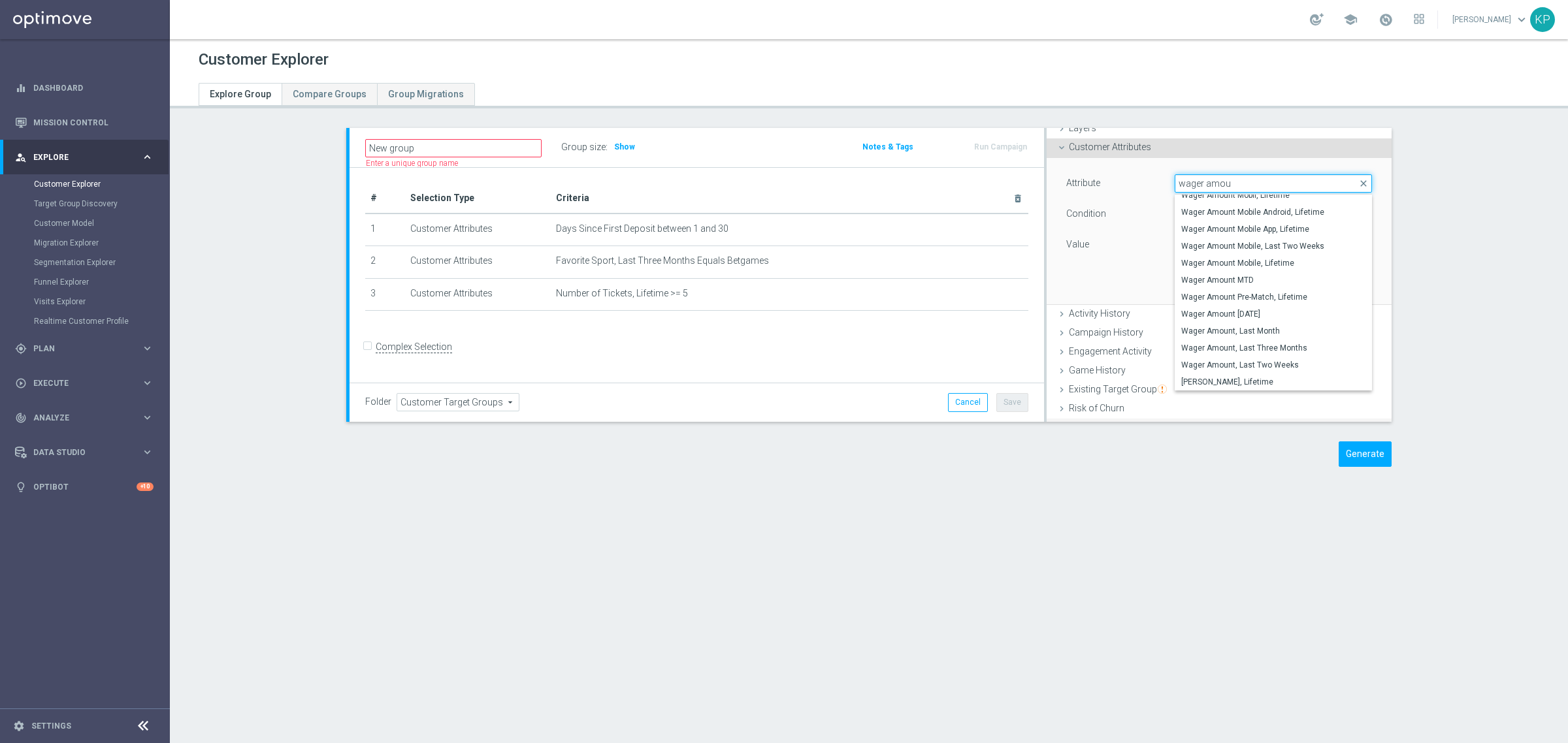
scroll to position [81, 0]
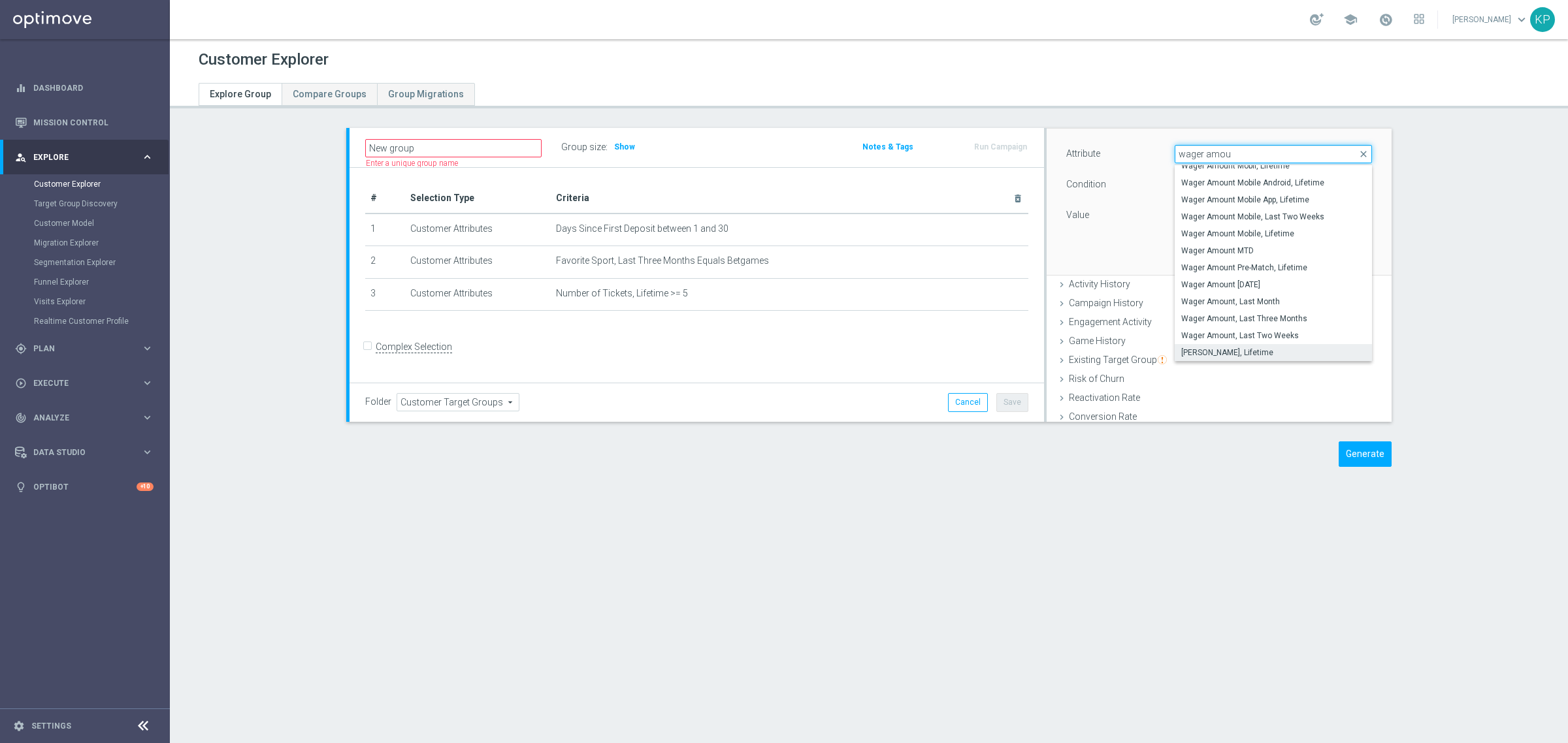
type input "wager amou"
click at [1207, 350] on span "[PERSON_NAME], Lifetime" at bounding box center [1273, 352] width 184 height 11
type input "[PERSON_NAME], Lifetime"
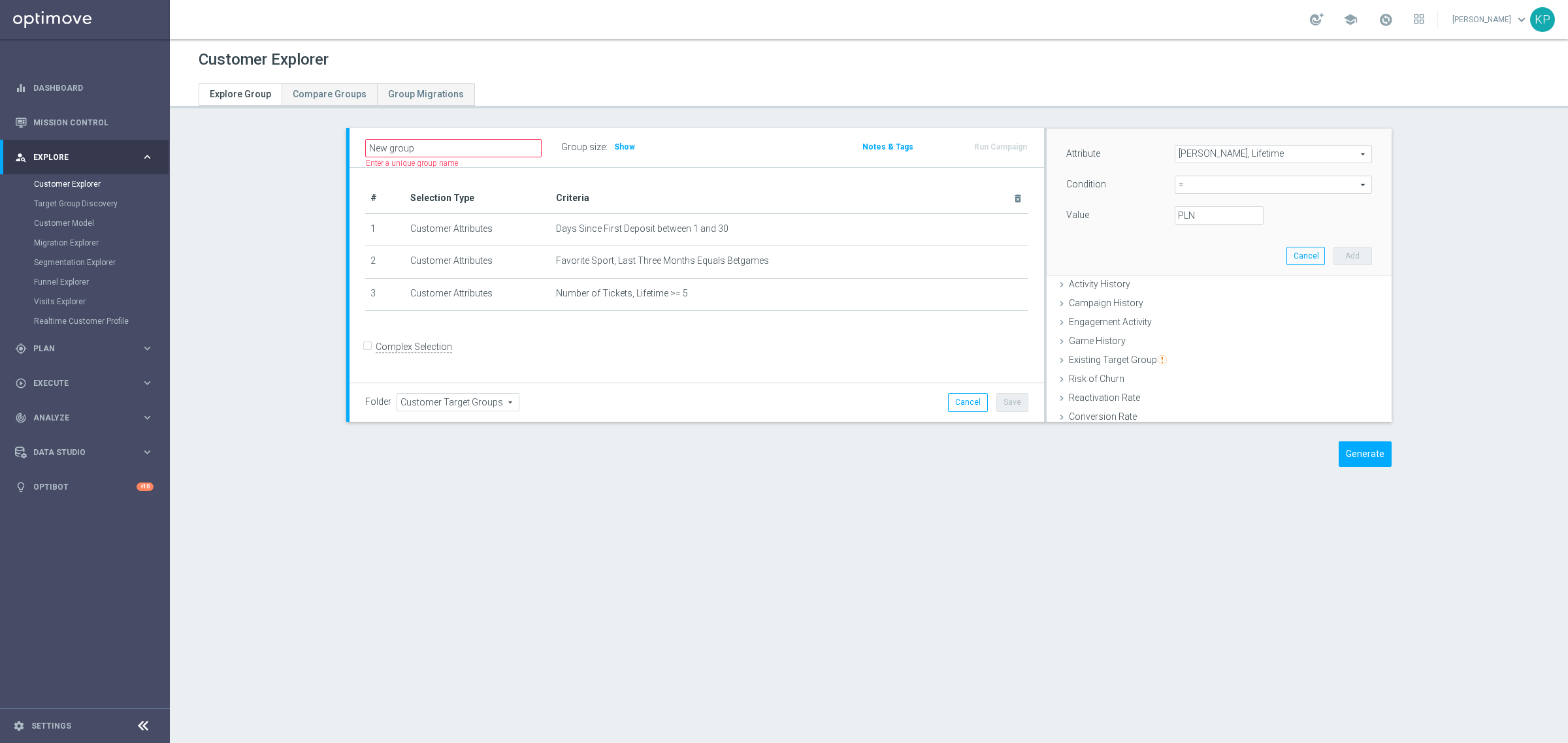
click at [1185, 184] on span "=" at bounding box center [1273, 184] width 196 height 17
click at [1189, 271] on span ">" at bounding box center [1273, 272] width 184 height 11
type input ">"
click at [1178, 217] on label "PLN" at bounding box center [1184, 216] width 13 height 12
click at [1178, 217] on input "PLN" at bounding box center [1219, 216] width 89 height 18
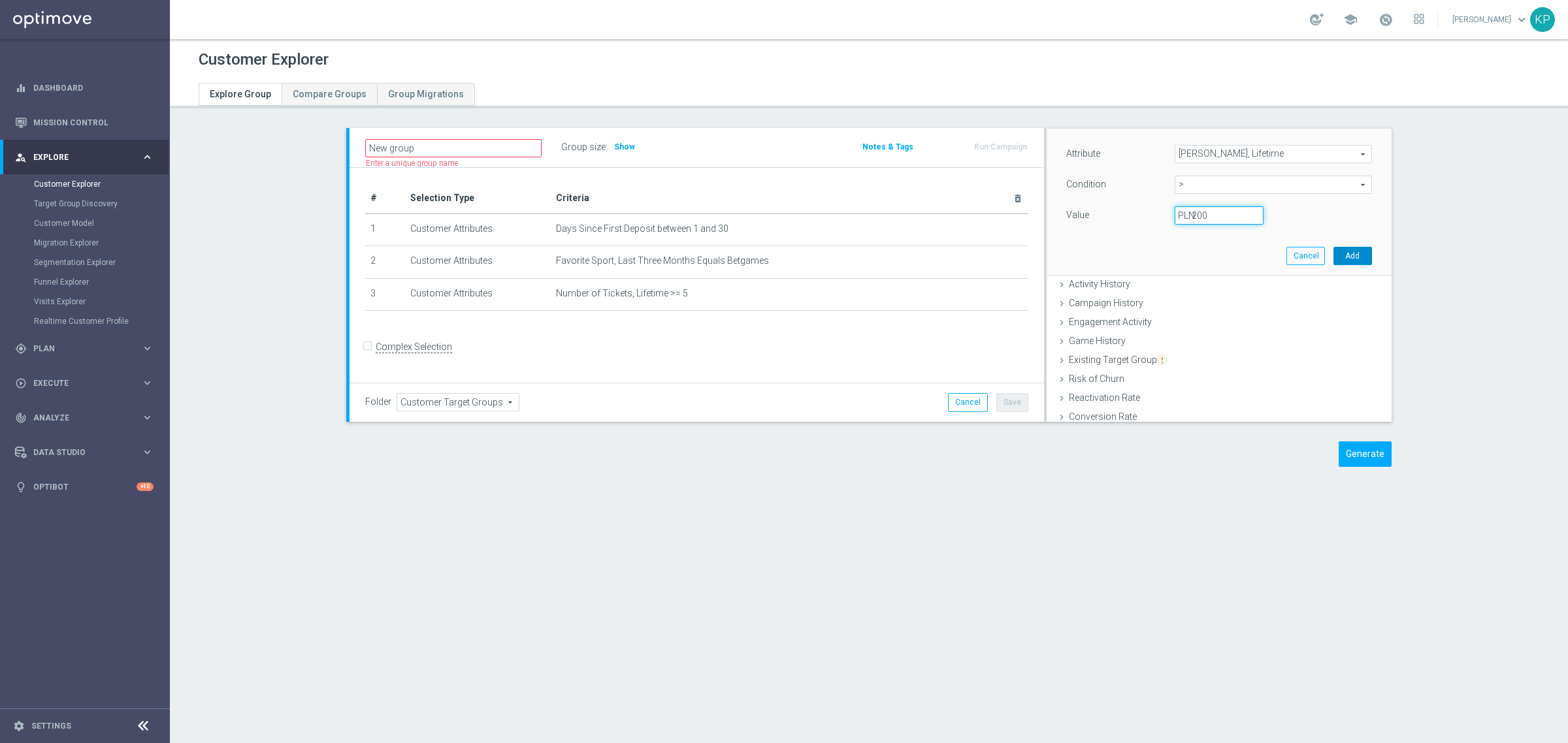
type input "200"
click at [1333, 259] on button "Add" at bounding box center [1352, 256] width 39 height 18
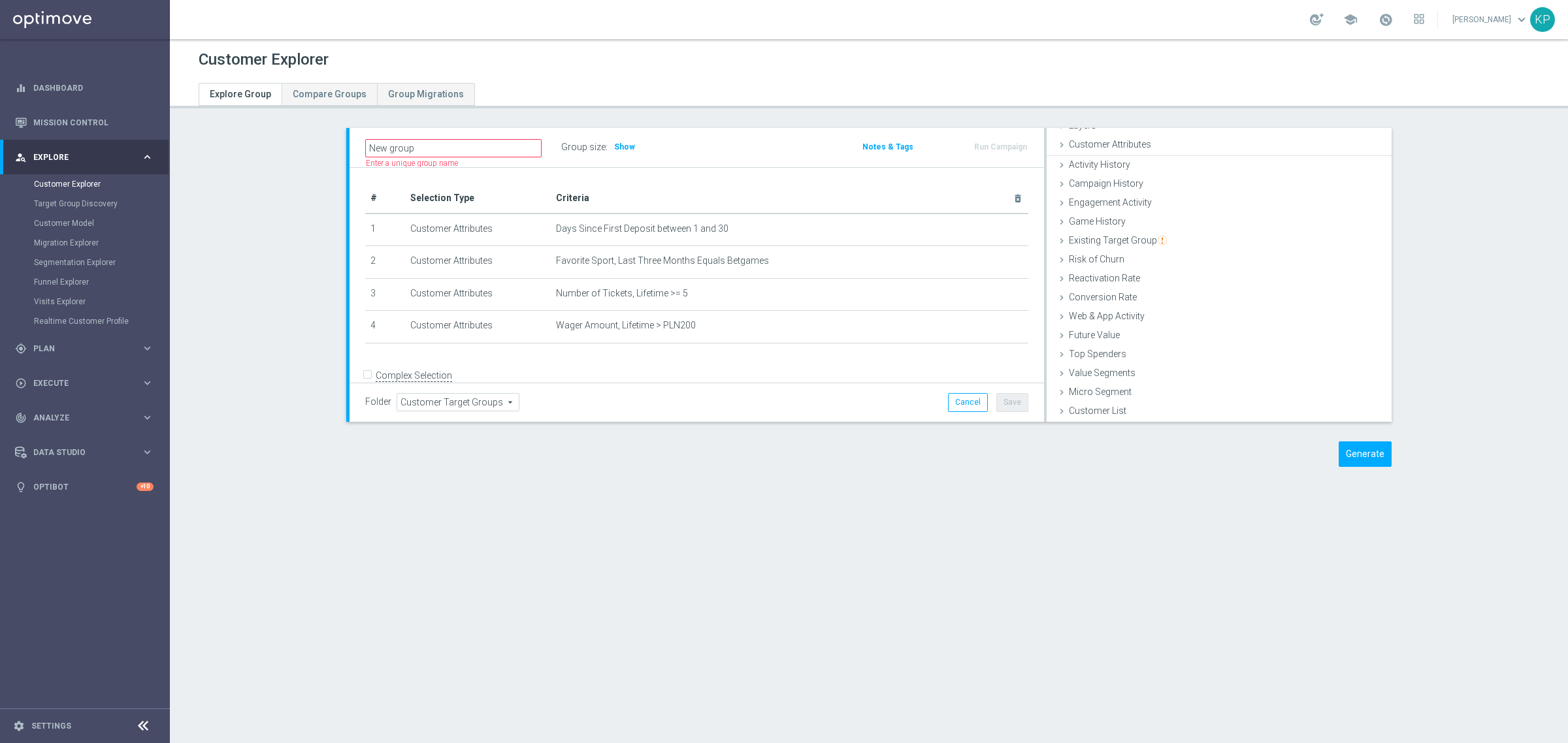
scroll to position [53, 0]
click at [617, 147] on span "Show" at bounding box center [624, 146] width 21 height 9
click at [677, 180] on div "# Selection Type Criteria delete_forever 1 Customer Attributes Days Since First…" at bounding box center [697, 290] width 695 height 244
click at [675, 183] on th "Criteria delete_forever" at bounding box center [789, 198] width 477 height 30
click at [771, 340] on td "Wager Amount, Lifetime > PLN200 mode_edit delete_forever" at bounding box center [789, 327] width 477 height 33
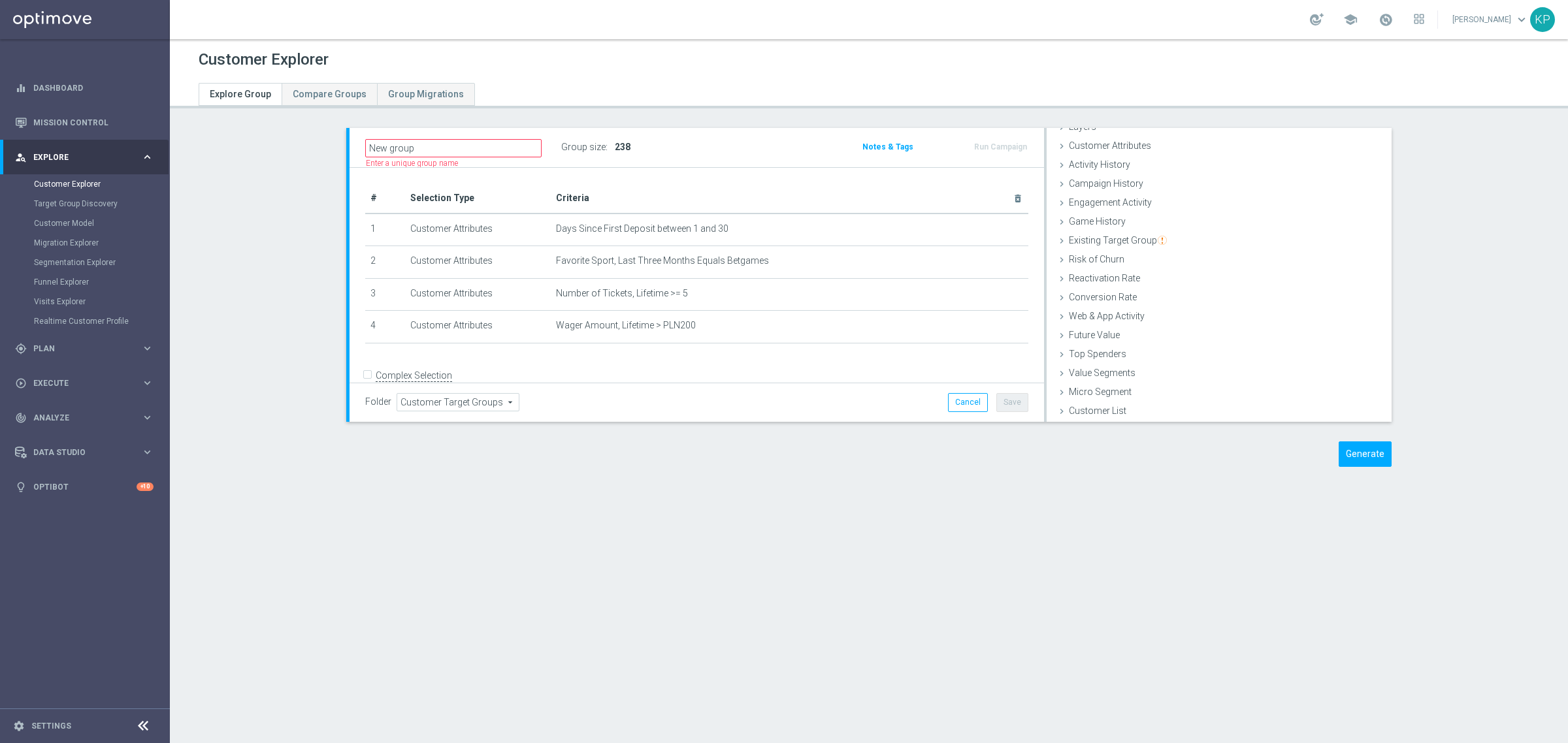
drag, startPoint x: 1487, startPoint y: 258, endPoint x: 1451, endPoint y: 255, distance: 36.1
click at [1484, 258] on section "New group Name length must be more than 2 characters Name length must be under …" at bounding box center [868, 308] width 1398 height 359
click at [1123, 148] on span "Customer Attributes" at bounding box center [1110, 146] width 82 height 11
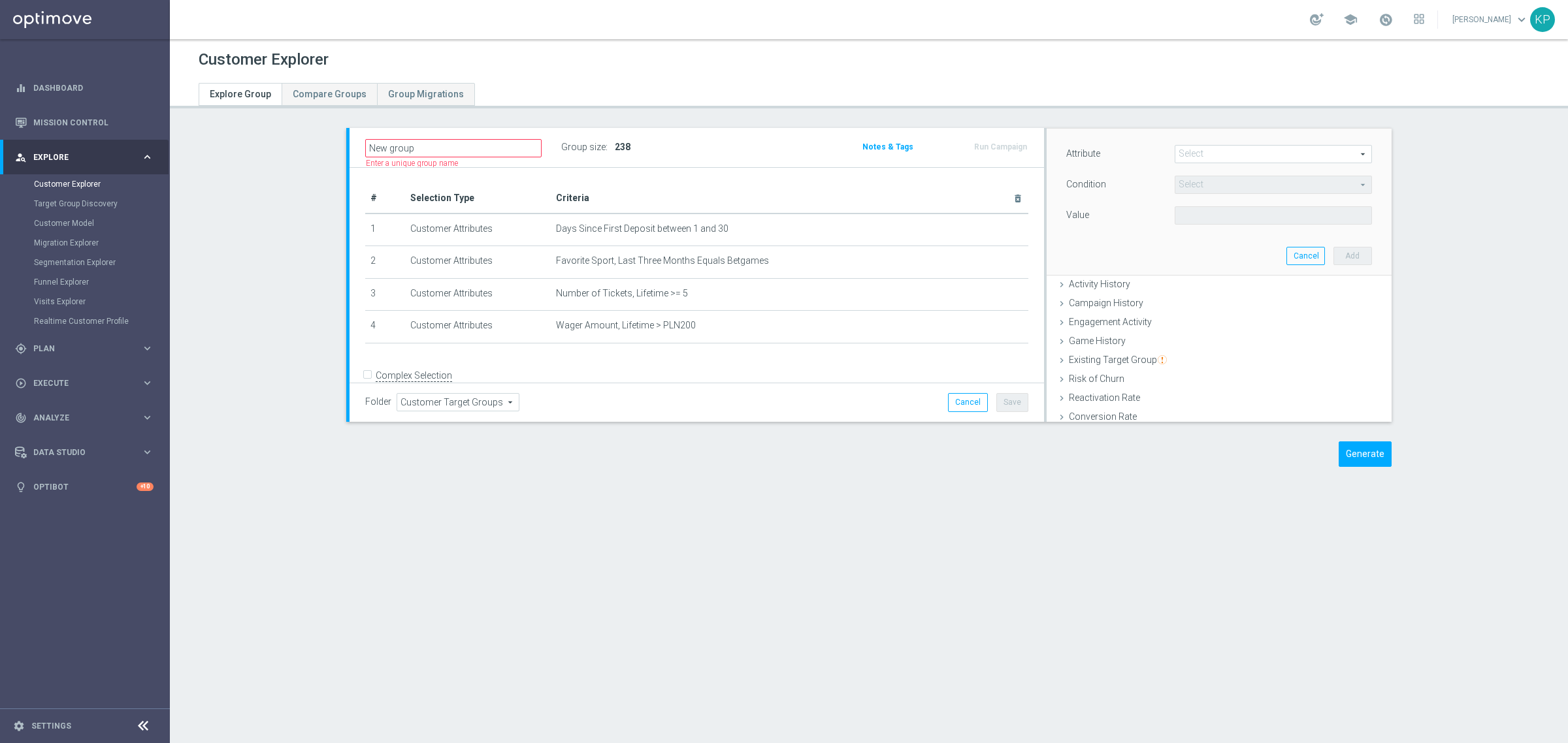
click at [1197, 155] on span at bounding box center [1273, 154] width 196 height 17
click at [0, 0] on input "search" at bounding box center [0, 0] width 0 height 0
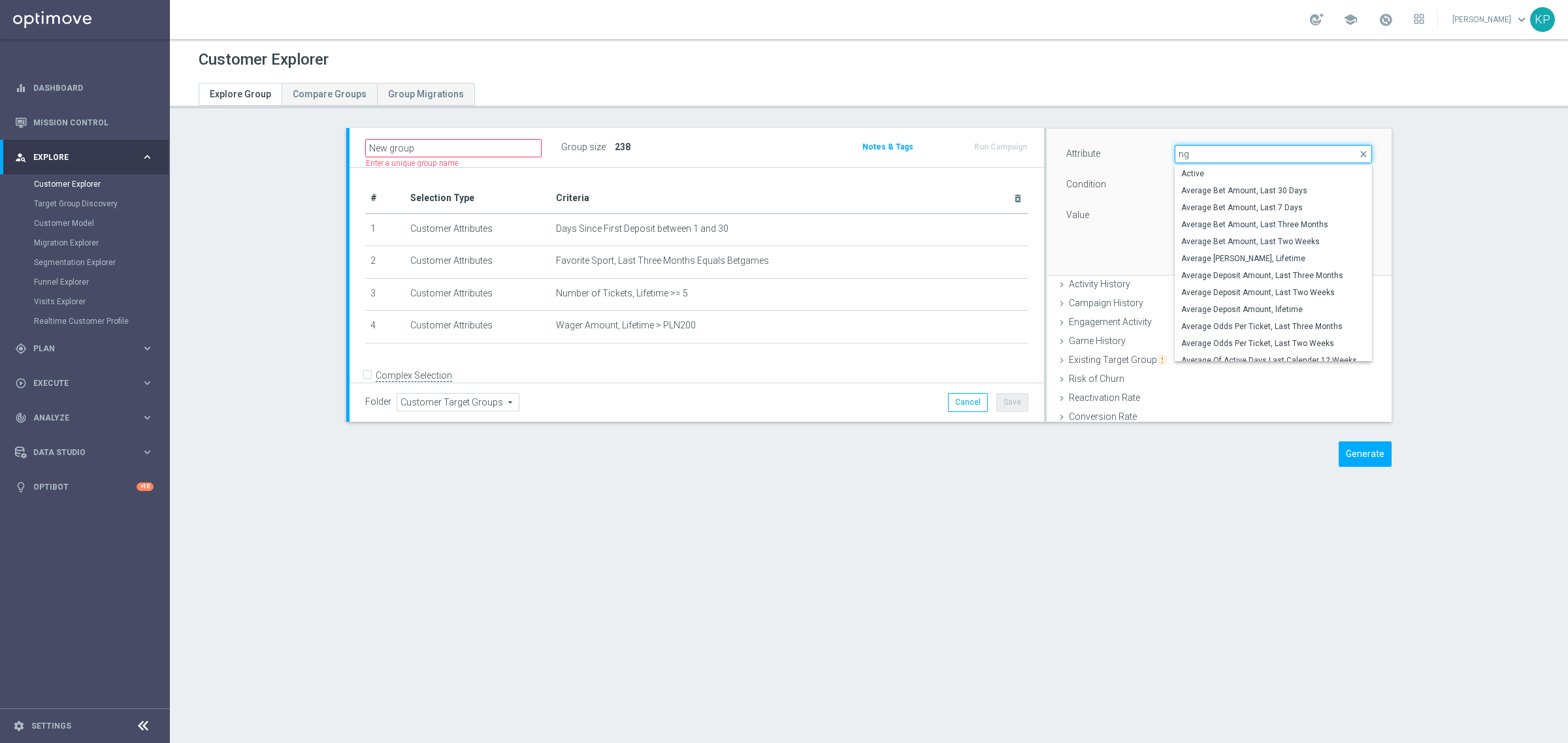
type input "ngr"
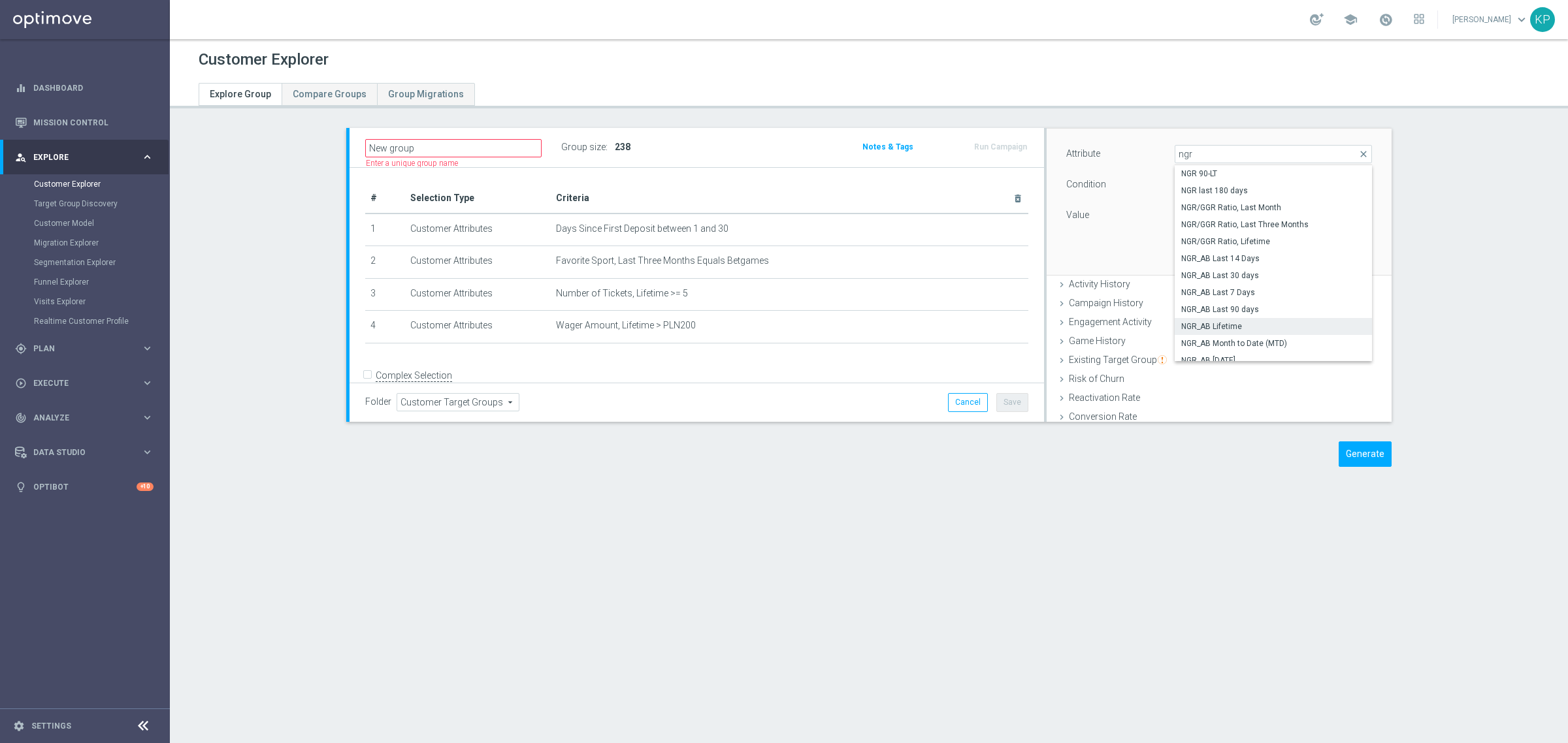
click at [1236, 327] on span "NGR_AB Lifetime" at bounding box center [1273, 326] width 184 height 11
type input "NGR_AB Lifetime"
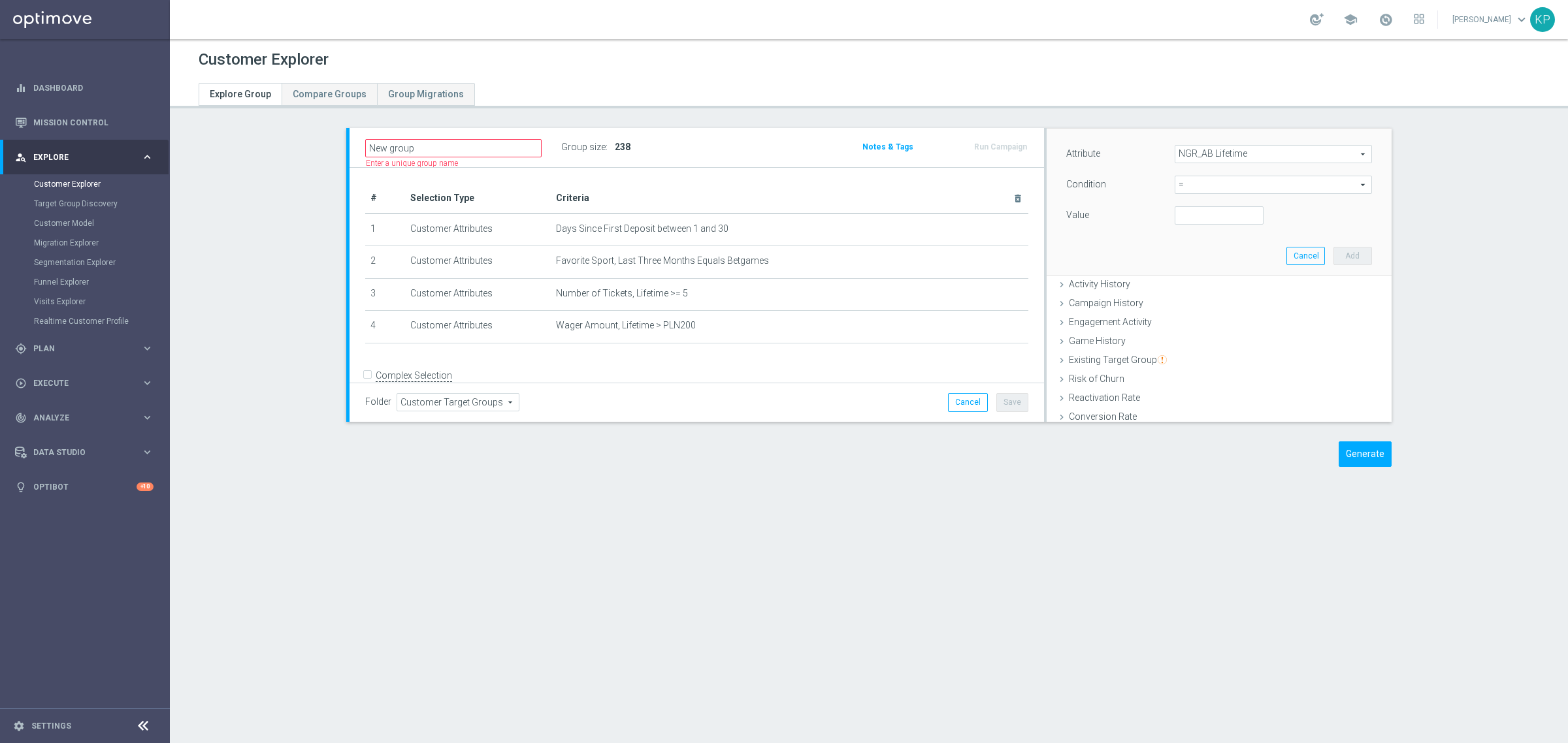
click at [1207, 185] on span "=" at bounding box center [1273, 184] width 196 height 17
click at [1198, 276] on span ">" at bounding box center [1273, 272] width 184 height 11
type input ">"
click at [1190, 214] on input "number" at bounding box center [1219, 216] width 89 height 18
type input "0"
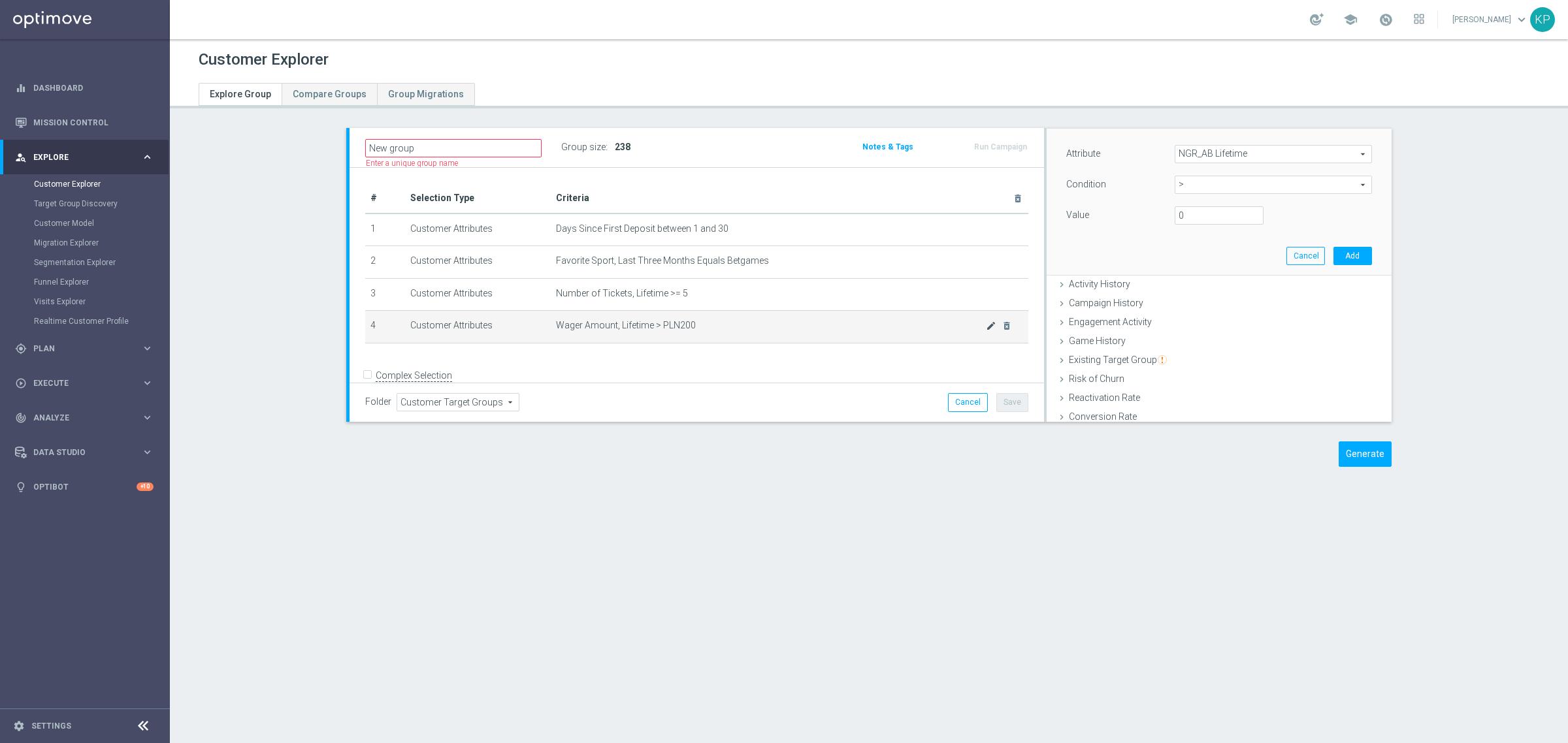
click at [986, 327] on icon "mode_edit" at bounding box center [991, 326] width 11 height 11
drag, startPoint x: 1198, startPoint y: 212, endPoint x: 1154, endPoint y: 211, distance: 44.0
click at [1165, 211] on div "200 PLN" at bounding box center [1219, 216] width 109 height 18
type input "100"
click at [1333, 253] on button "Update" at bounding box center [1352, 256] width 39 height 18
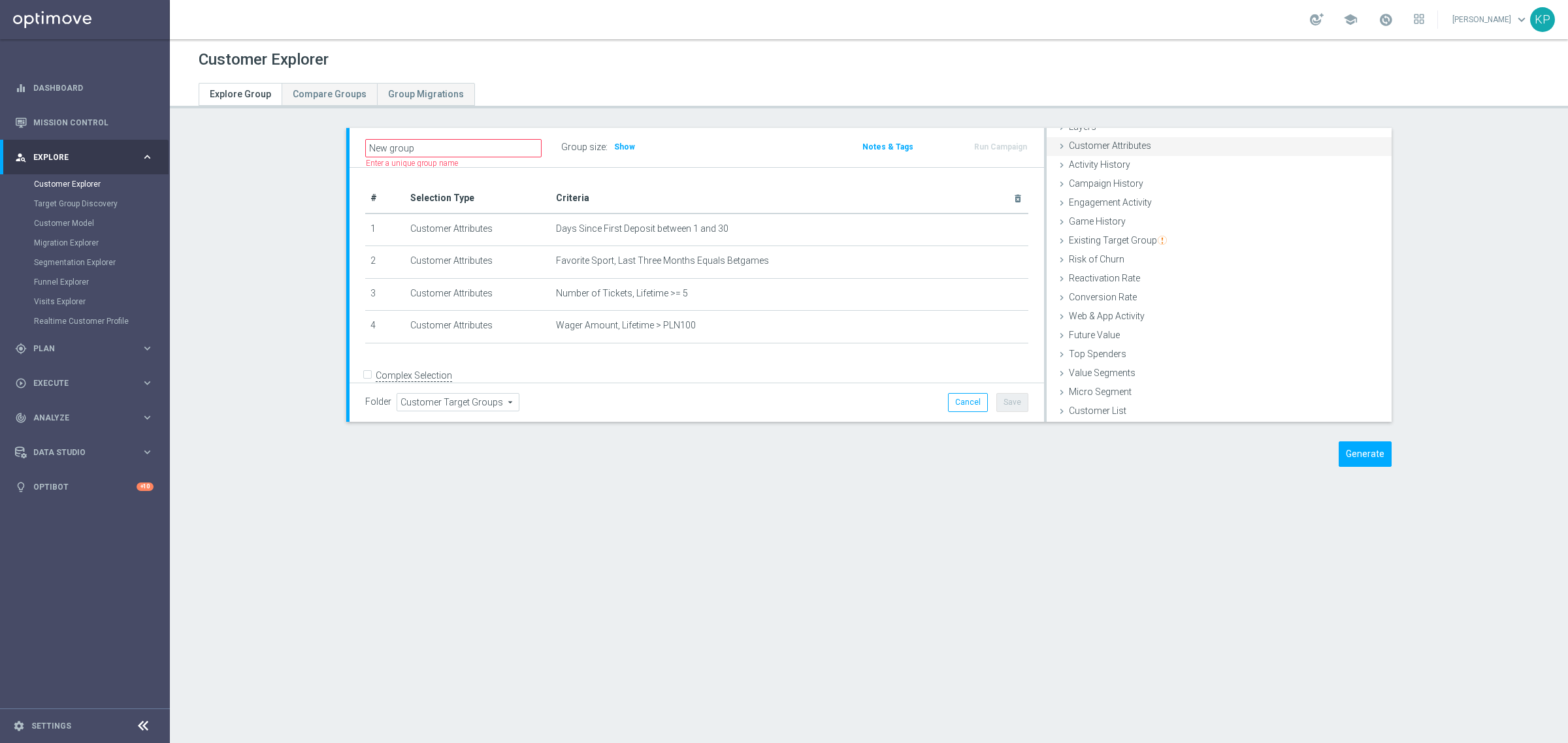
click at [1128, 152] on div "Customer Attributes done selection updated" at bounding box center [1218, 147] width 345 height 20
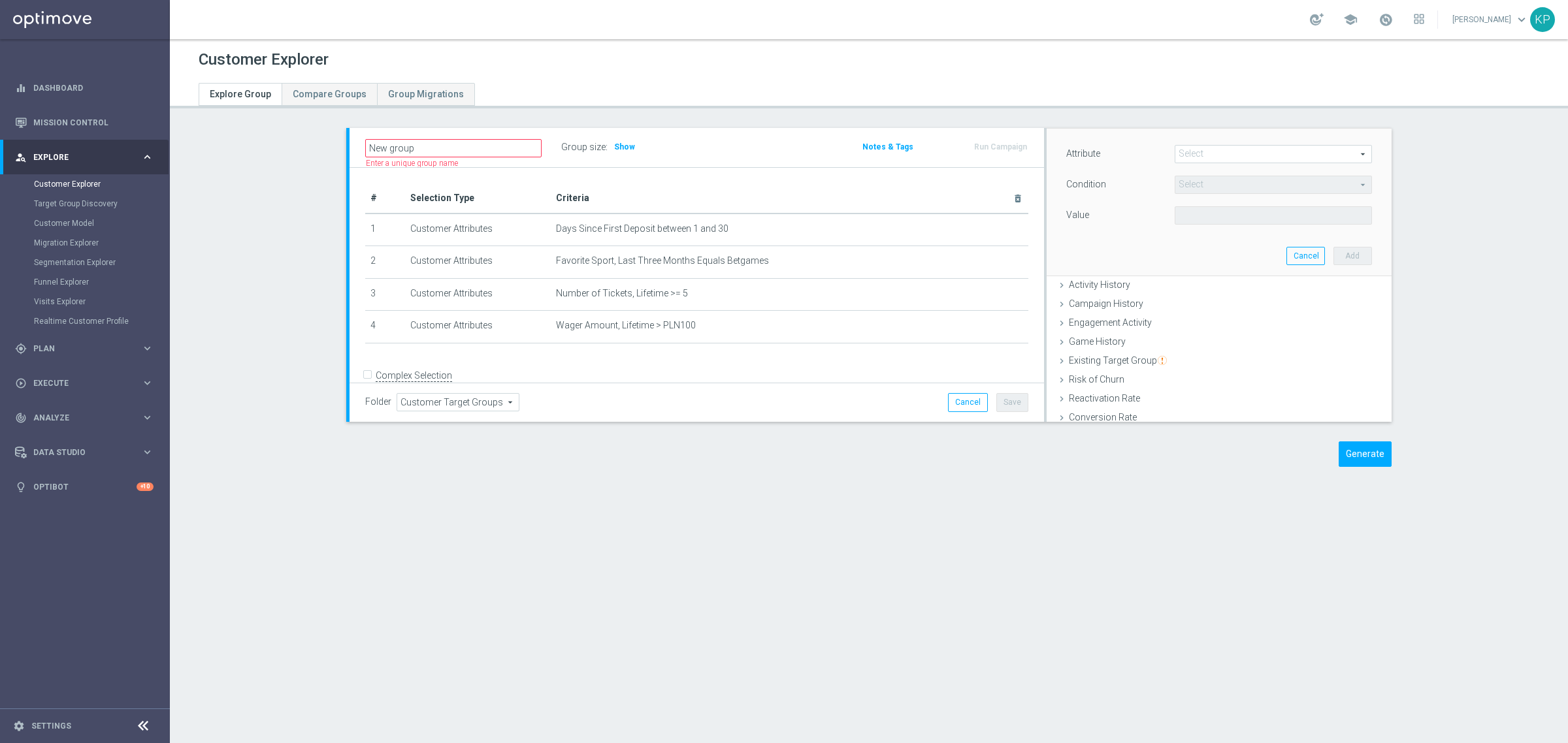
scroll to position [81, 0]
click at [1193, 147] on span at bounding box center [1273, 154] width 196 height 17
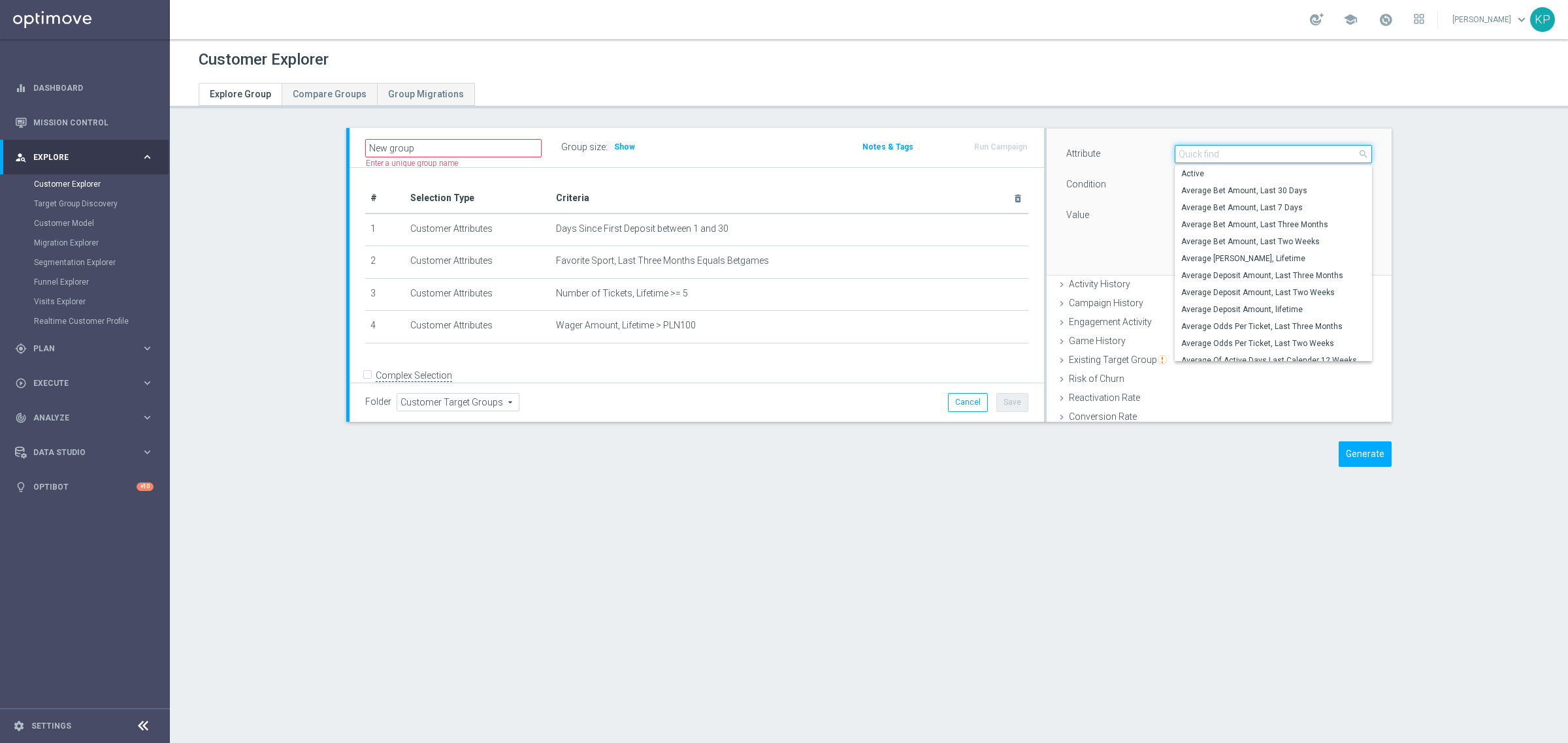
click at [1193, 147] on input "search" at bounding box center [1273, 154] width 198 height 18
type input "ngr"
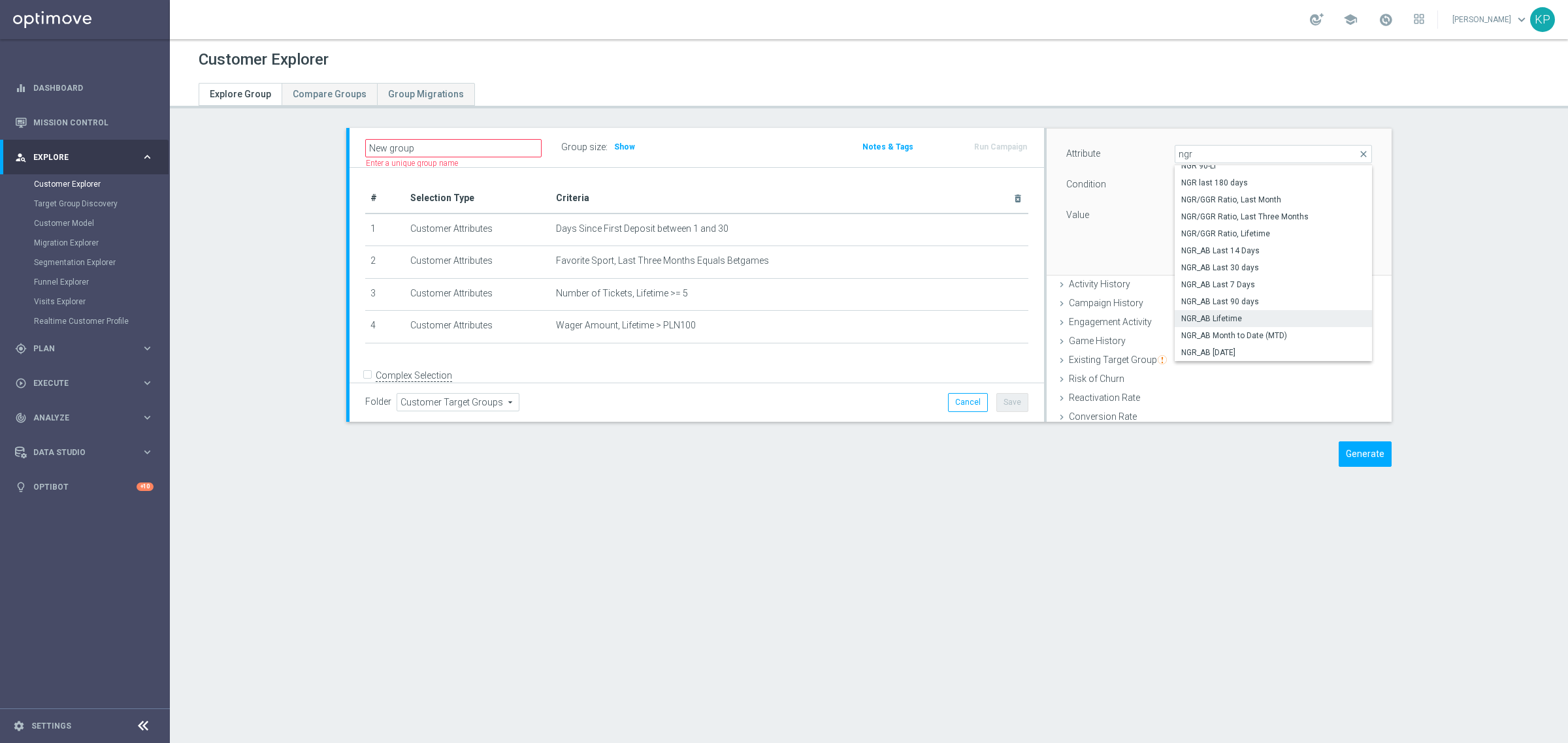
click at [1226, 318] on span "NGR_AB Lifetime" at bounding box center [1273, 318] width 184 height 11
type input "NGR_AB Lifetime"
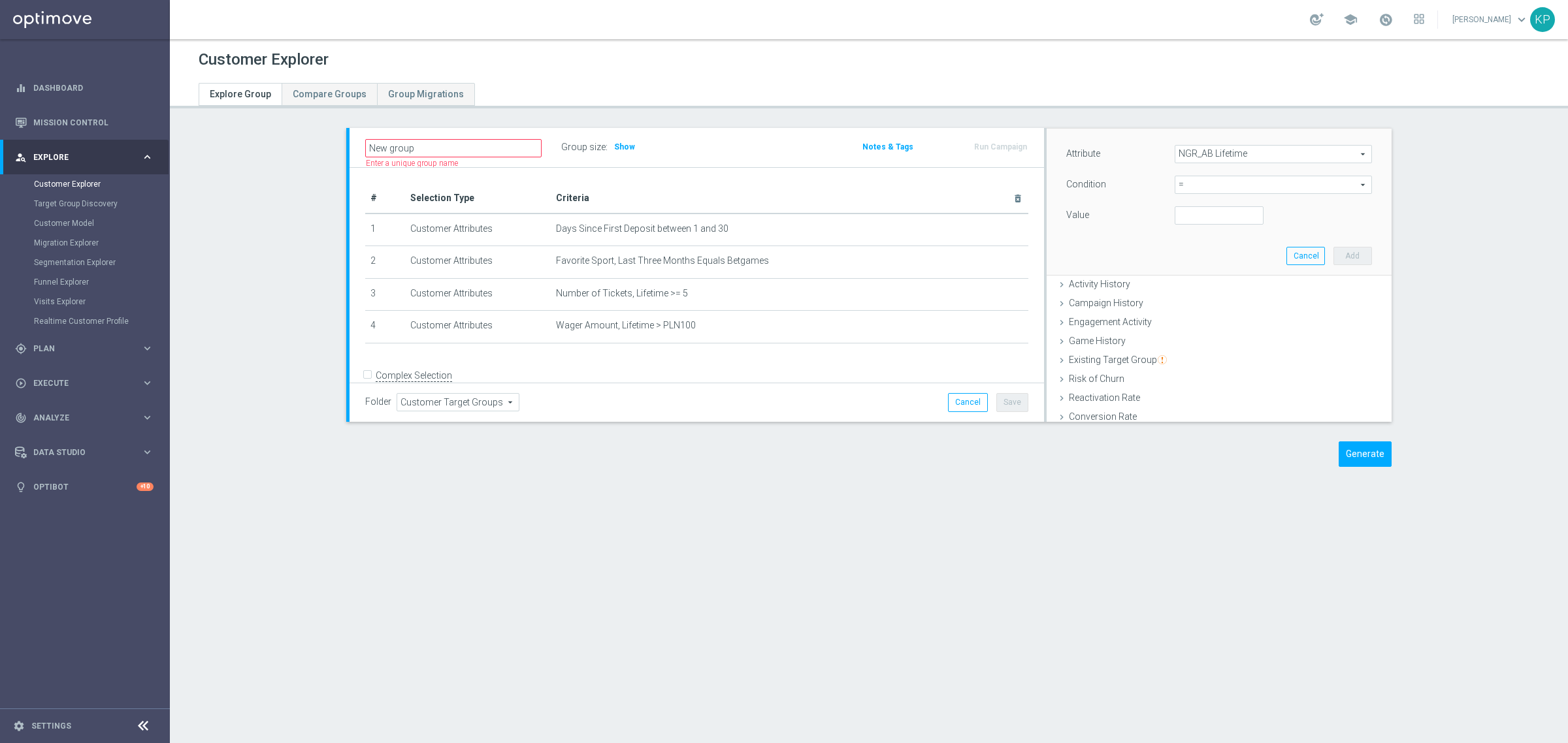
click at [1211, 189] on span "=" at bounding box center [1273, 184] width 196 height 17
click at [1197, 274] on span ">" at bounding box center [1273, 272] width 184 height 11
type input ">"
click at [1191, 213] on input "number" at bounding box center [1219, 216] width 89 height 18
type input "0"
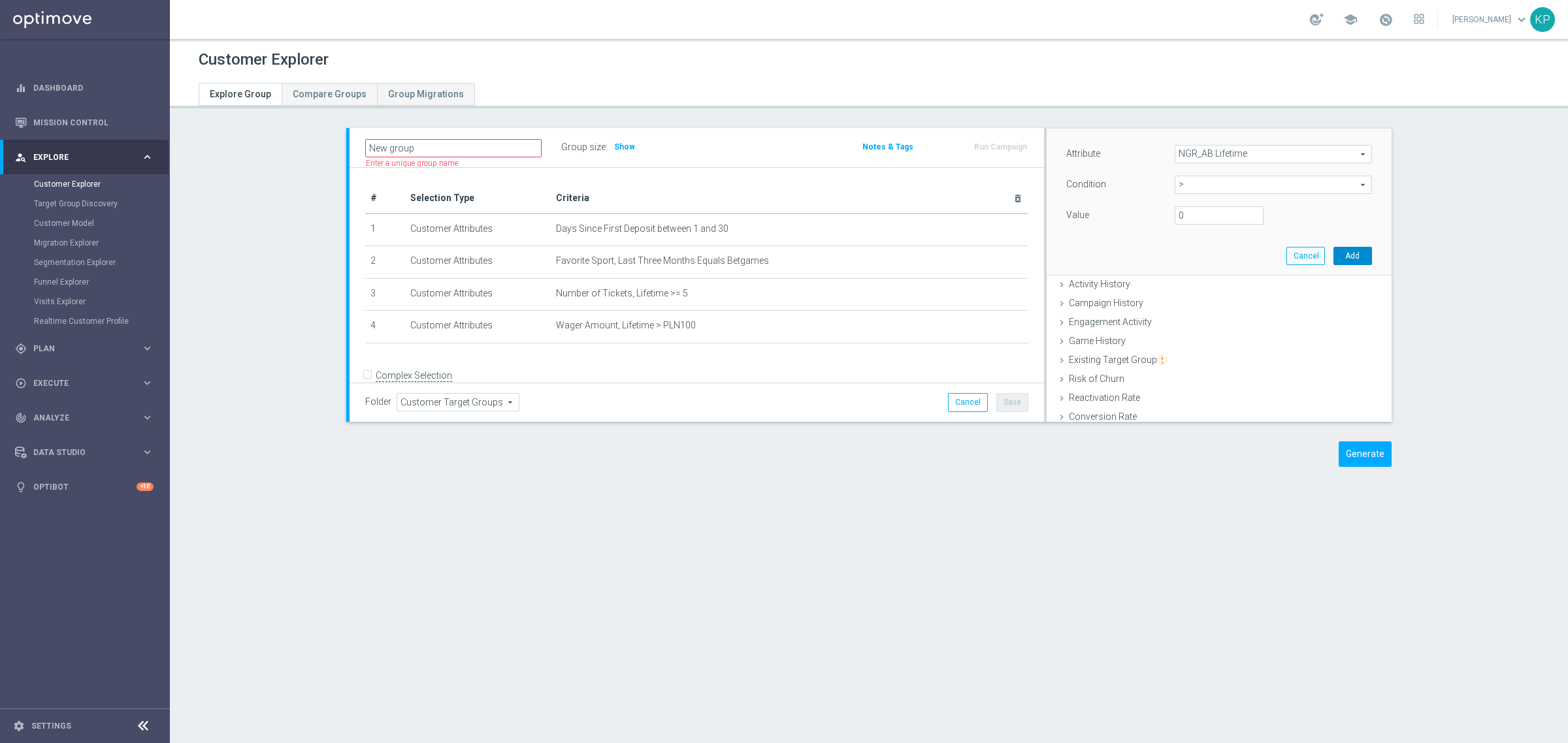
click at [1333, 255] on button "Add" at bounding box center [1352, 256] width 39 height 18
click at [614, 145] on span "Show" at bounding box center [624, 146] width 21 height 9
click at [759, 184] on th "Criteria delete_forever" at bounding box center [789, 198] width 477 height 30
drag, startPoint x: 1353, startPoint y: 441, endPoint x: 1342, endPoint y: 446, distance: 12.1
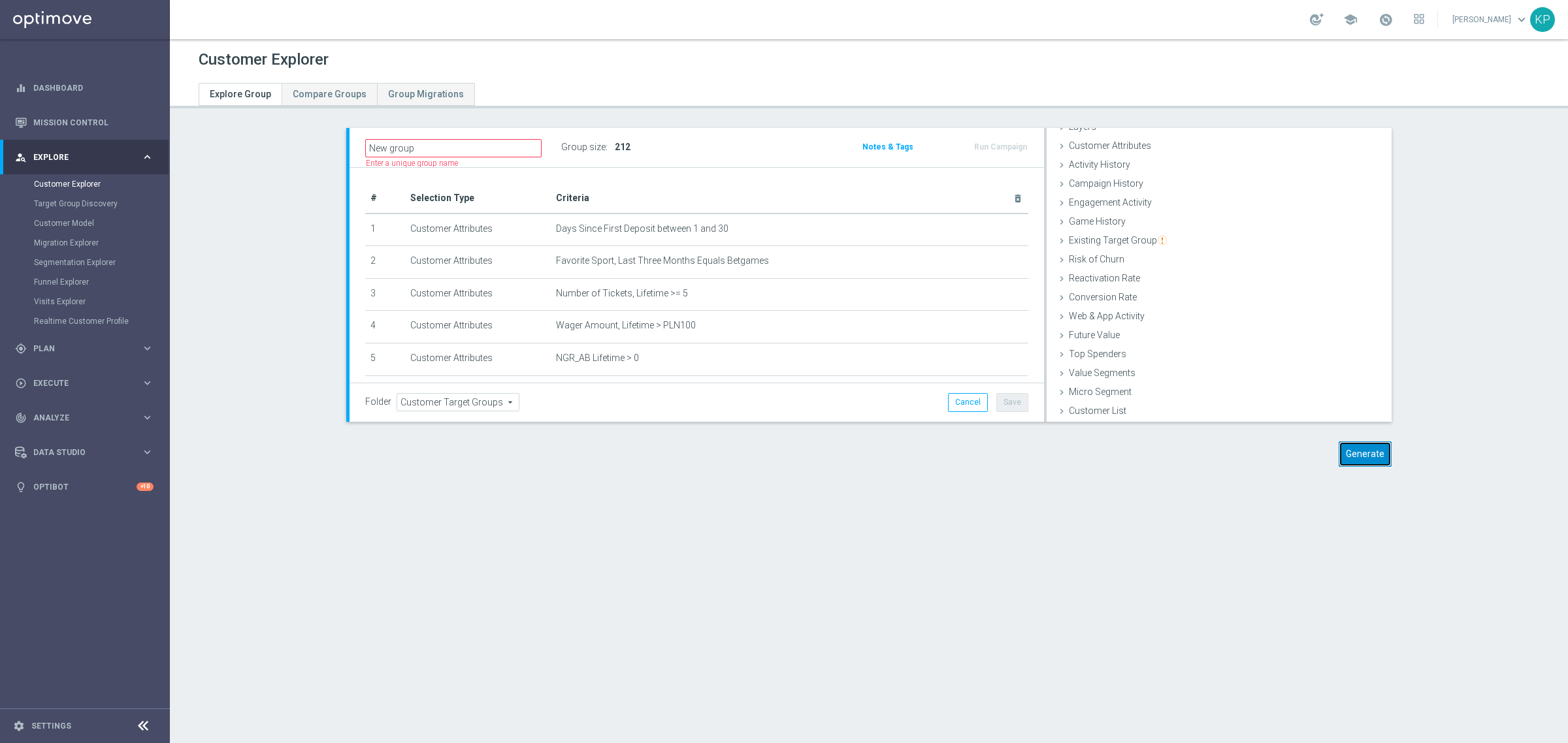
click at [1353, 442] on button "Generate" at bounding box center [1365, 454] width 53 height 26
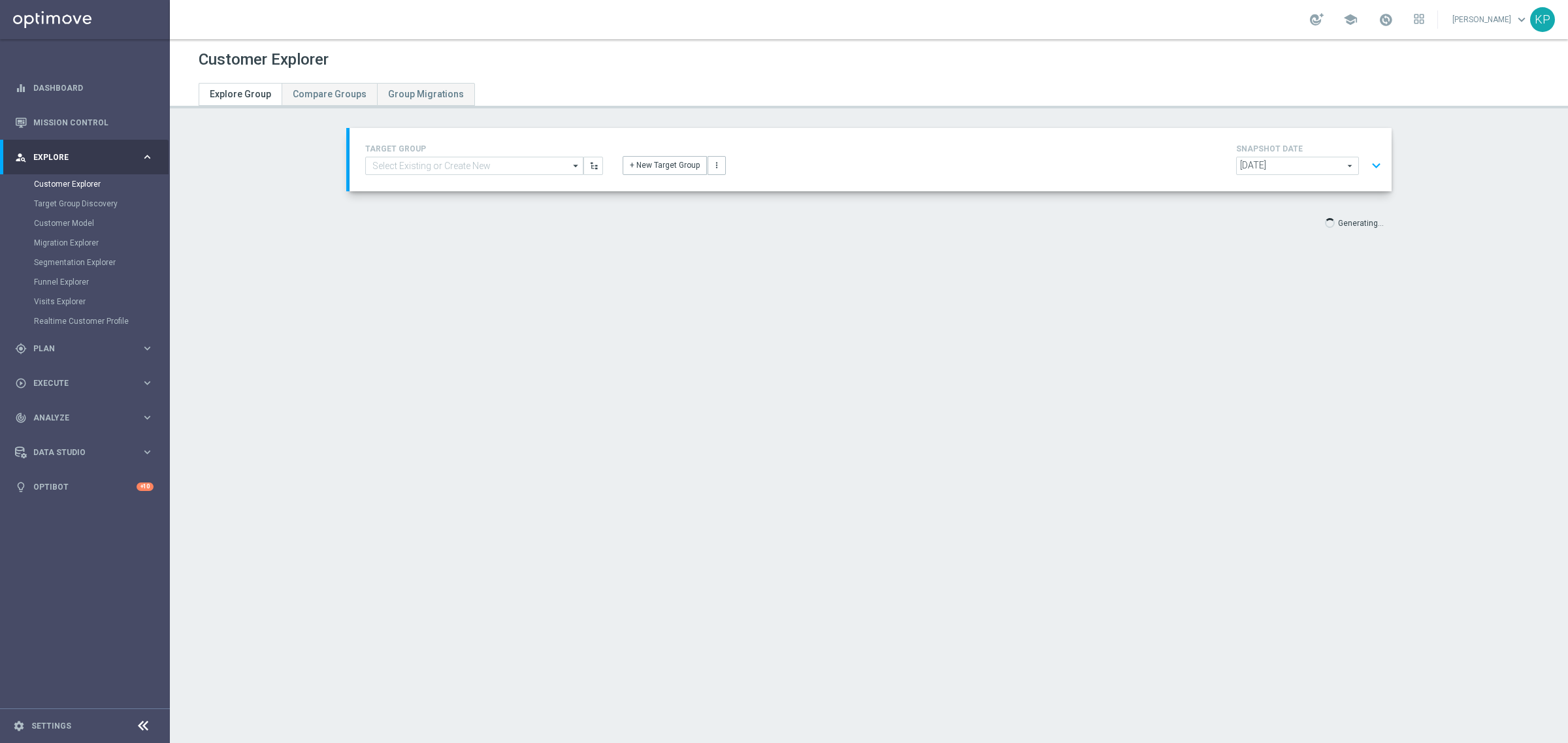
scroll to position [24, 0]
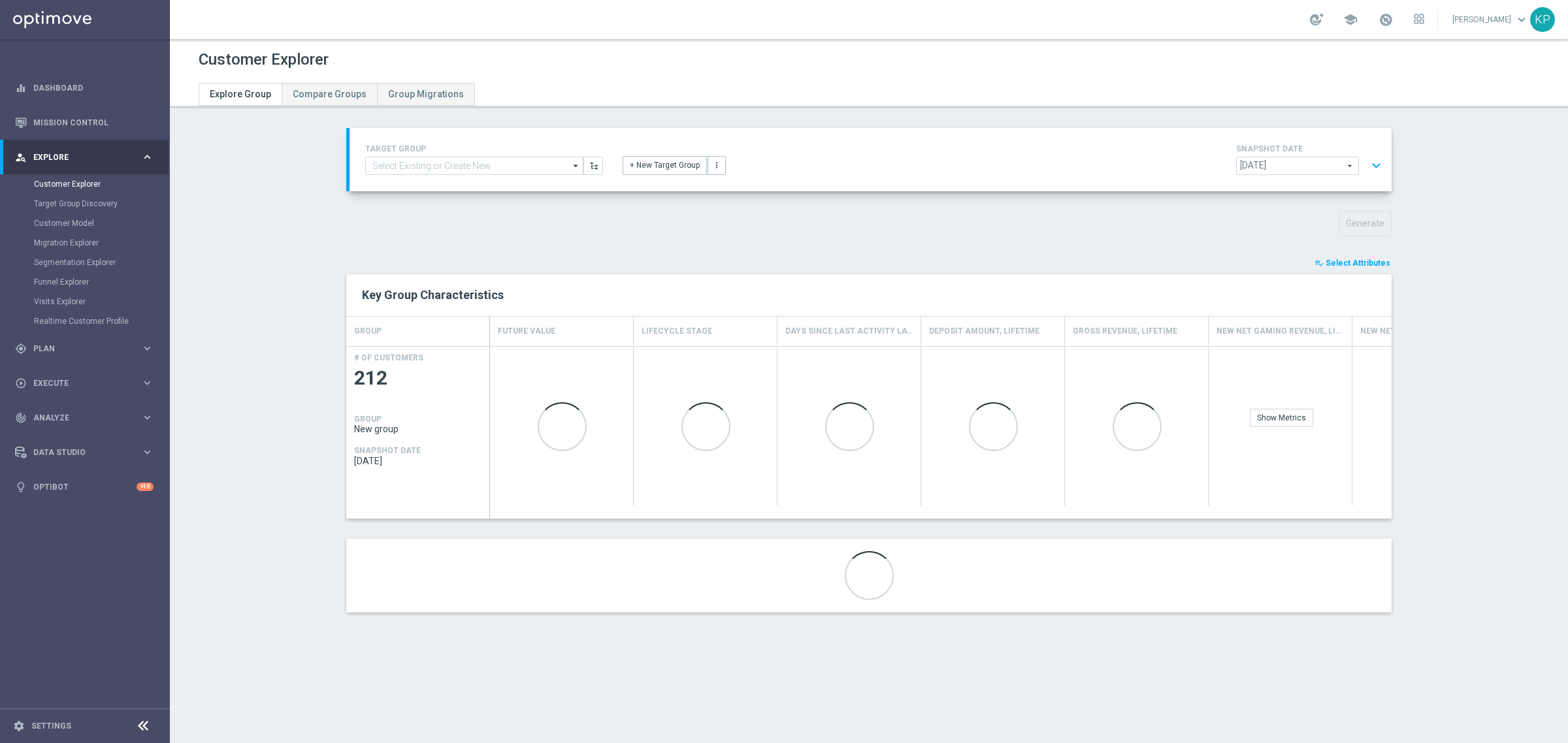
click at [1366, 258] on button "playlist_add_check Select Attributes" at bounding box center [1352, 262] width 78 height 14
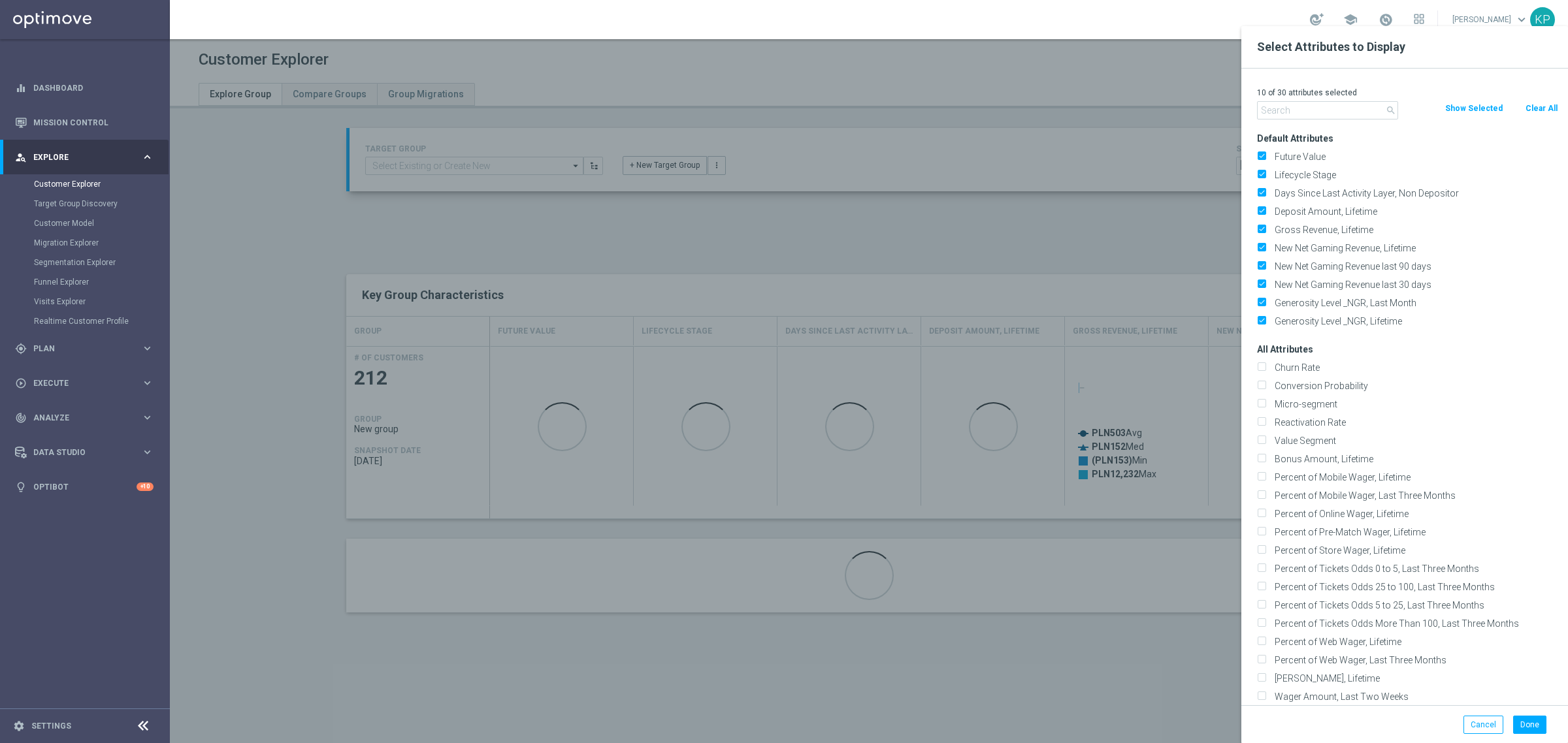
click at [1533, 109] on button "Clear All" at bounding box center [1542, 108] width 35 height 14
checkbox input "false"
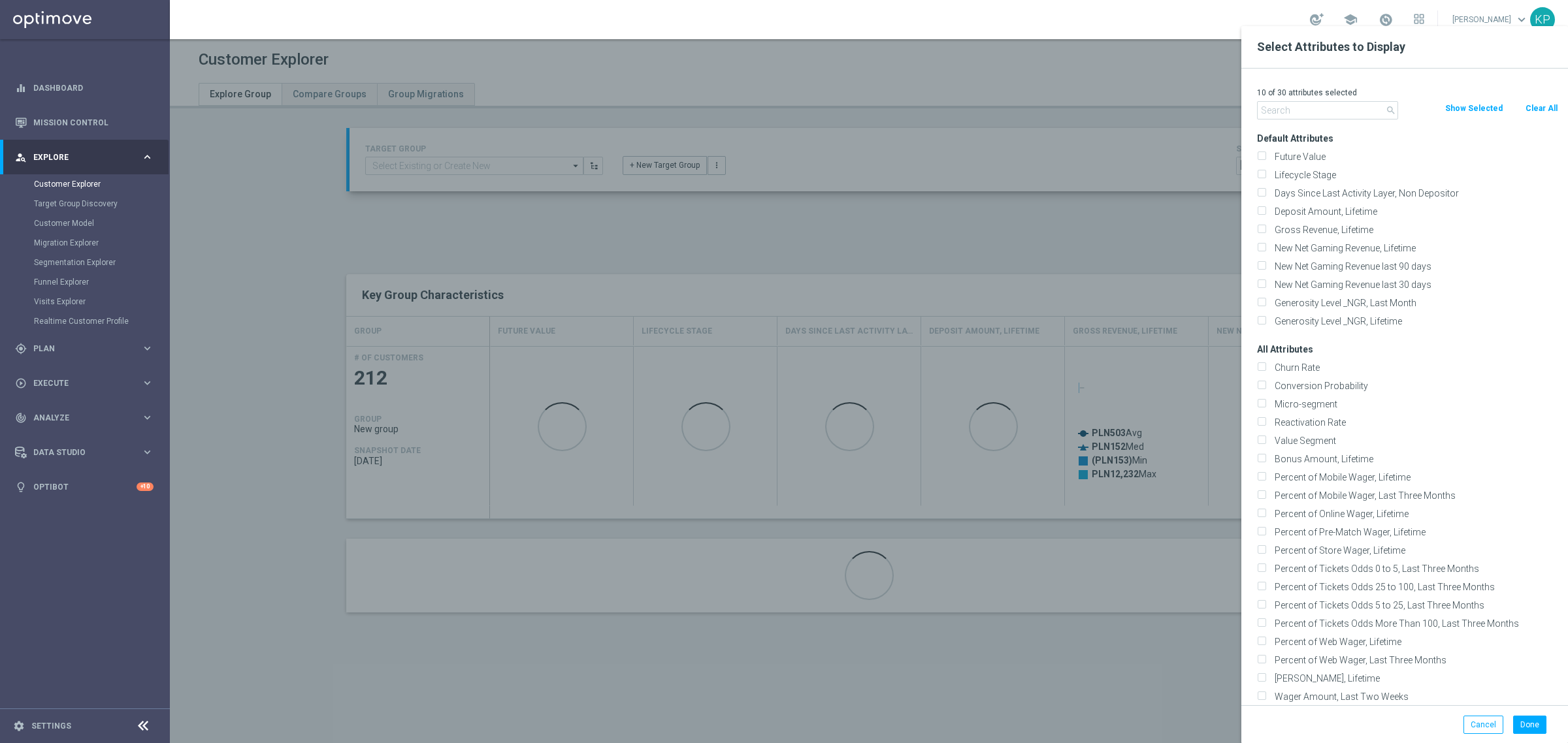
checkbox input "false"
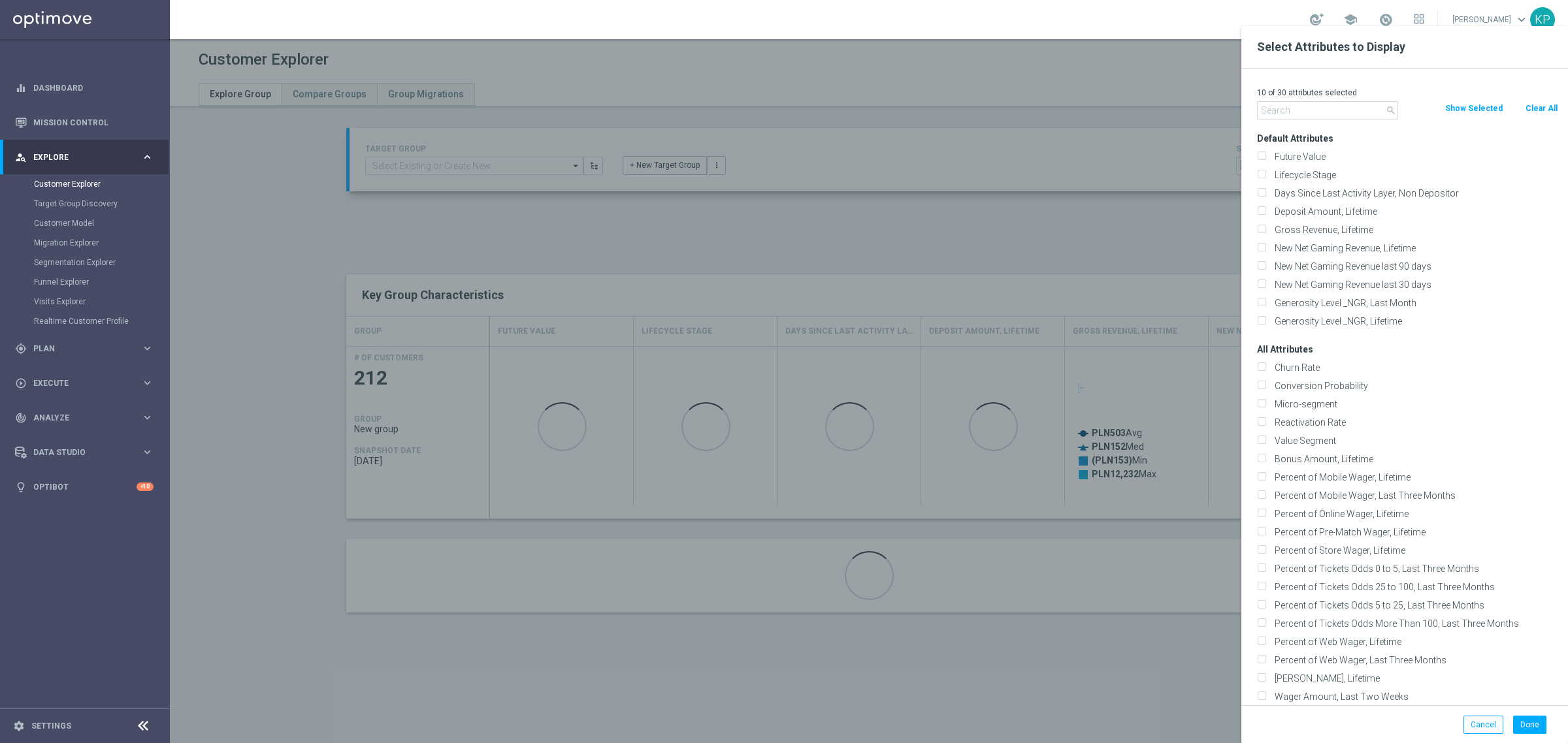
checkbox input "false"
click at [1340, 109] on input "text" at bounding box center [1327, 110] width 141 height 18
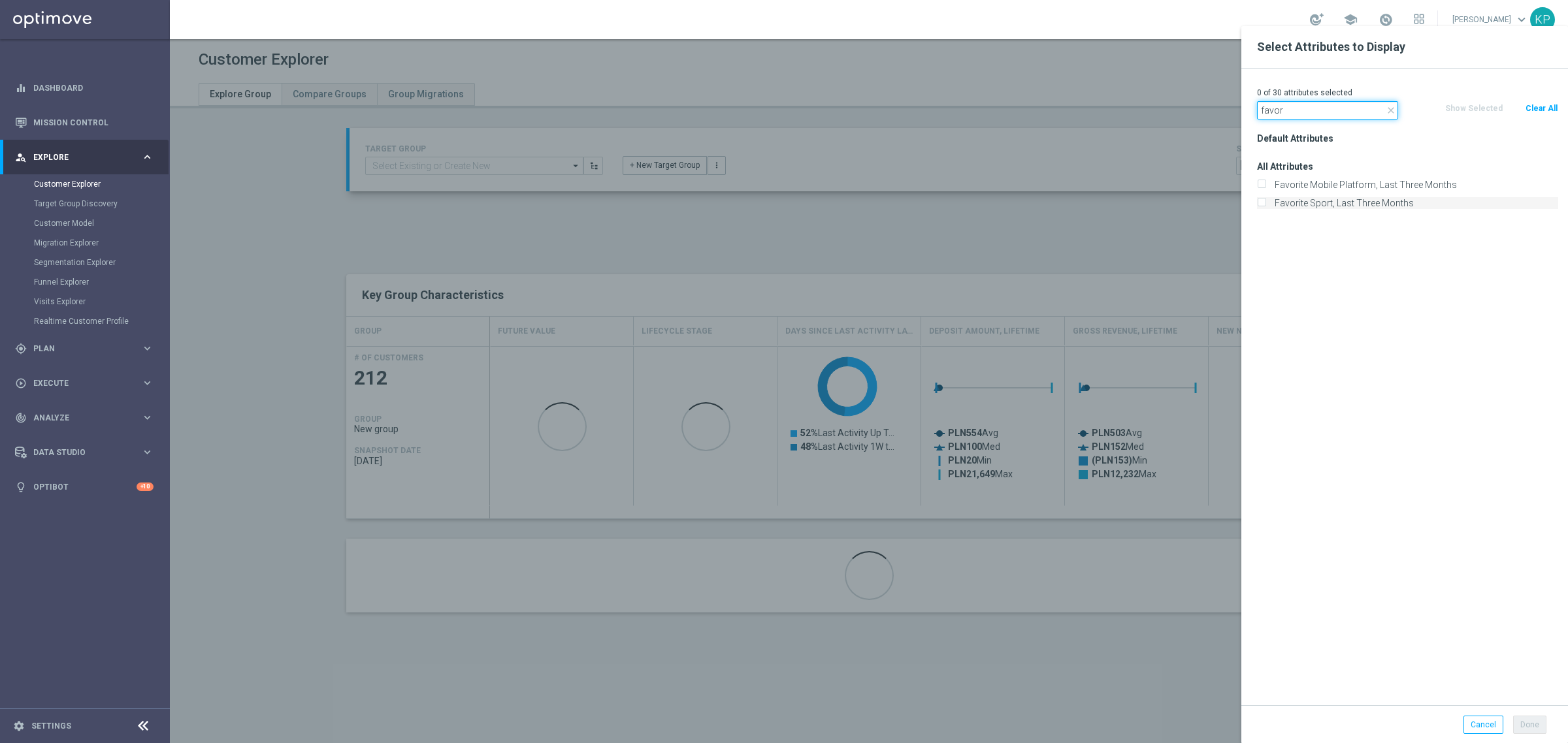
type input "favor"
click at [1402, 200] on label "Favorite Sport, Last Three Months" at bounding box center [1414, 203] width 288 height 12
click at [1265, 201] on input "Favorite Sport, Last Three Months" at bounding box center [1261, 205] width 8 height 8
checkbox input "true"
click at [1535, 732] on button "Done" at bounding box center [1529, 725] width 33 height 18
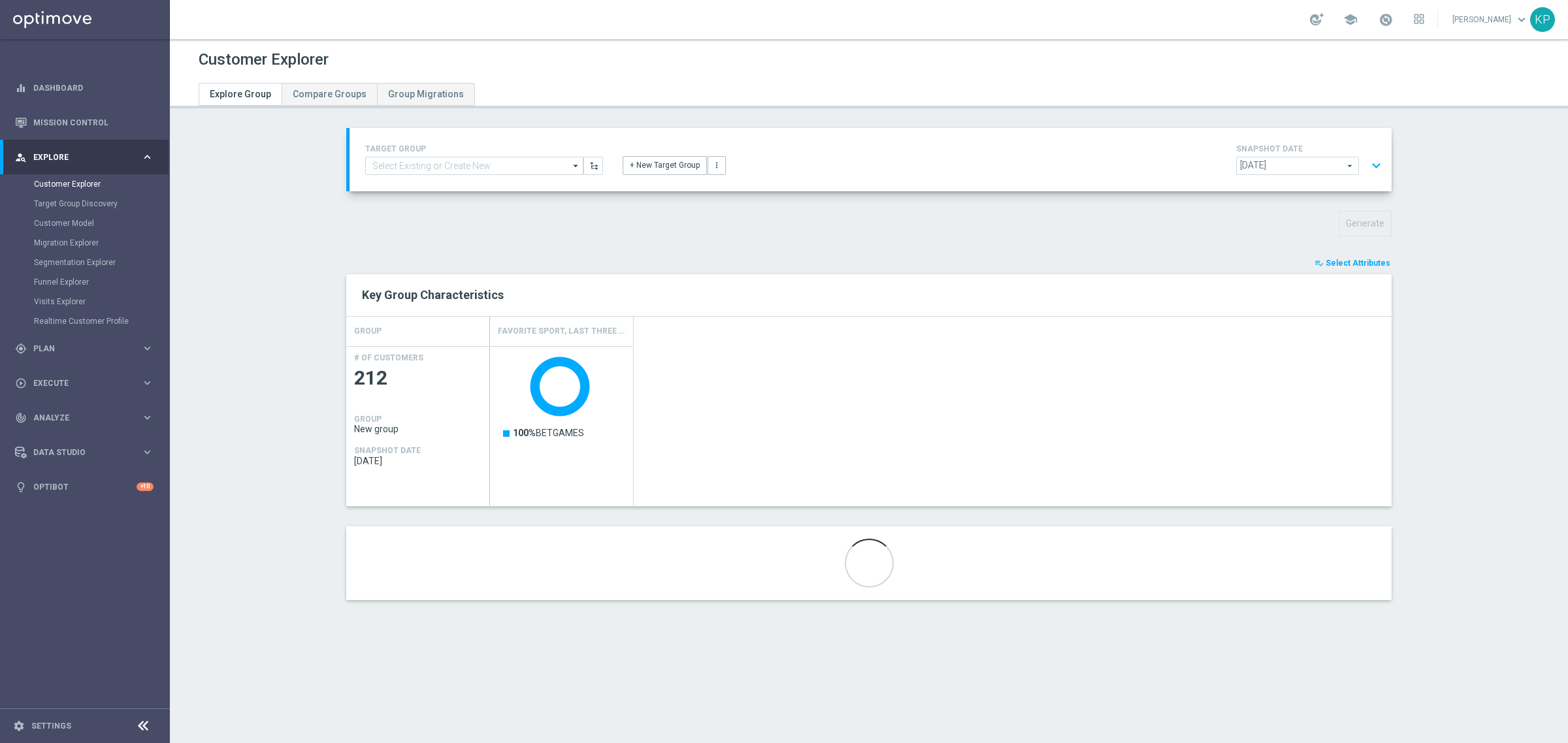
click at [1369, 158] on button "expand_more" at bounding box center [1375, 166] width 19 height 25
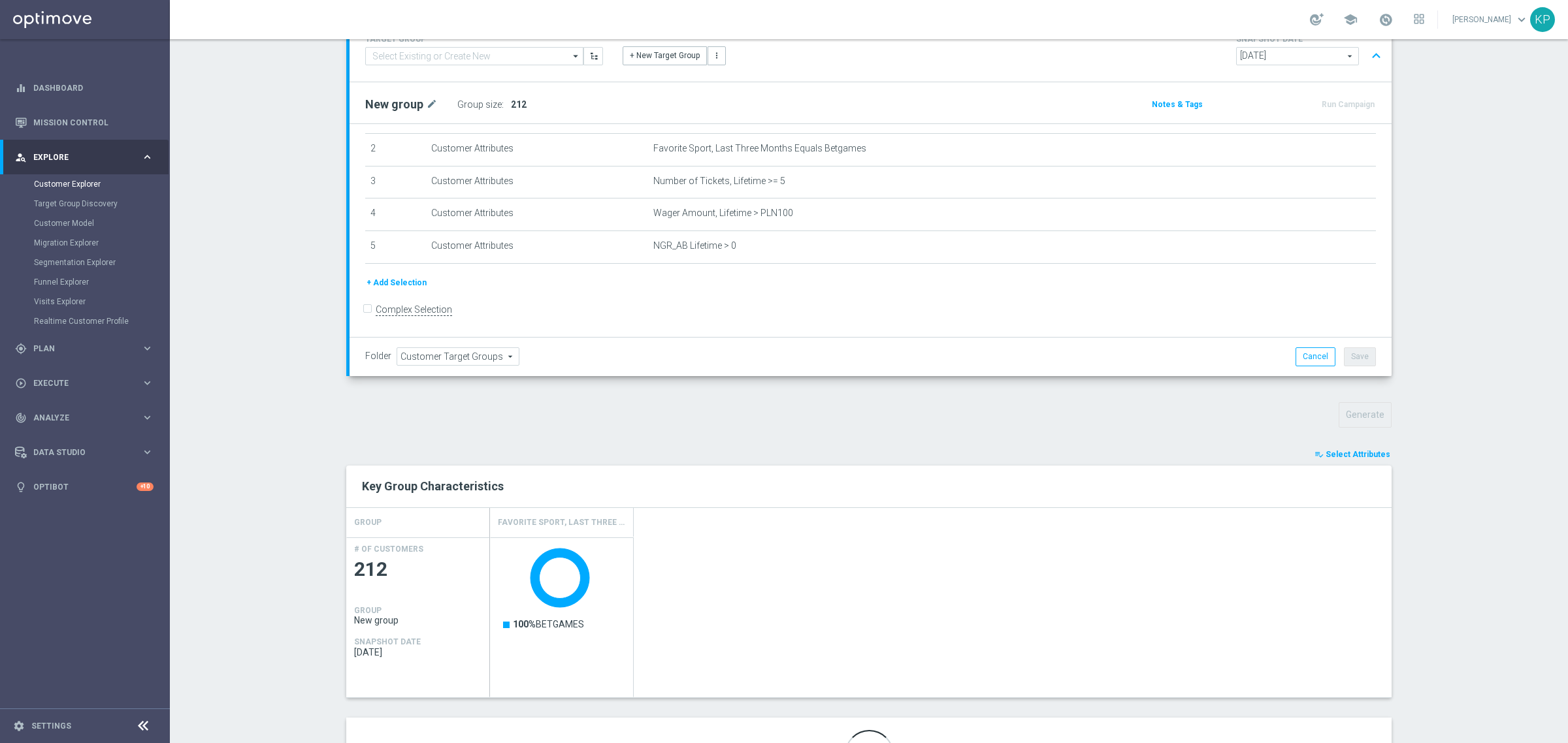
scroll to position [0, 0]
click at [410, 283] on button "+ Add Selection" at bounding box center [397, 282] width 63 height 14
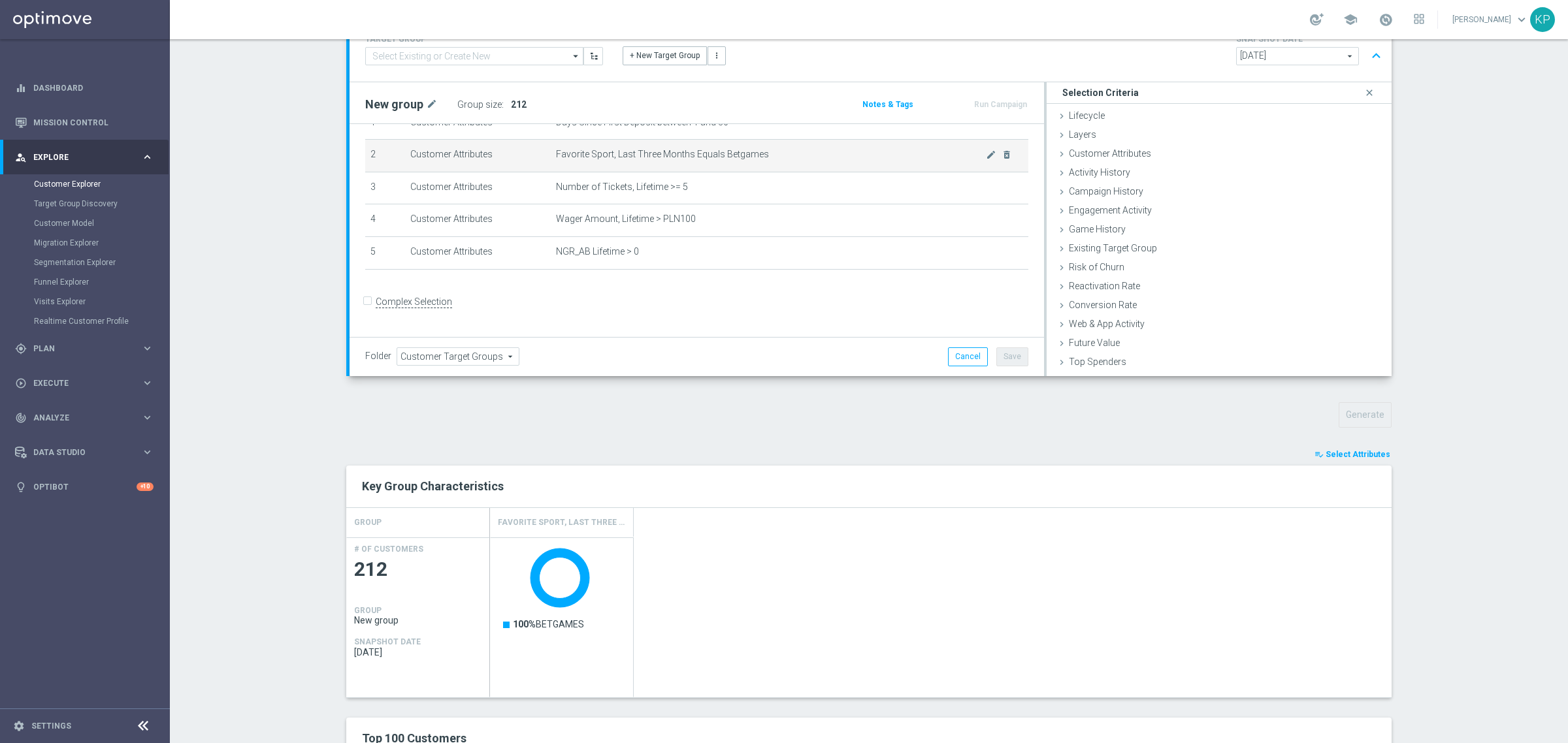
scroll to position [53, 0]
click at [1184, 145] on div "Customer Attributes done" at bounding box center [1218, 155] width 345 height 20
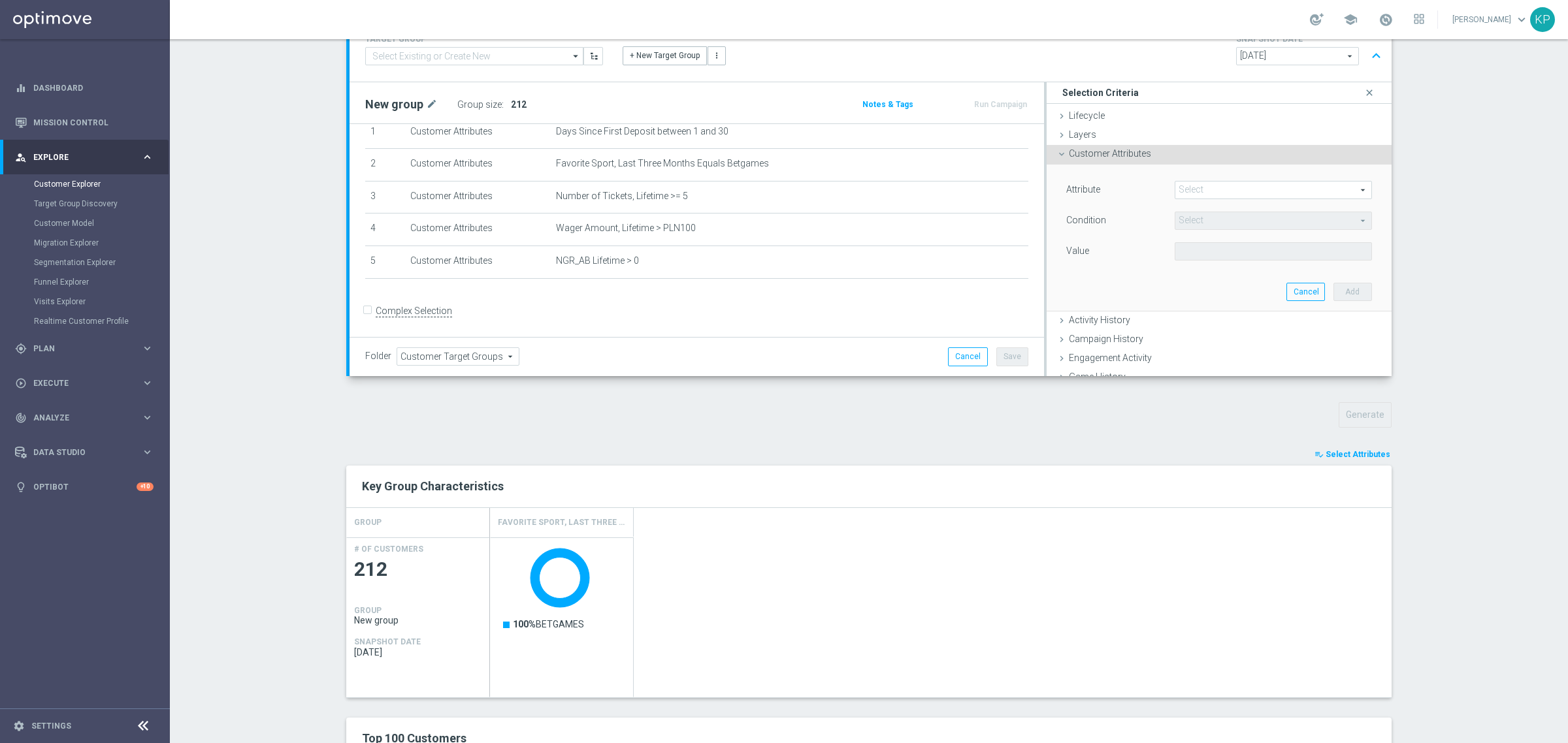
click at [1191, 183] on span at bounding box center [1273, 190] width 196 height 17
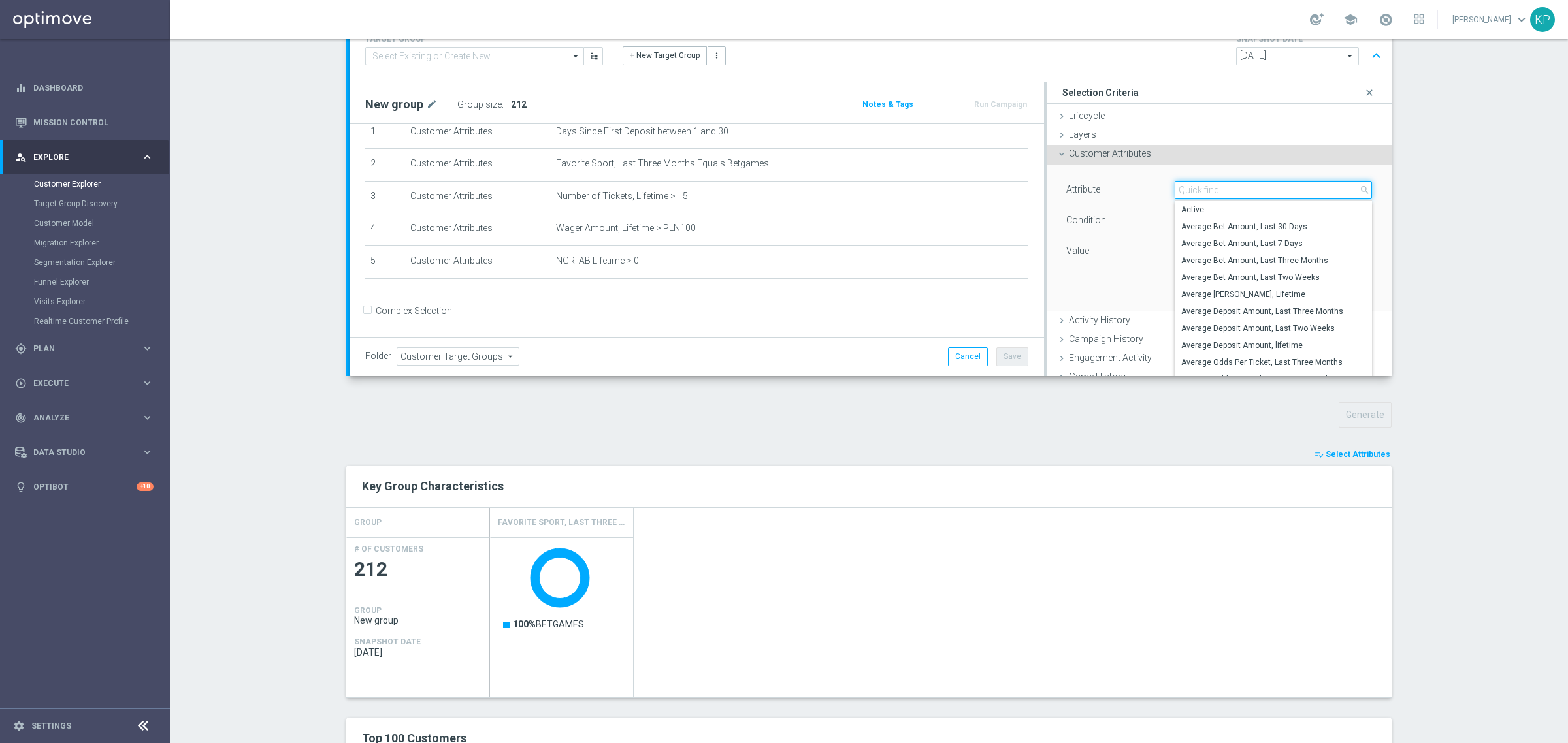
click at [1191, 183] on input "search" at bounding box center [1273, 190] width 198 height 18
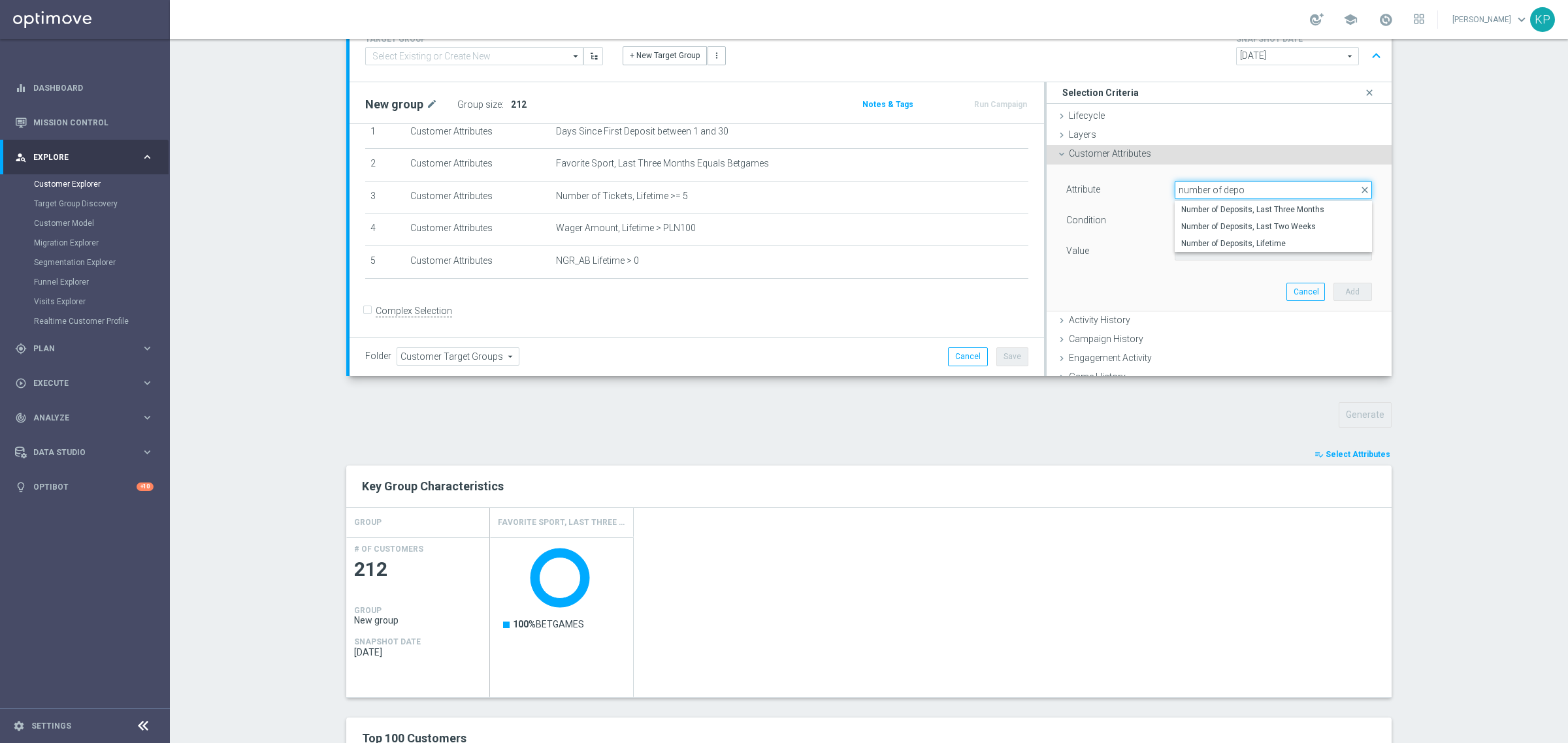
type input "number of depo"
click at [1314, 242] on span "Number of Deposits, Lifetime" at bounding box center [1273, 244] width 184 height 11
type input "Number of Deposits, Lifetime"
click at [1255, 227] on span "=" at bounding box center [1273, 221] width 196 height 17
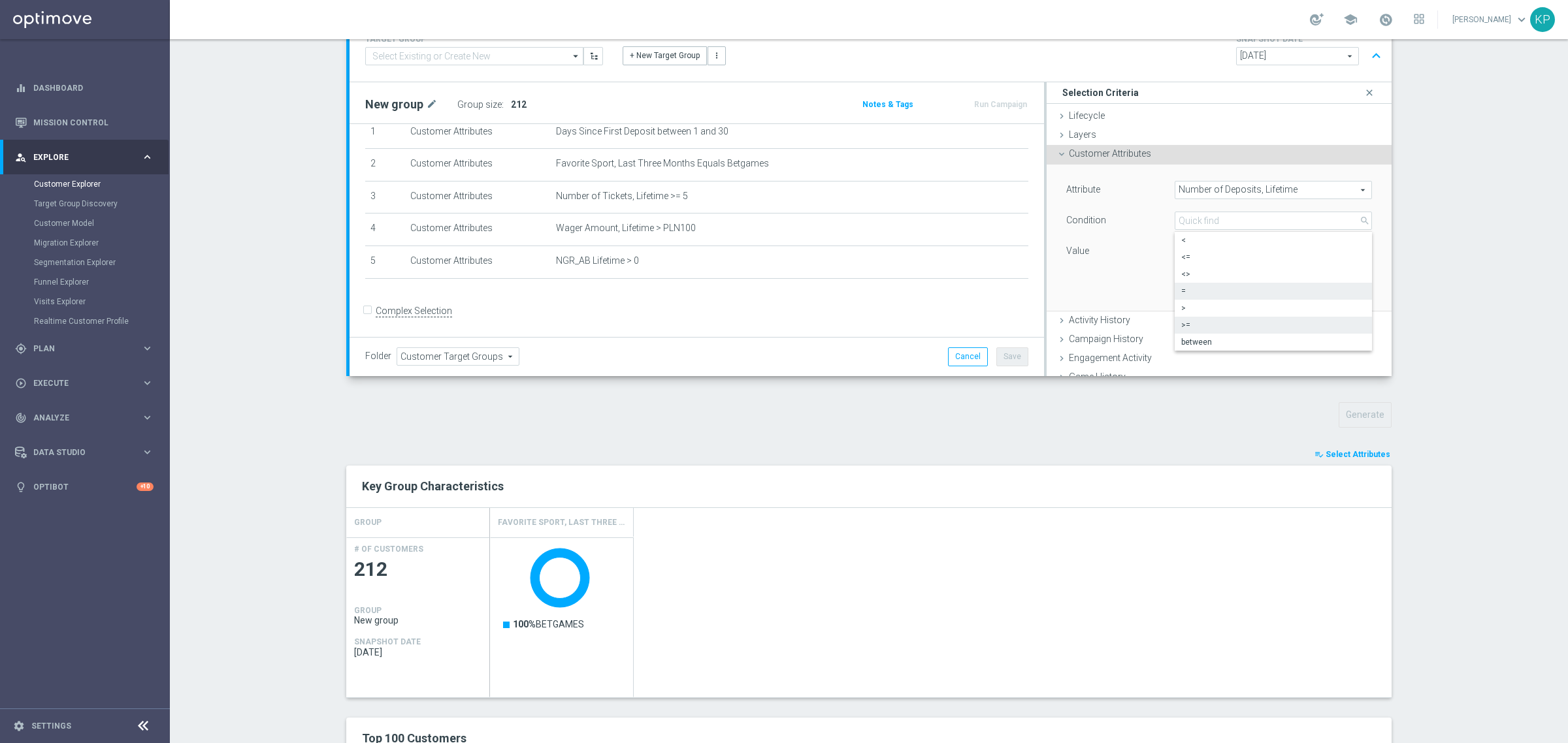
click at [1193, 318] on label ">=" at bounding box center [1273, 325] width 198 height 17
type input ">="
click at [1199, 255] on input "number" at bounding box center [1219, 251] width 89 height 18
type input "3"
click at [1333, 283] on button "Add" at bounding box center [1352, 292] width 39 height 18
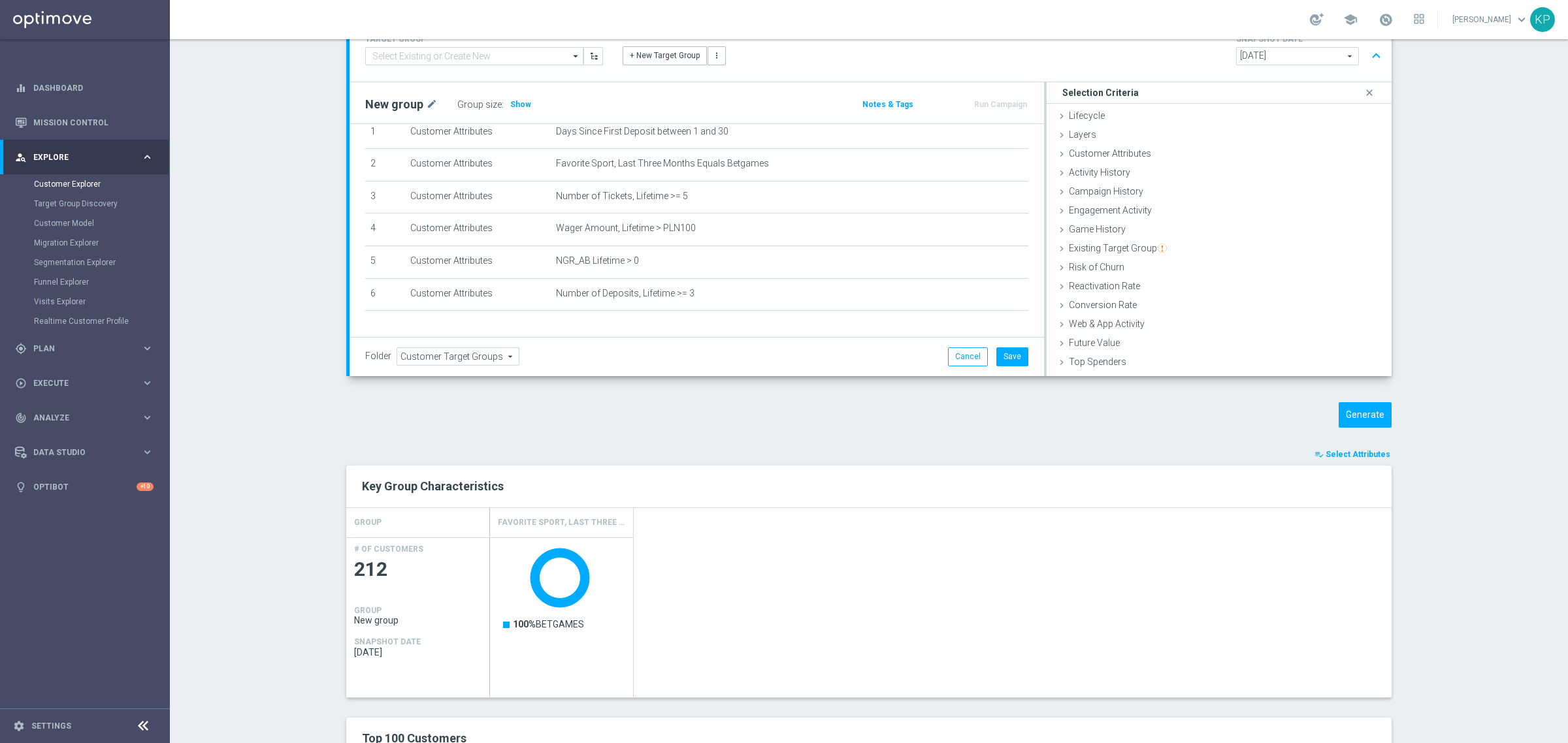
click at [524, 109] on div "Group size : Show" at bounding box center [523, 104] width 131 height 18
click at [520, 108] on span "Show" at bounding box center [520, 104] width 21 height 9
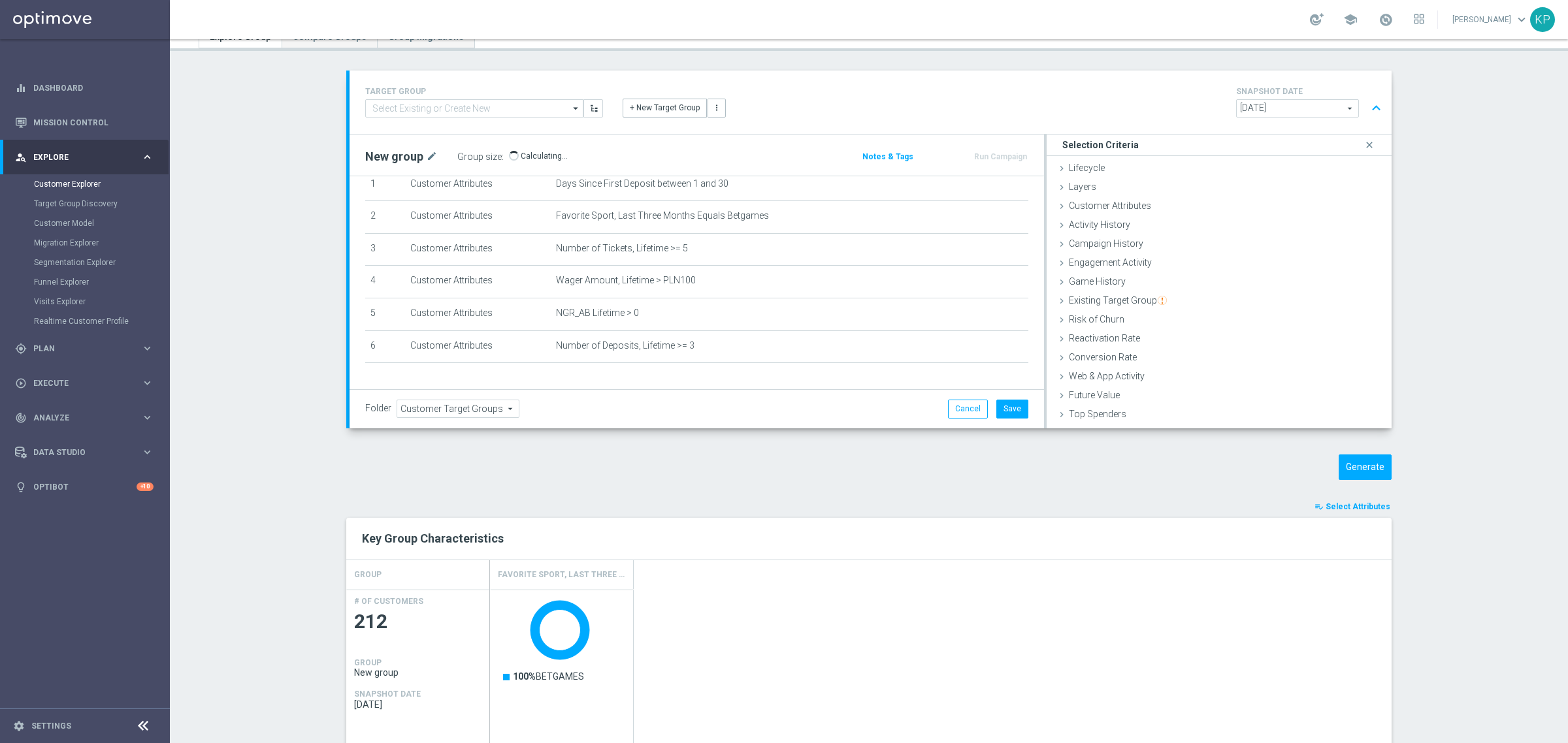
scroll to position [28, 0]
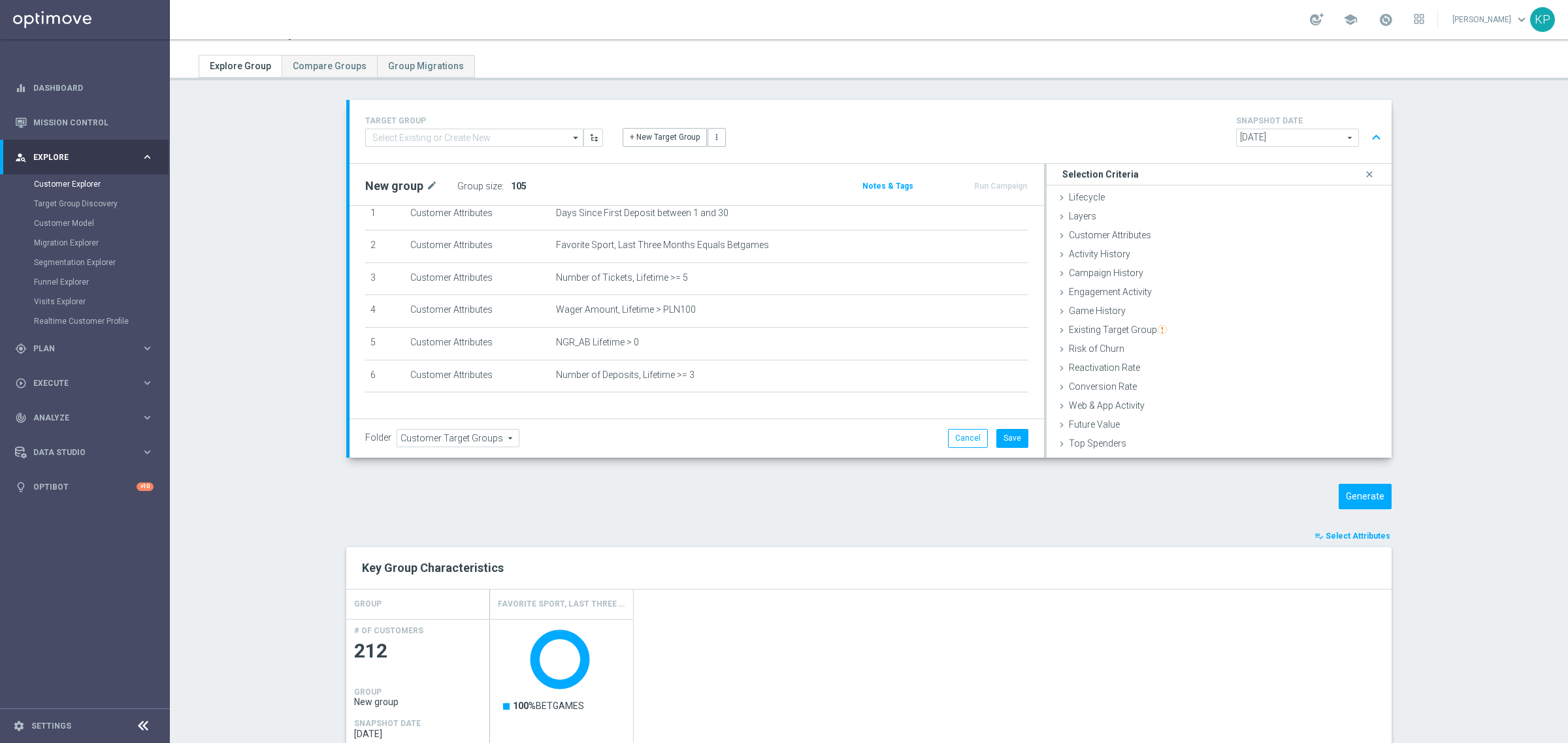
drag, startPoint x: 1429, startPoint y: 495, endPoint x: 1397, endPoint y: 522, distance: 41.9
click at [1429, 495] on section "TARGET GROUP arrow_drop_down Drag here to set row groups Drag here to set colum…" at bounding box center [868, 496] width 1398 height 793
click at [1382, 536] on button "playlist_add_check Select Attributes" at bounding box center [1352, 536] width 78 height 14
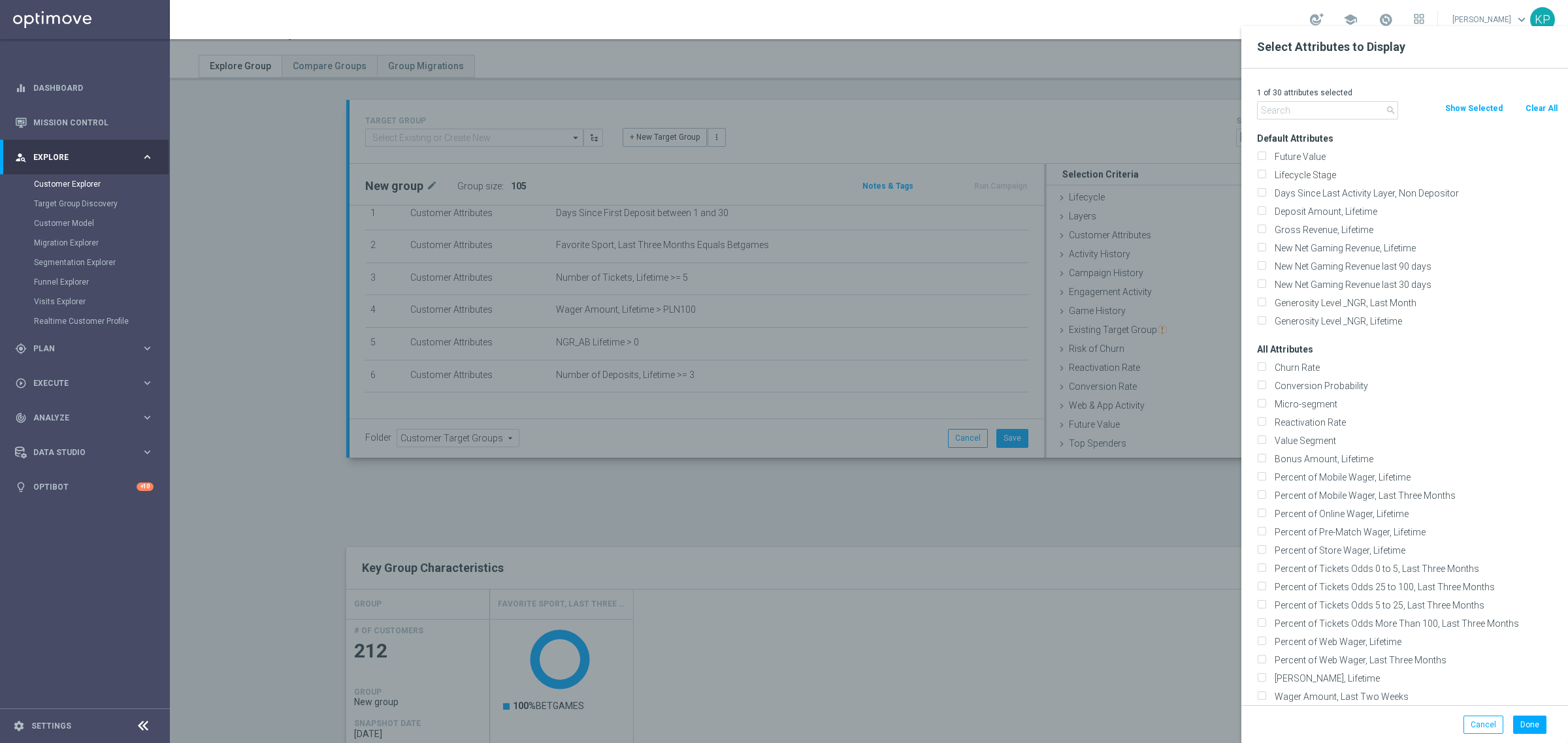
click at [1320, 115] on input "text" at bounding box center [1327, 110] width 141 height 18
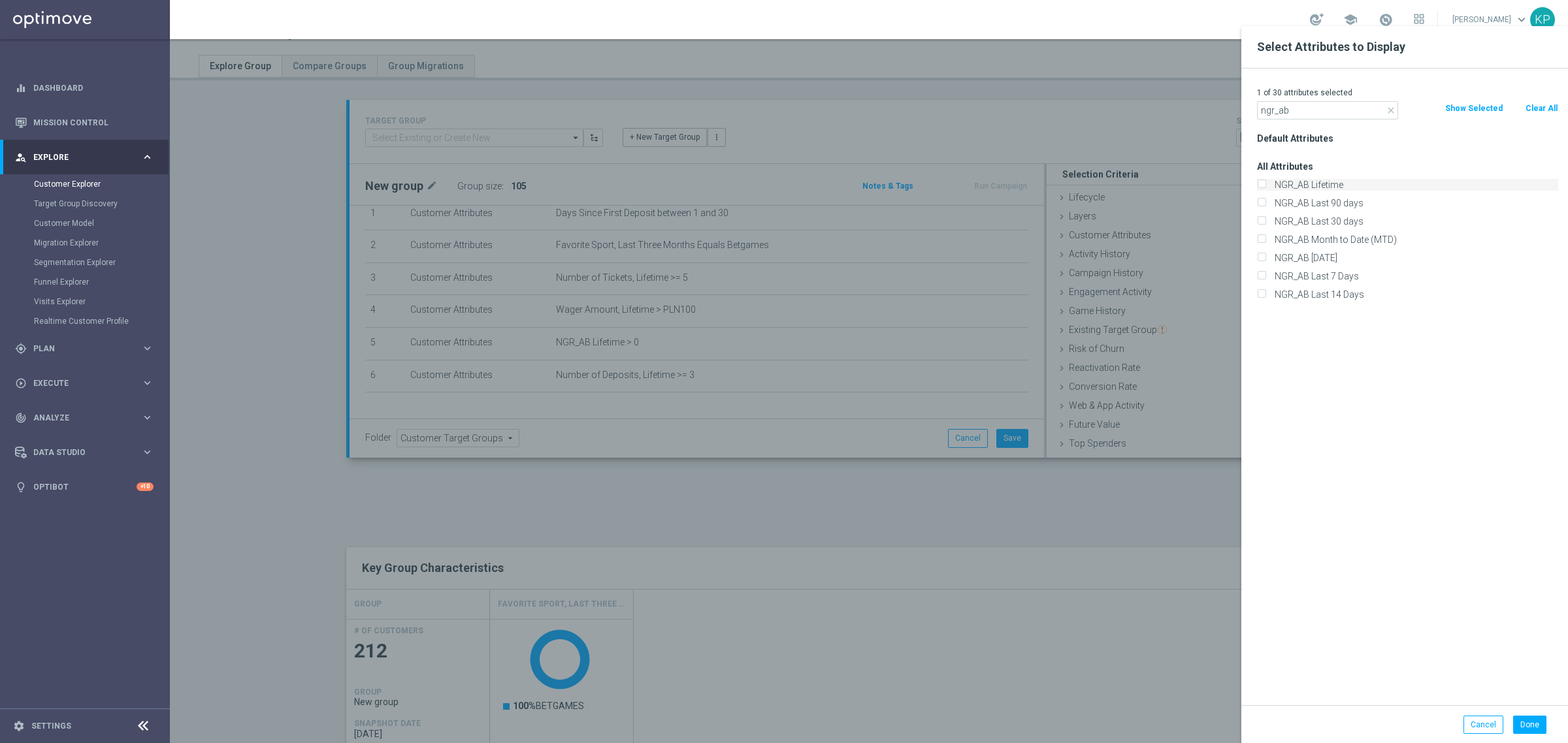
type input "ngr_ab"
click at [1347, 186] on label "NGR_AB Lifetime" at bounding box center [1414, 184] width 288 height 12
click at [1265, 186] on input "NGR_AB Lifetime" at bounding box center [1261, 186] width 8 height 8
checkbox input "true"
click at [1527, 727] on button "Done" at bounding box center [1529, 725] width 33 height 18
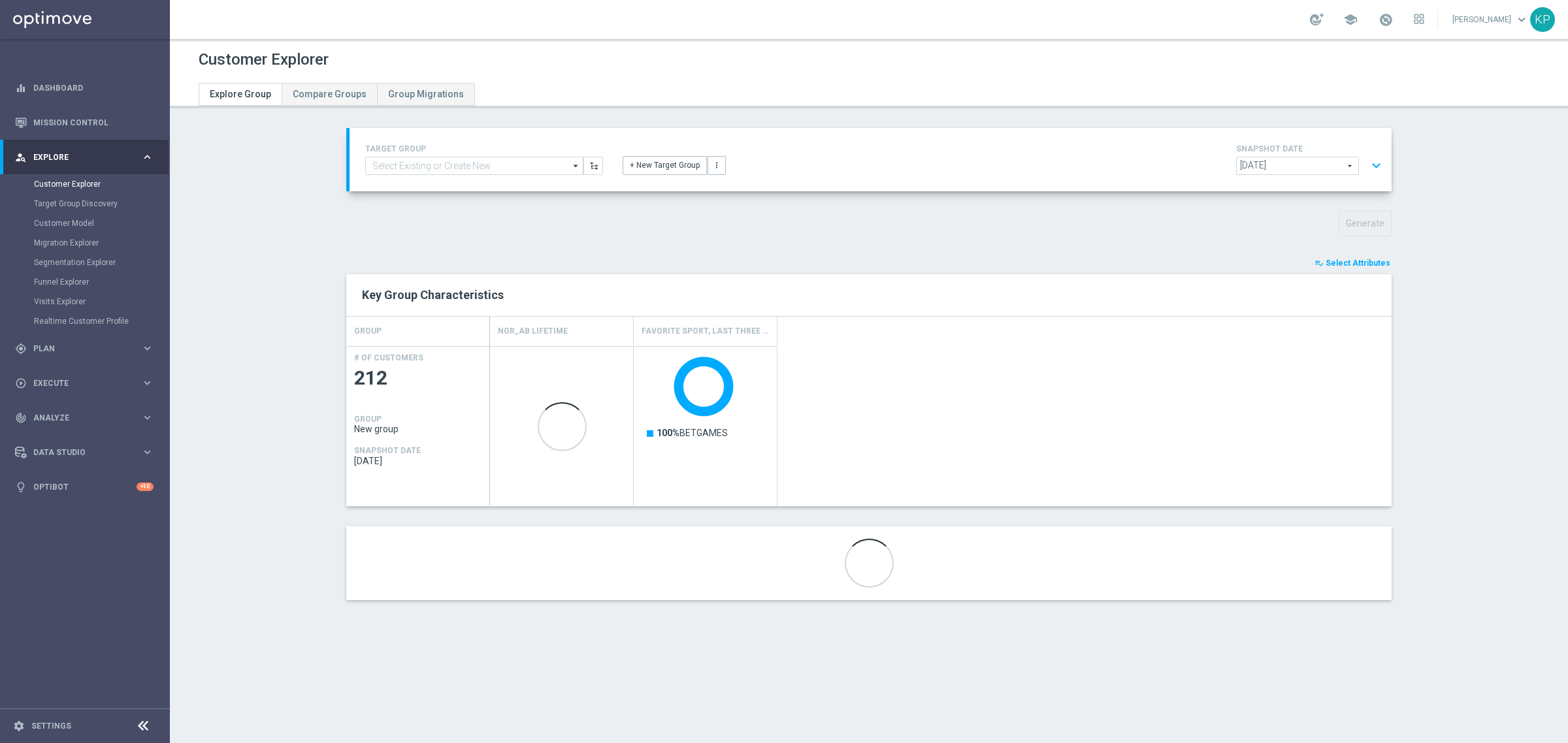
scroll to position [0, 0]
click at [1356, 266] on span "Select Attributes" at bounding box center [1357, 262] width 65 height 9
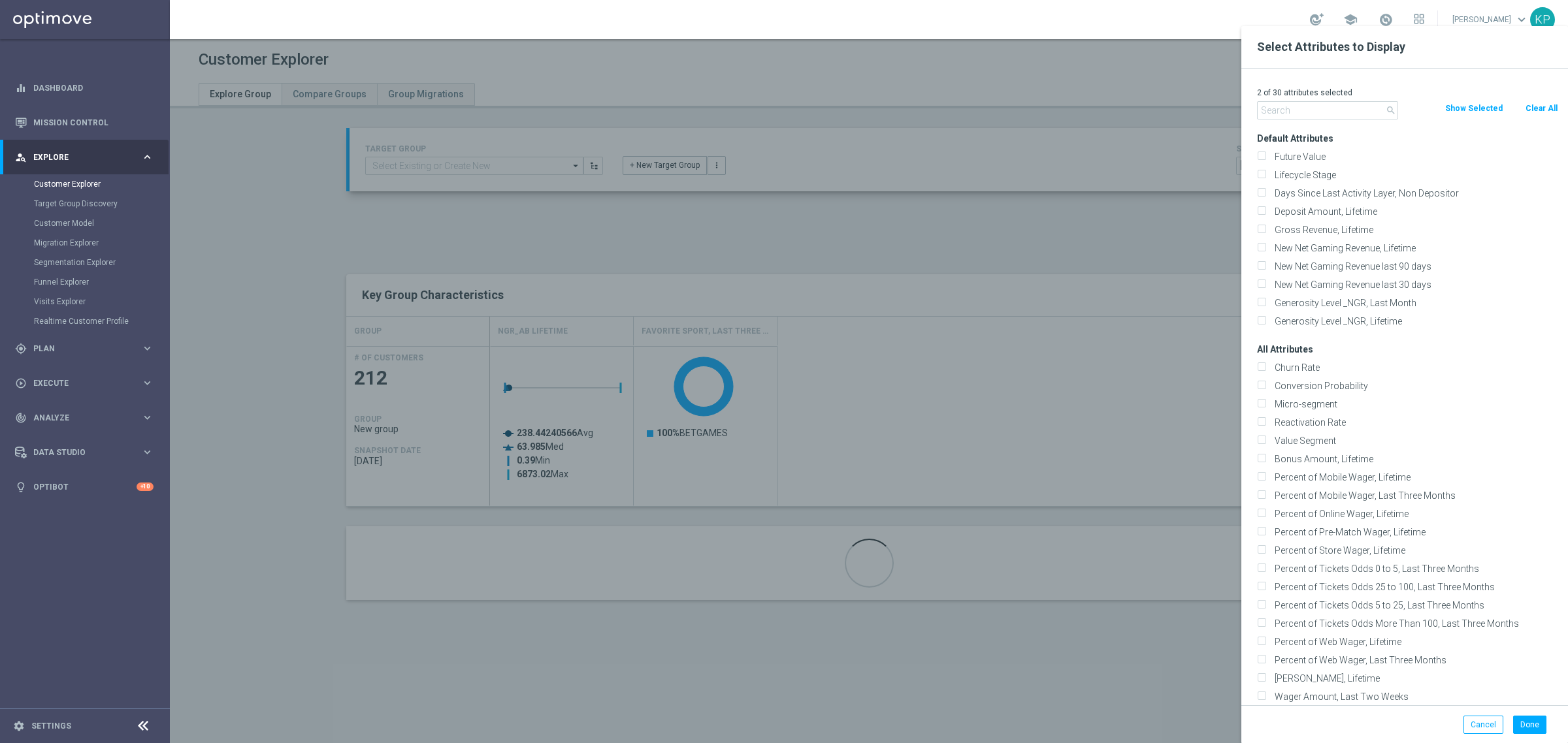
click at [1314, 112] on input "text" at bounding box center [1327, 110] width 141 height 18
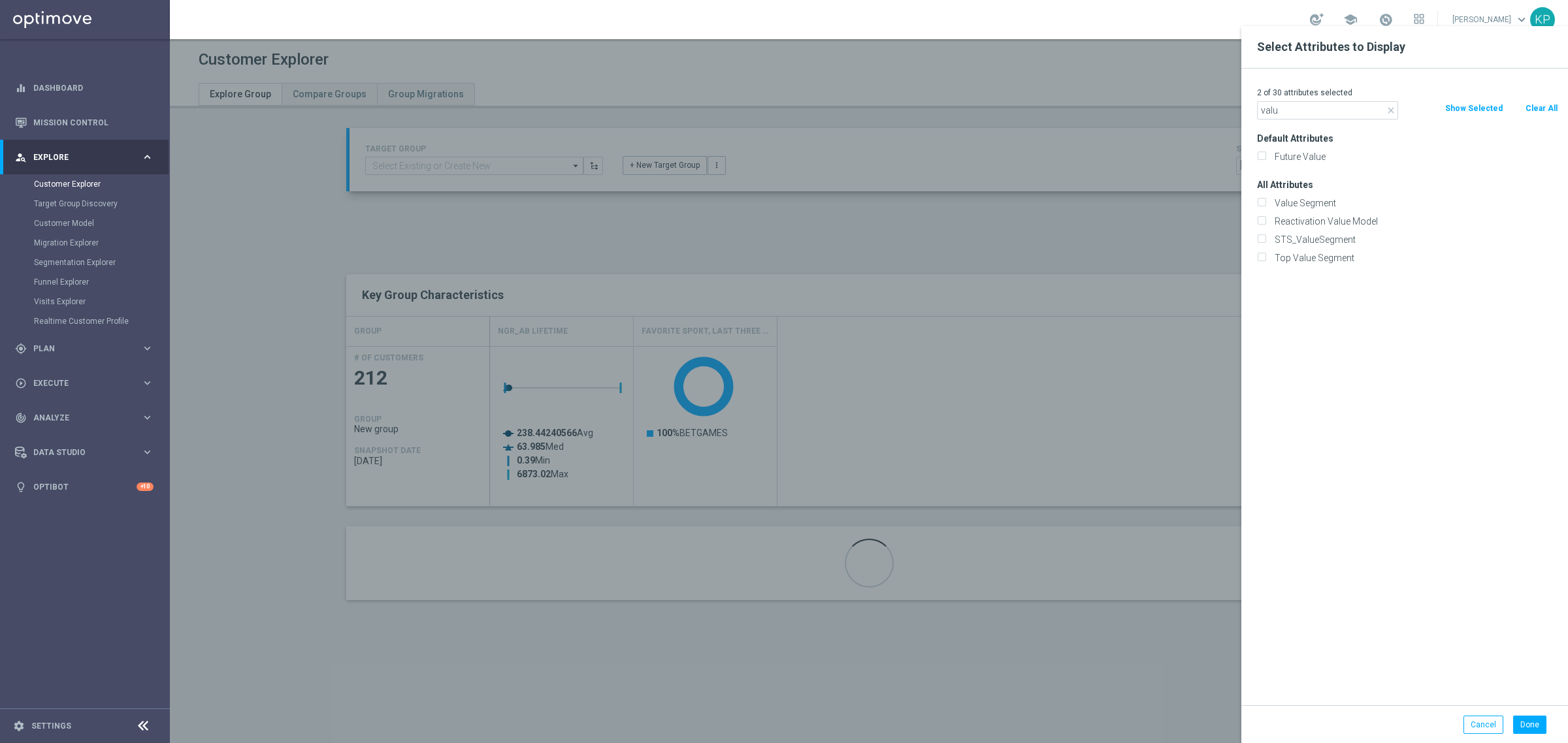
type input "valu"
click at [1307, 230] on div "STS_ValueSegment" at bounding box center [1407, 239] width 321 height 18
click at [1307, 234] on label "STS_ValueSegment" at bounding box center [1414, 239] width 288 height 12
click at [1265, 237] on input "STS_ValueSegment" at bounding box center [1261, 241] width 8 height 8
checkbox input "true"
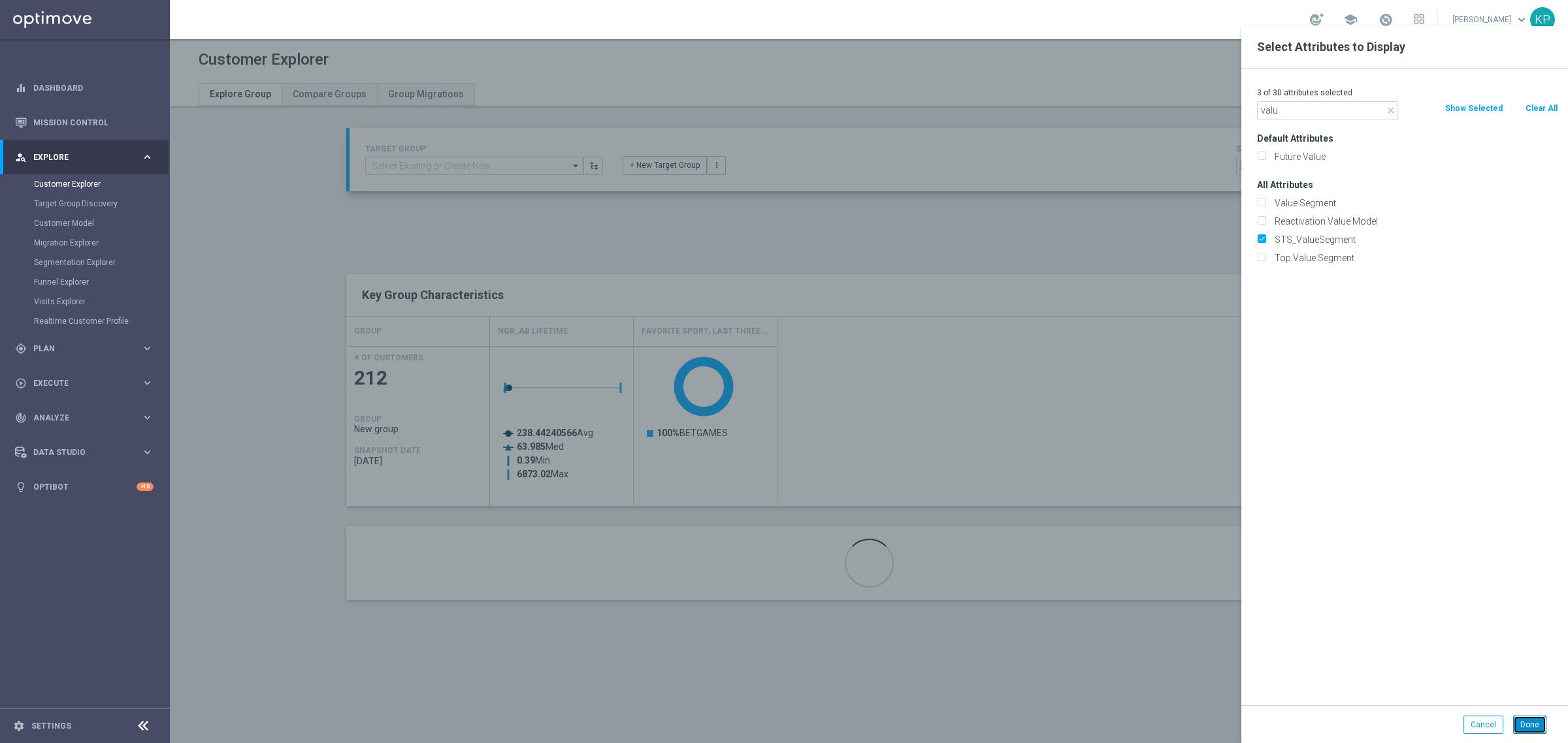
click at [1533, 730] on button "Done" at bounding box center [1529, 725] width 33 height 18
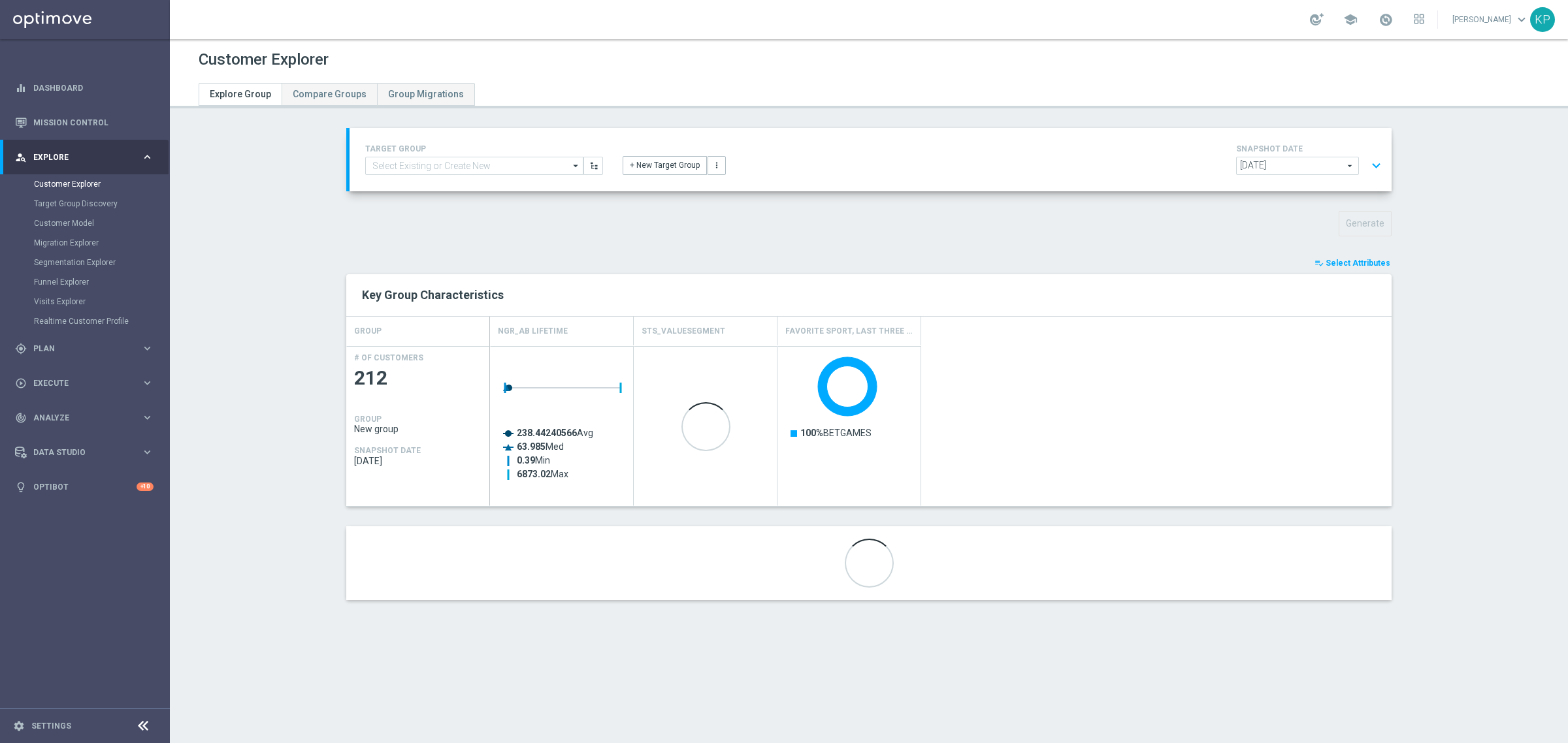
click at [1372, 169] on button "expand_more" at bounding box center [1375, 166] width 19 height 25
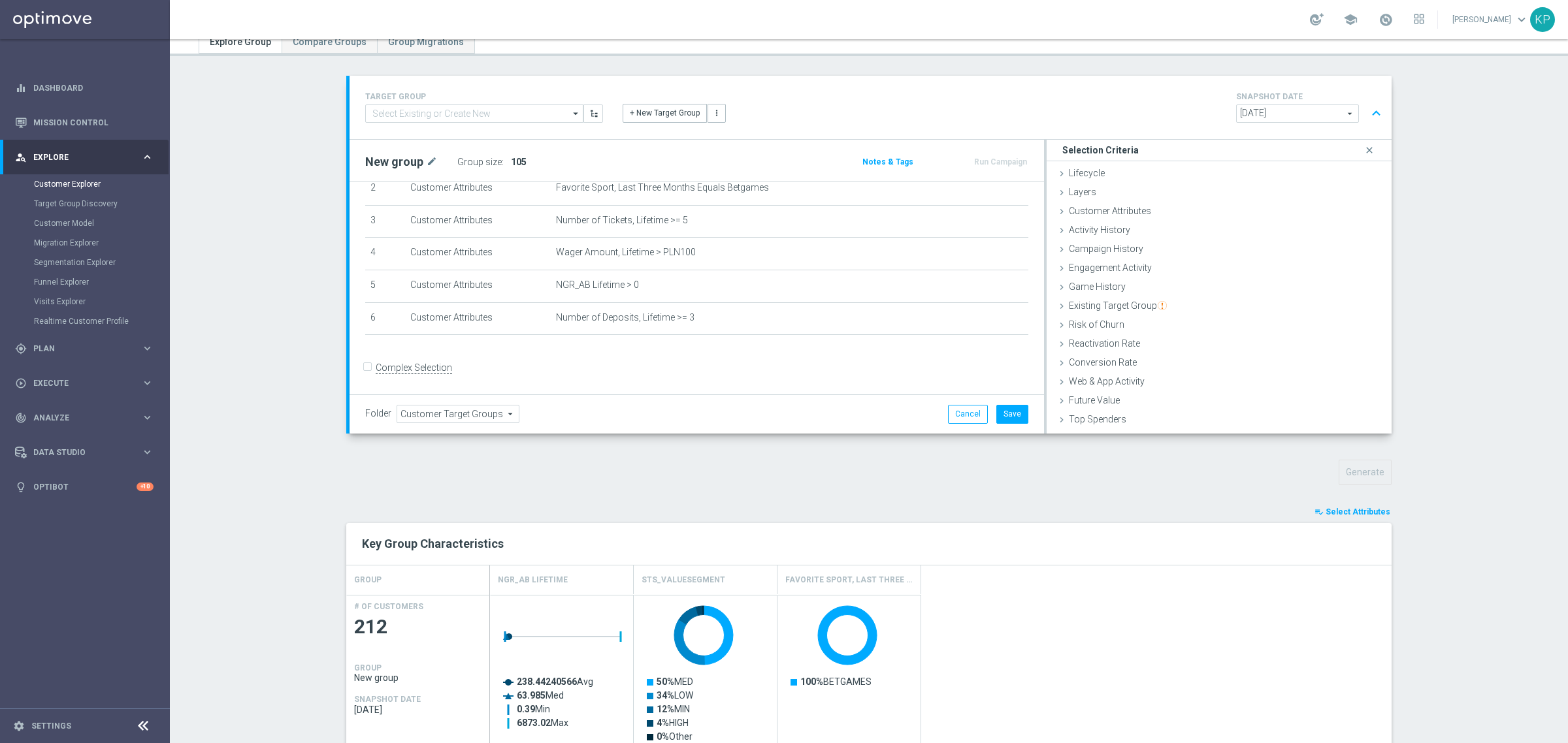
scroll to position [81, 0]
